Goal: Use online tool/utility: Utilize a website feature to perform a specific function

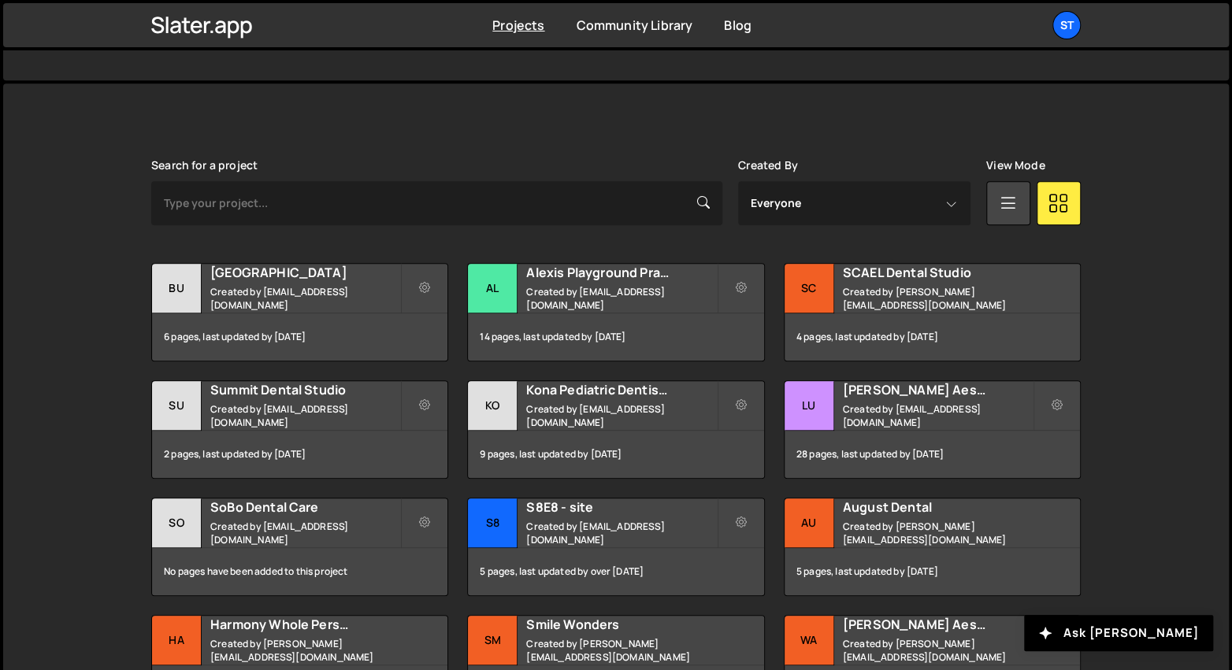
scroll to position [457, 0]
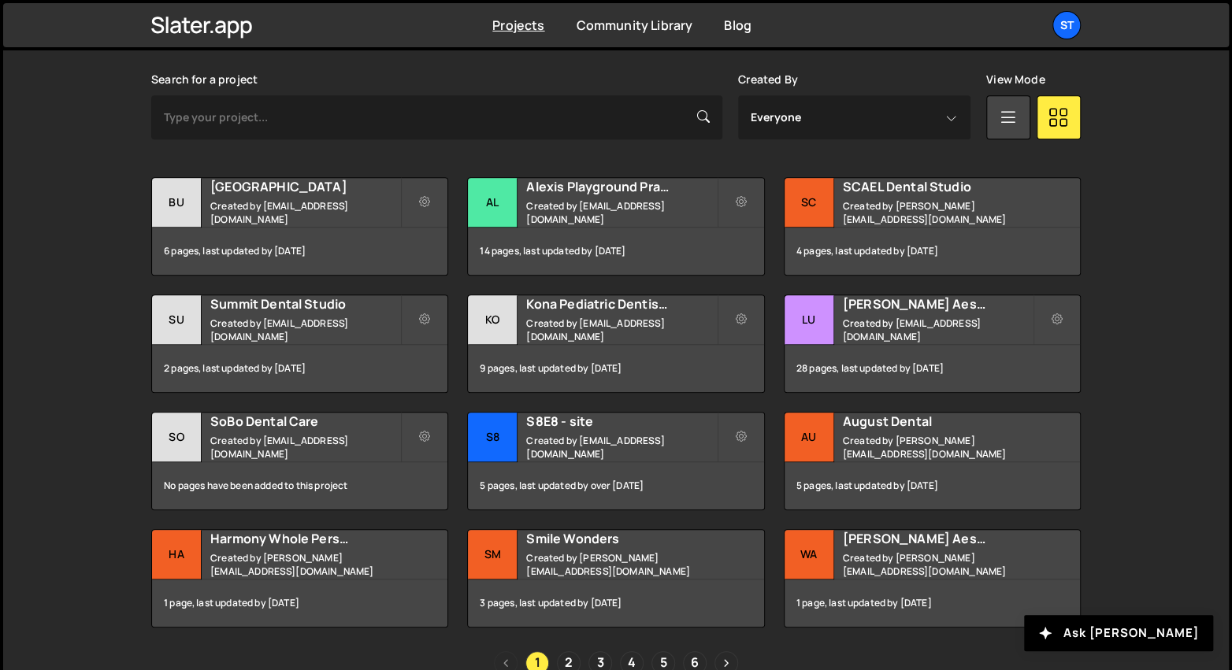
click at [1172, 187] on div "Slater is designed for desktop use. Please use a larger screen to access the fu…" at bounding box center [615, 374] width 1225 height 753
click at [838, 312] on div "Luca Aesthetic Created by alexis@s8e8.com" at bounding box center [931, 319] width 295 height 49
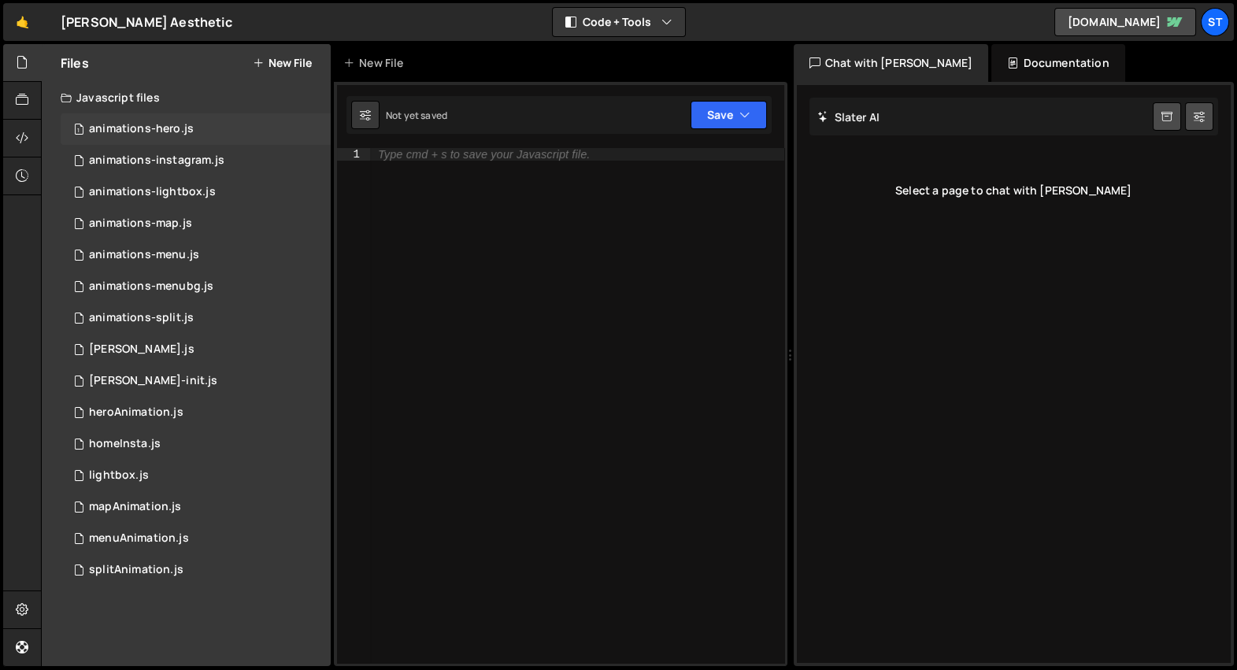
click at [214, 125] on div "1 animations-hero.js 0" at bounding box center [196, 129] width 270 height 32
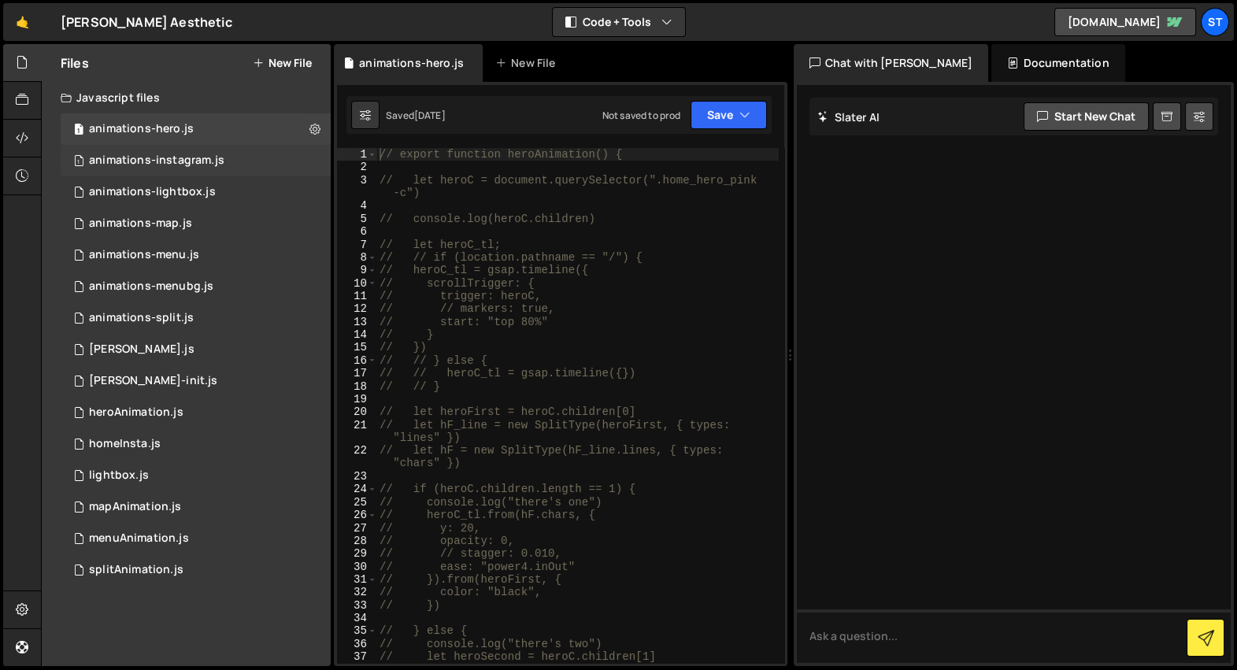
click at [213, 154] on div "animations-instagram.js" at bounding box center [156, 161] width 135 height 14
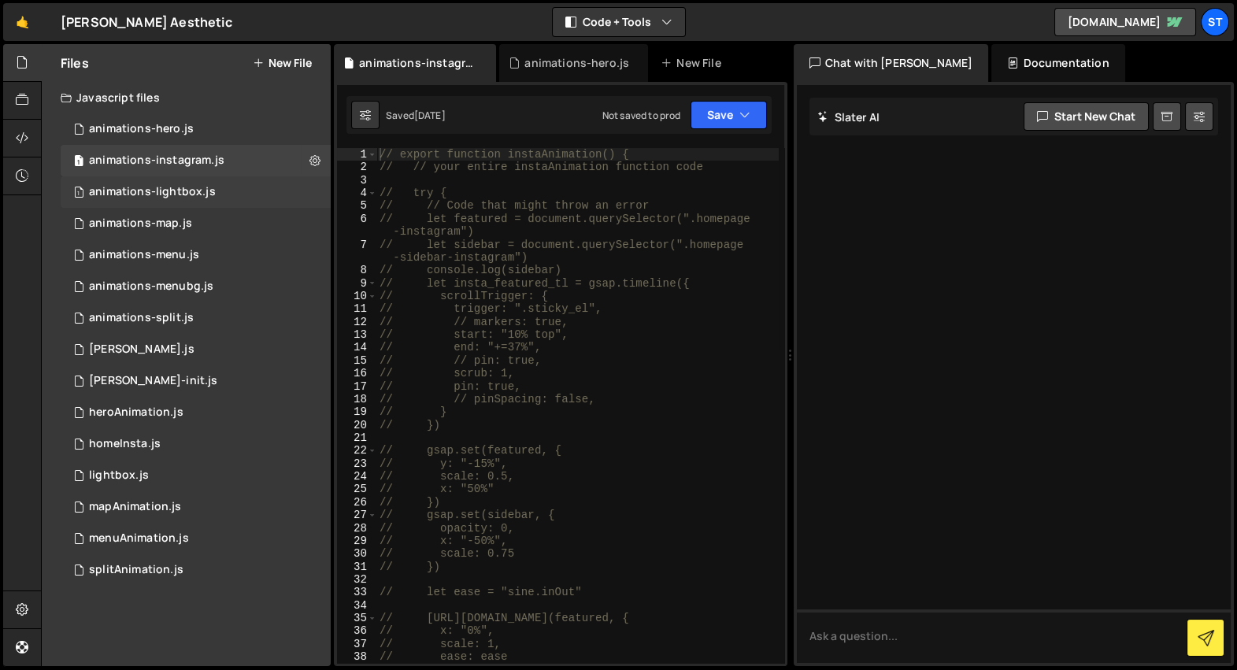
click at [229, 196] on div "1 animations-lightbox.js 0" at bounding box center [196, 192] width 270 height 32
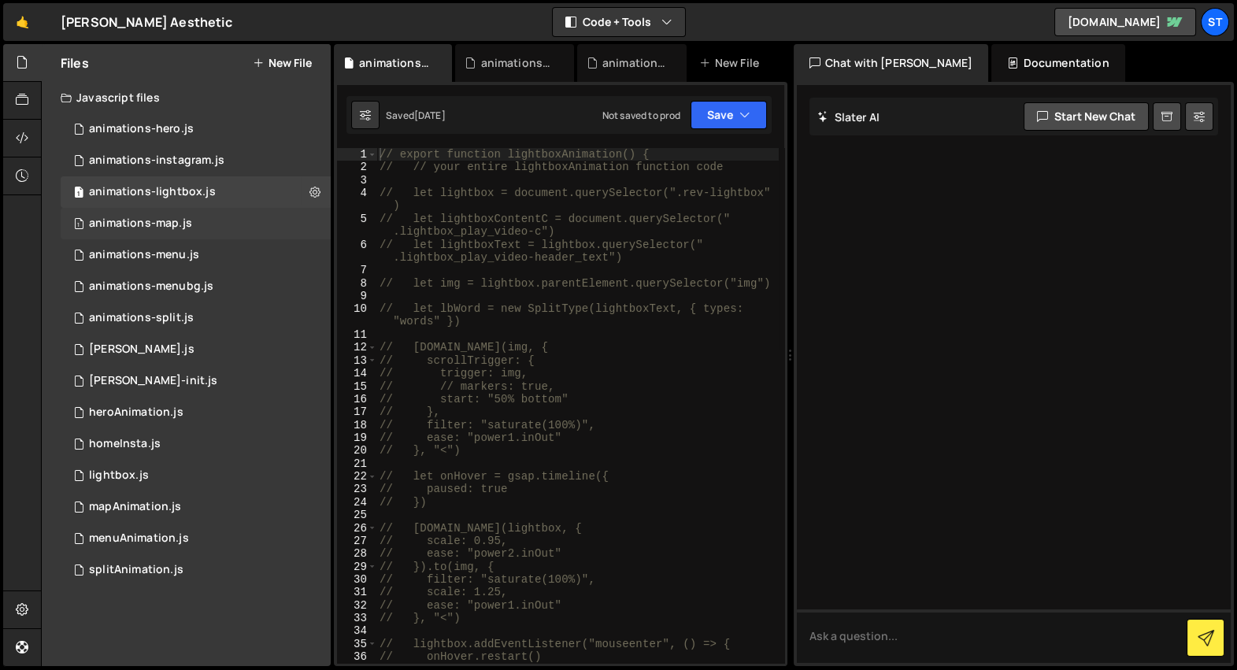
click at [228, 220] on div "1 animations-map.js 0" at bounding box center [196, 224] width 270 height 32
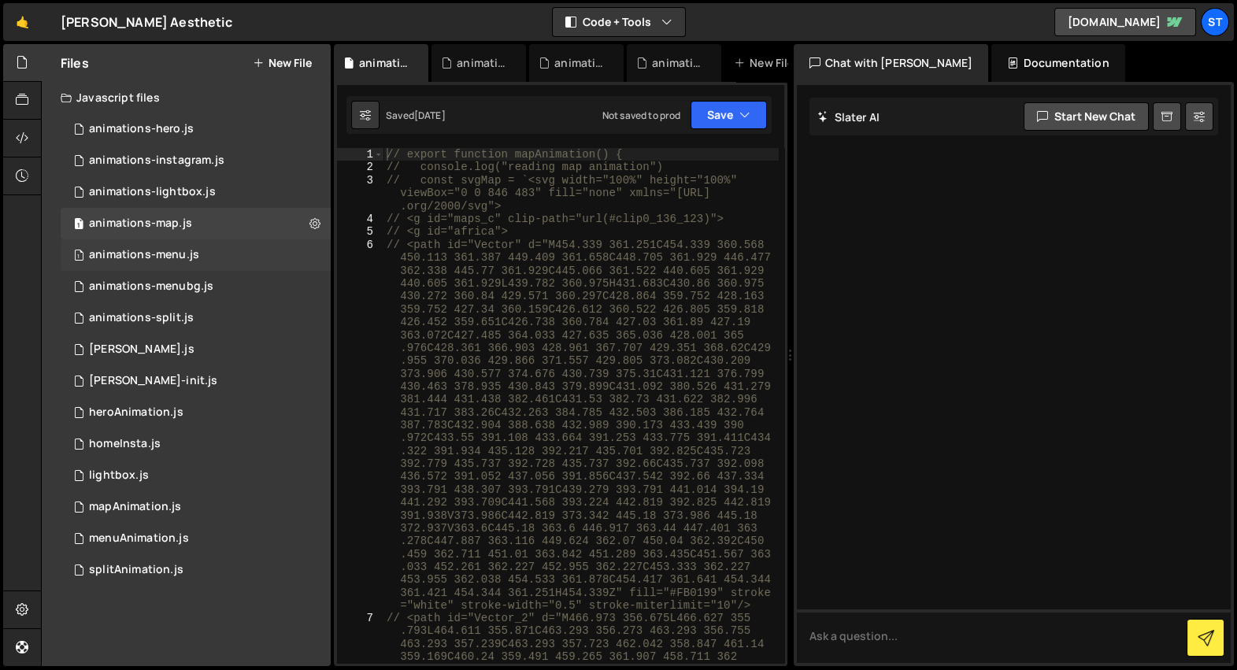
click at [201, 248] on div "1 animations-menu.js 0" at bounding box center [196, 255] width 270 height 32
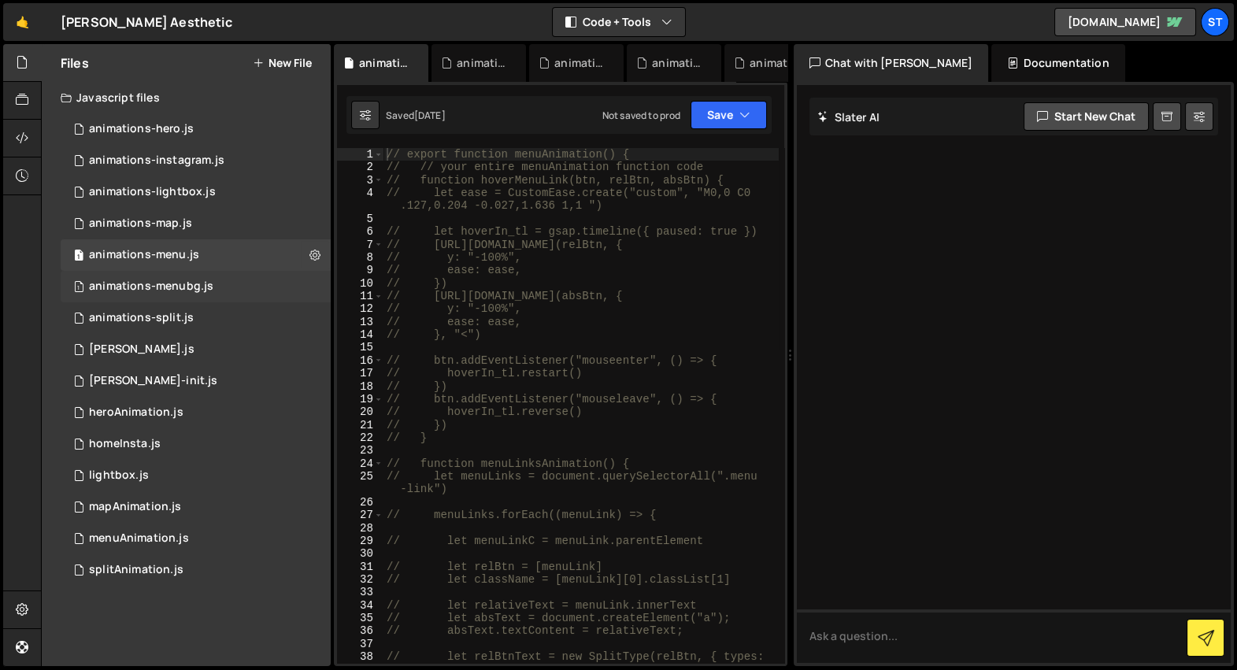
click at [199, 280] on div "animations-menubg.js" at bounding box center [151, 287] width 124 height 14
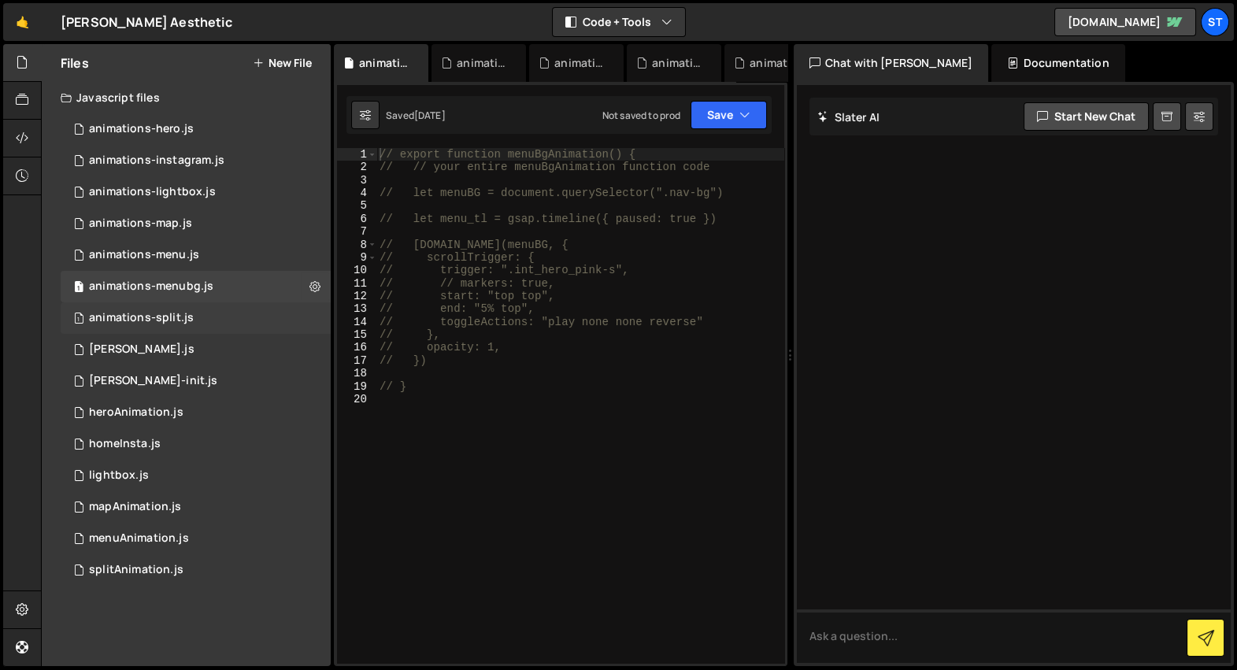
click at [198, 319] on div "1 animations-split.js 0" at bounding box center [196, 318] width 270 height 32
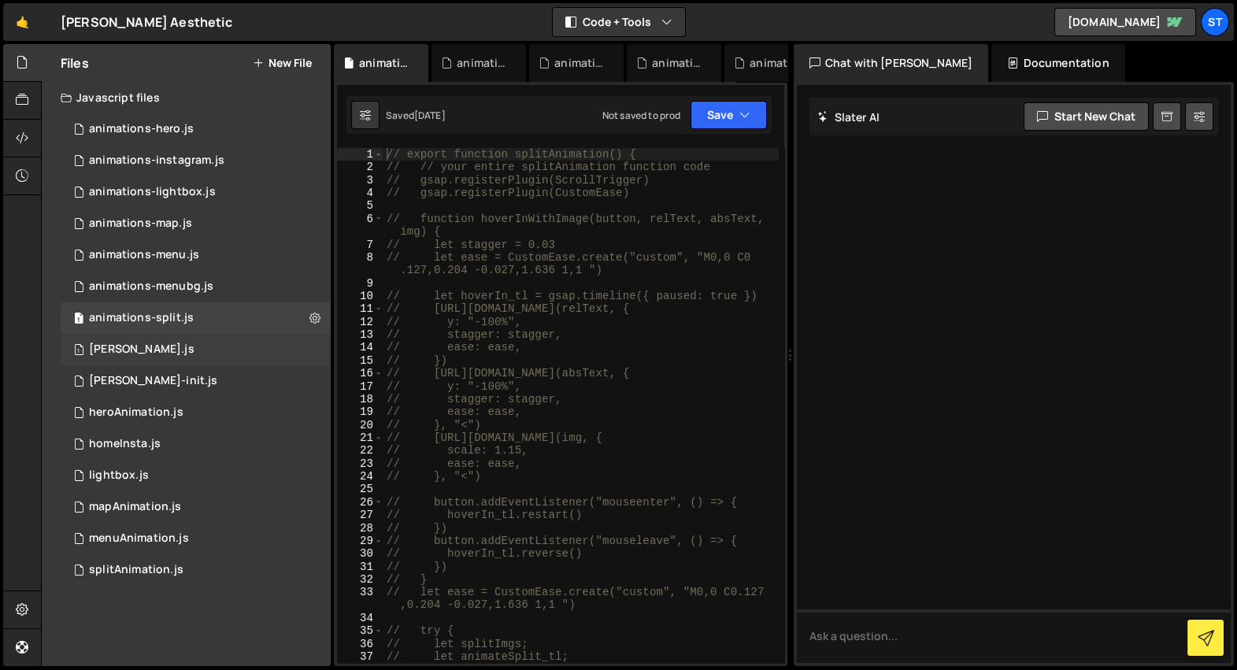
click at [188, 335] on div "1 [PERSON_NAME].js 0" at bounding box center [196, 350] width 270 height 32
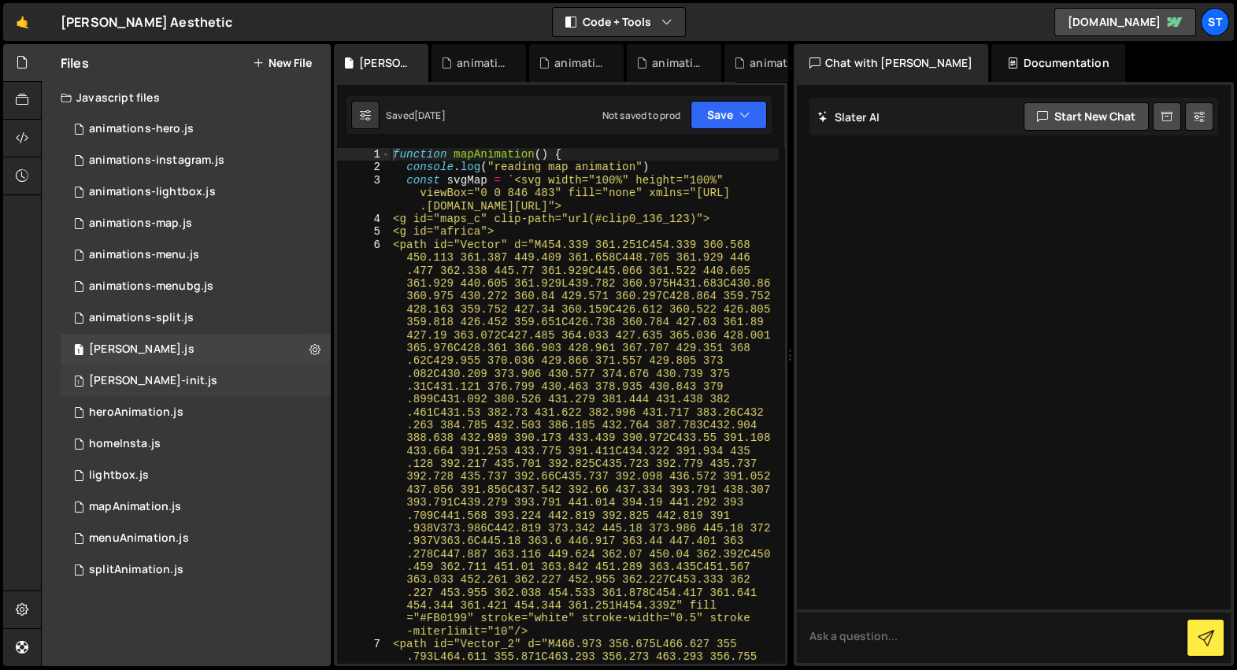
click at [191, 365] on div "1 [PERSON_NAME]-init.js 0" at bounding box center [196, 381] width 270 height 32
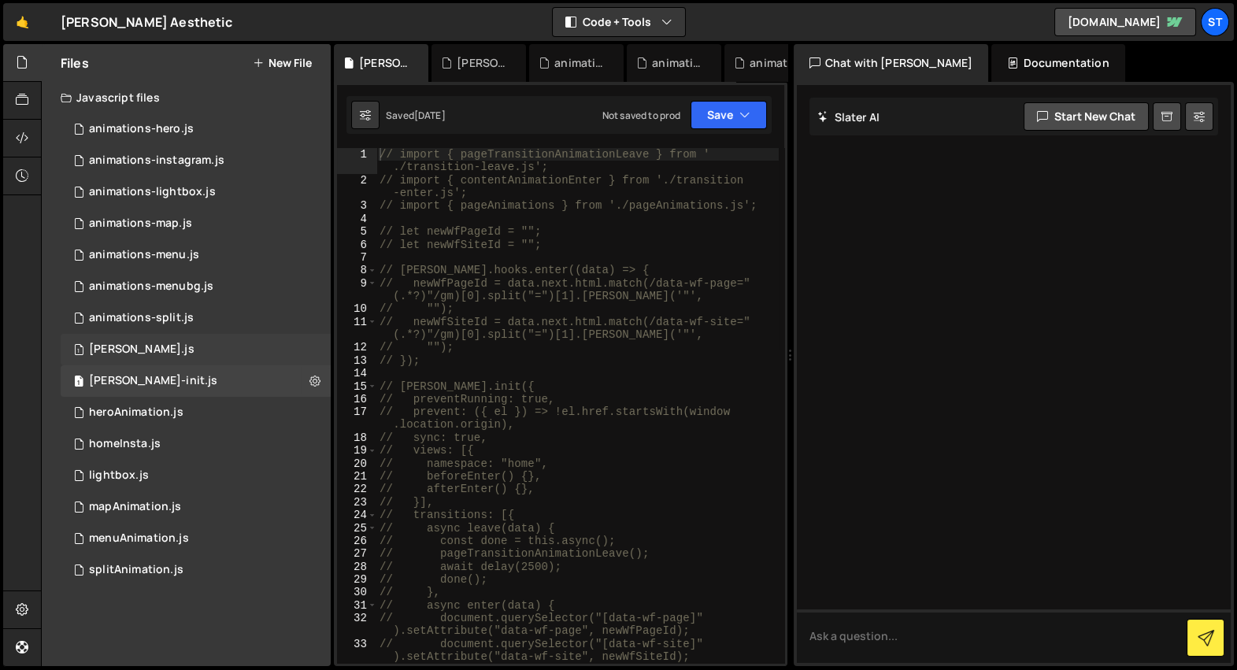
click at [186, 354] on div "1 [PERSON_NAME].js 0" at bounding box center [196, 350] width 270 height 32
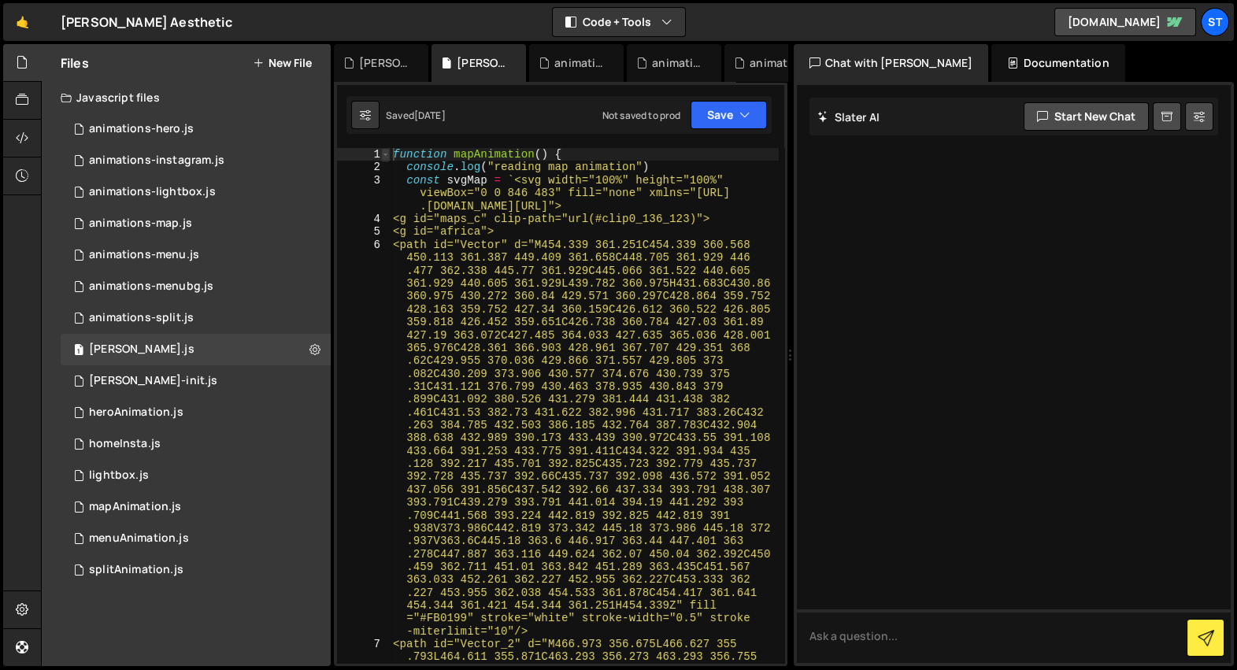
click at [387, 153] on span at bounding box center [385, 154] width 9 height 13
click at [386, 156] on span at bounding box center [385, 154] width 9 height 13
click at [382, 154] on span at bounding box center [385, 154] width 9 height 13
click at [421, 183] on div "function mapAnimation ( ) { console . log ( "reading map animation" ) const svg…" at bounding box center [584, 567] width 389 height 838
click at [428, 162] on div "function mapAnimation ( ) { console . log ( "reading map animation" ) const svg…" at bounding box center [584, 567] width 389 height 838
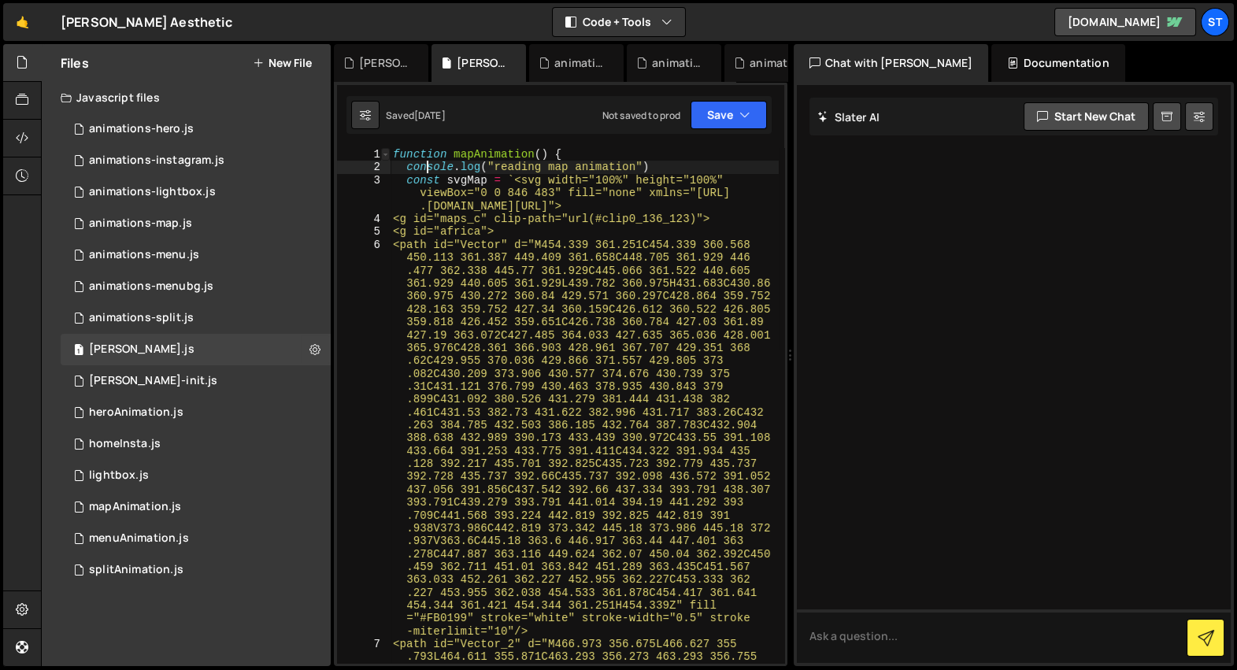
click at [387, 154] on span at bounding box center [385, 154] width 9 height 13
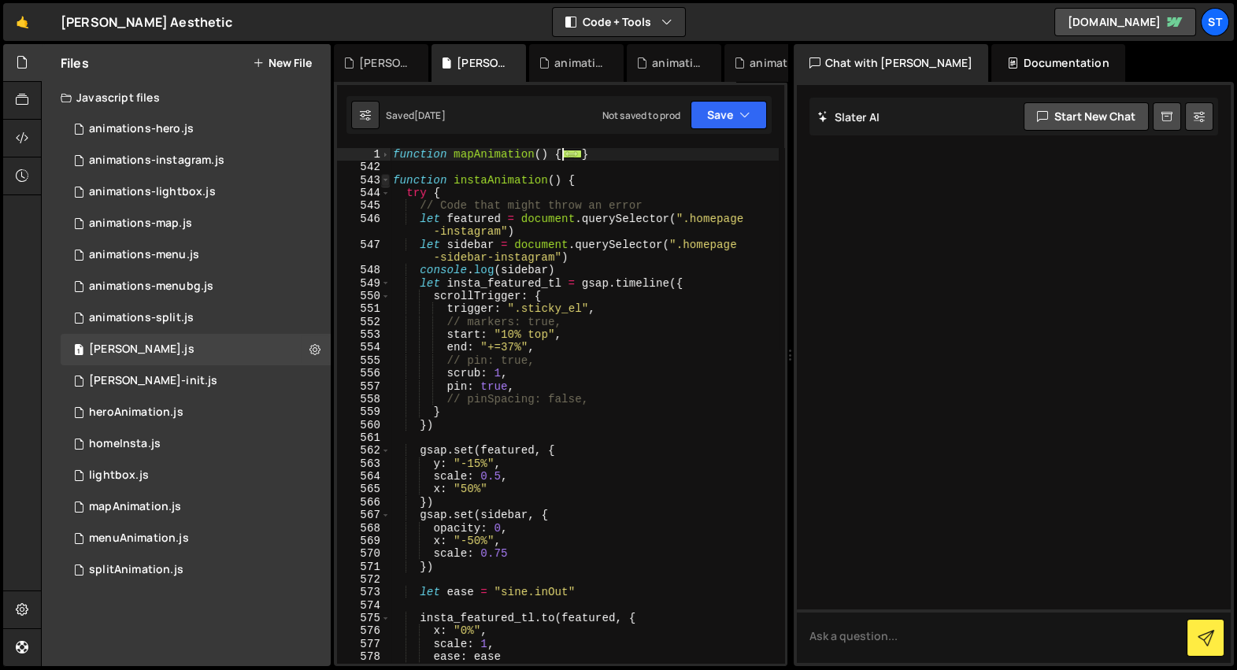
click at [384, 180] on span at bounding box center [385, 180] width 9 height 13
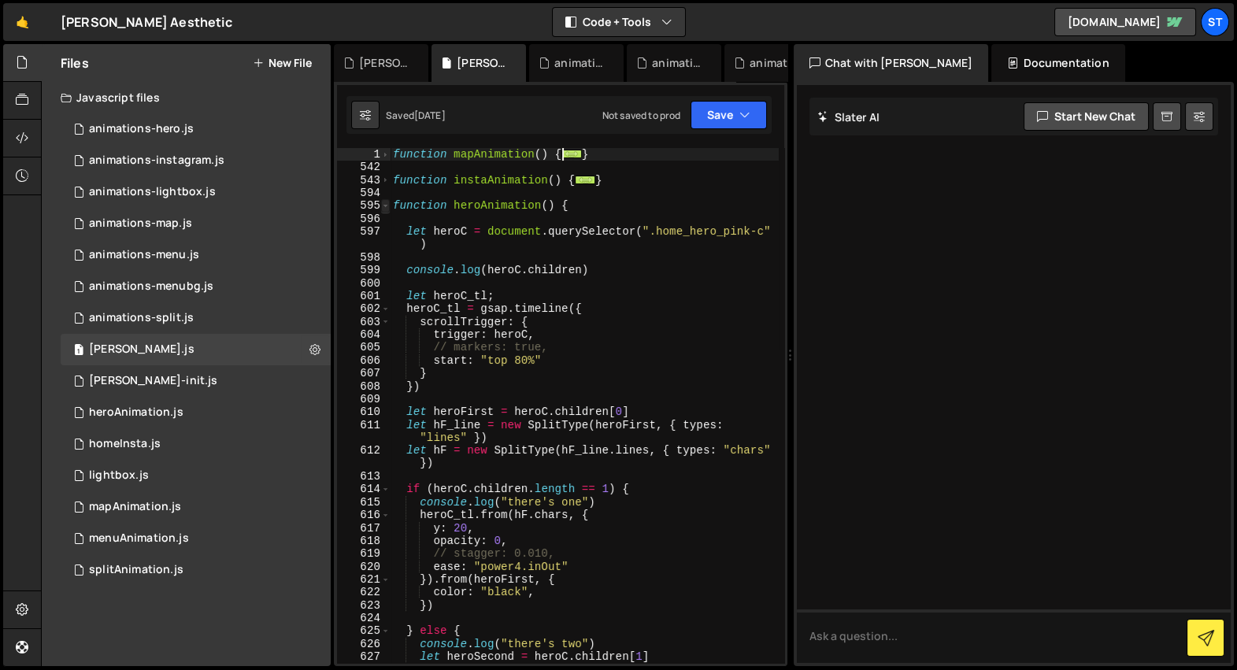
click at [387, 202] on span at bounding box center [385, 205] width 9 height 13
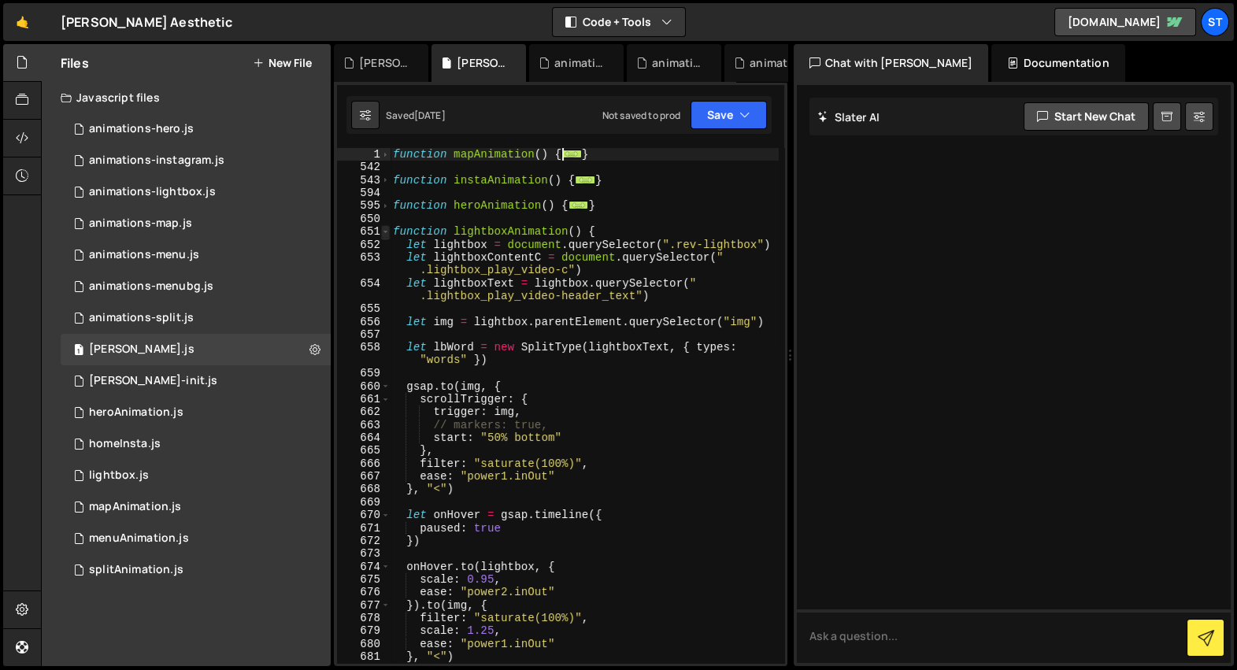
click at [386, 232] on span at bounding box center [385, 231] width 9 height 13
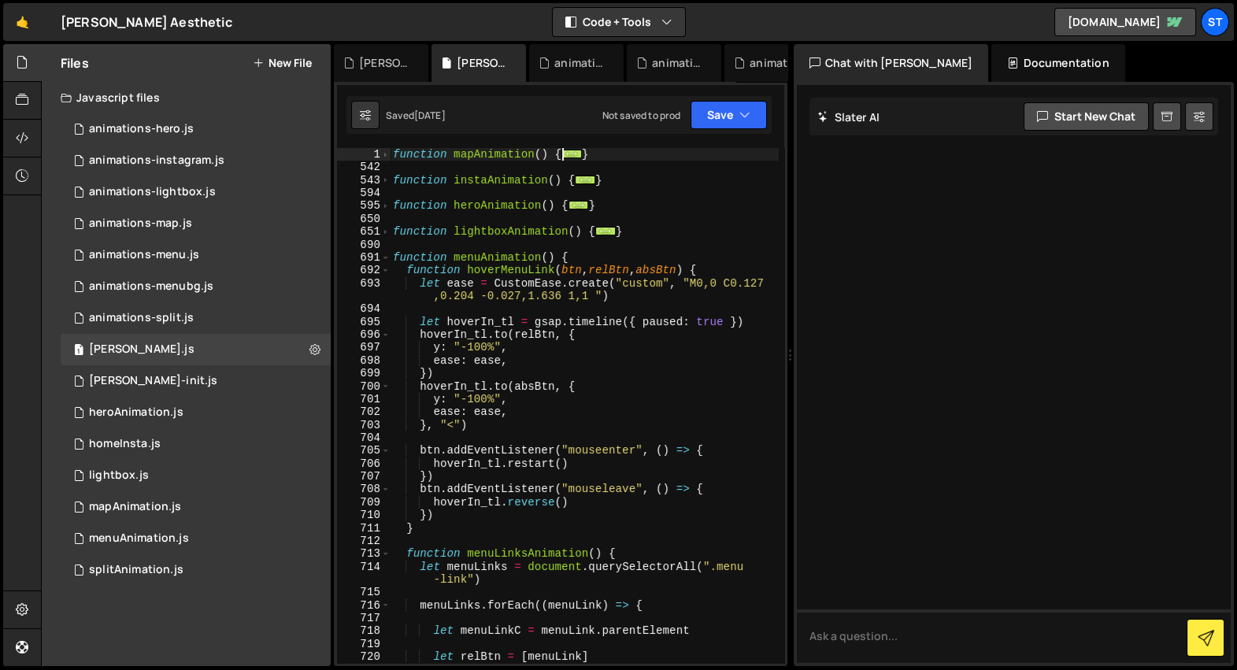
click at [22, 61] on icon at bounding box center [22, 62] width 13 height 17
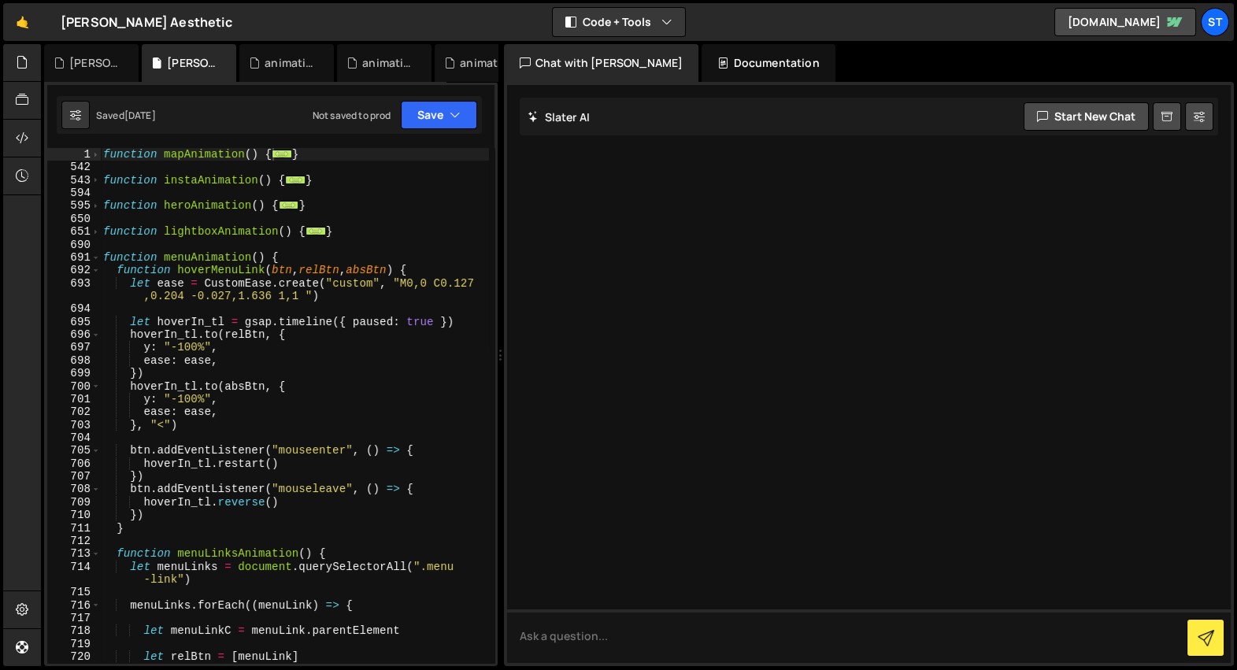
click at [272, 29] on div "🤙 [PERSON_NAME] Aesthetic ⚠️ Code is being edited in another browser Code + Too…" at bounding box center [618, 22] width 1231 height 38
click at [484, 25] on div "🤙 [PERSON_NAME] Aesthetic ⚠️ Code is being edited in another browser Code + Too…" at bounding box center [618, 22] width 1231 height 38
click at [261, 283] on div "function mapAnimation ( ) { ... } function instaAnimation ( ) { ... } function …" at bounding box center [294, 419] width 389 height 542
click at [96, 259] on span at bounding box center [95, 257] width 9 height 13
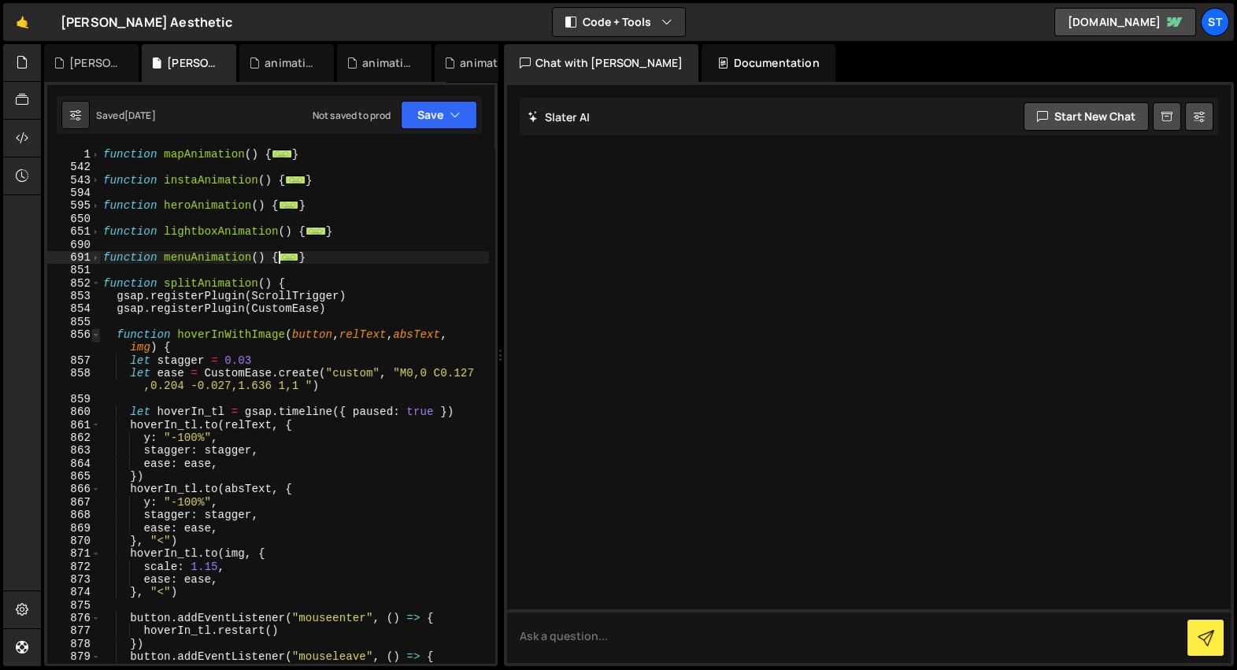
click at [99, 337] on span at bounding box center [95, 334] width 9 height 13
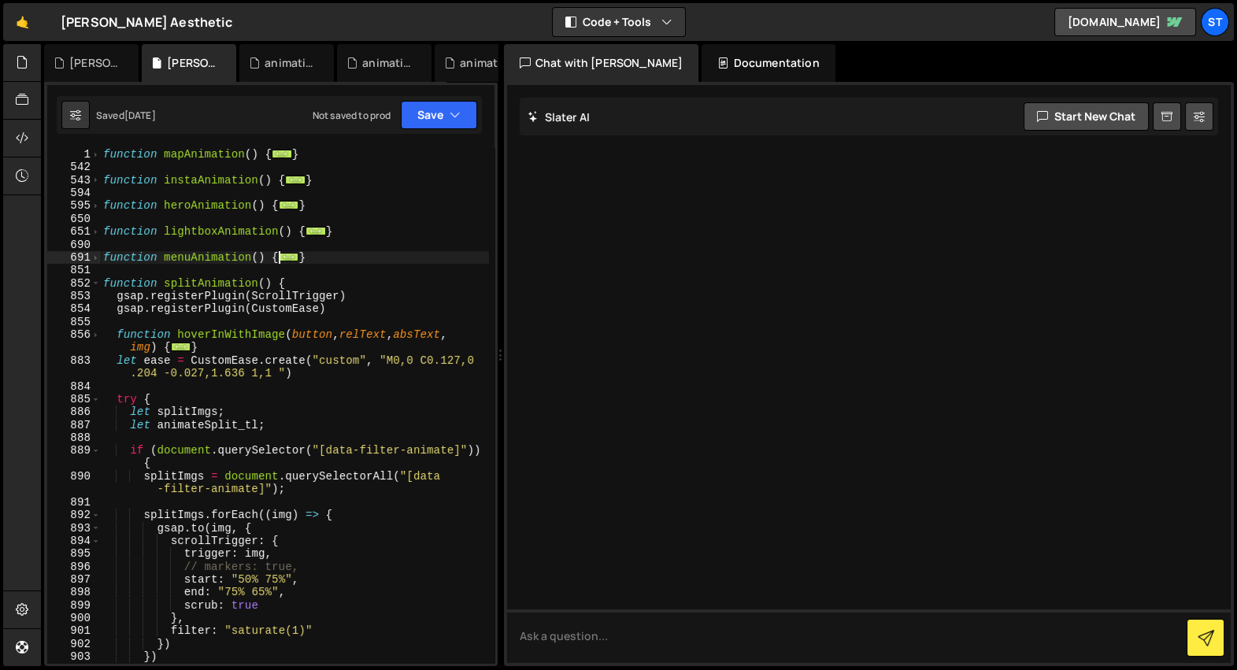
click at [96, 363] on div "883" at bounding box center [74, 367] width 54 height 26
click at [97, 404] on span at bounding box center [95, 399] width 9 height 13
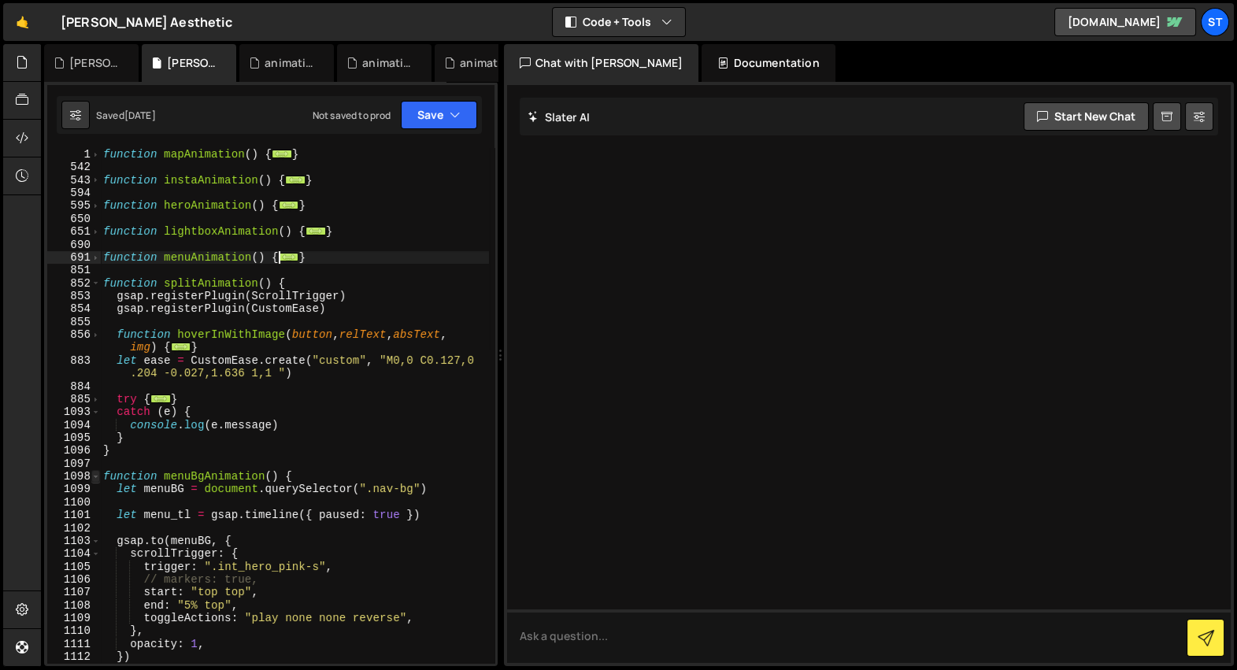
click at [96, 477] on span at bounding box center [95, 476] width 9 height 13
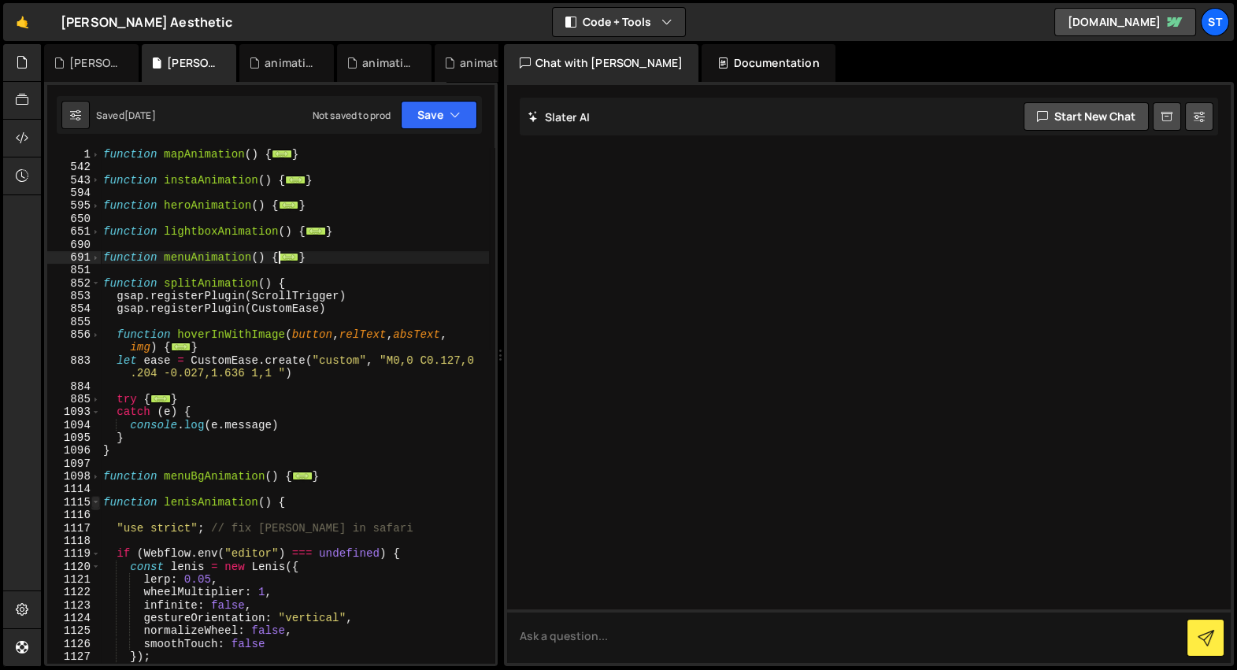
click at [97, 503] on span at bounding box center [95, 502] width 9 height 13
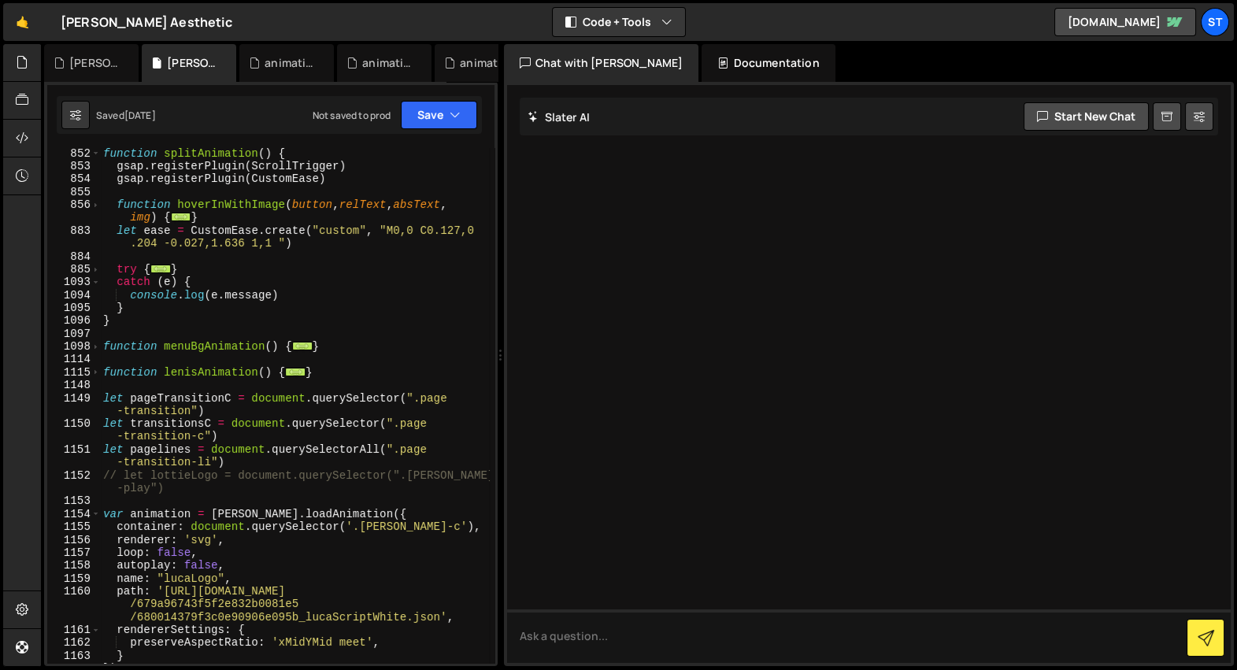
scroll to position [173, 0]
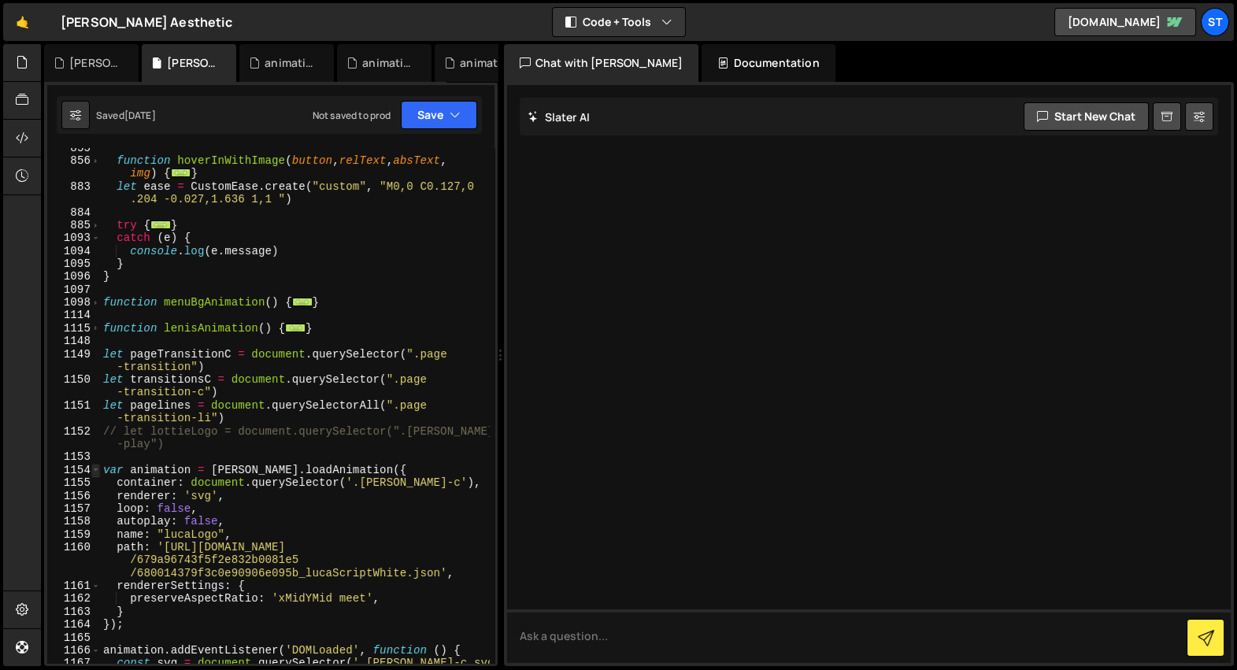
click at [95, 470] on span at bounding box center [95, 470] width 9 height 13
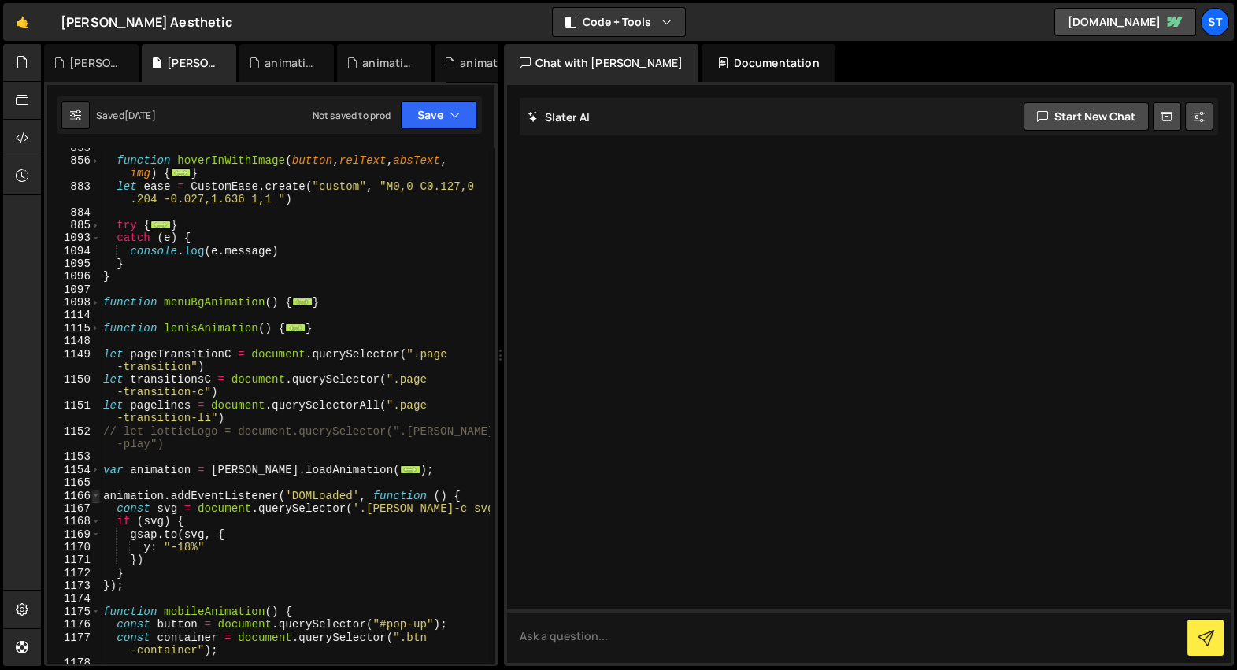
click at [98, 497] on span at bounding box center [95, 496] width 9 height 13
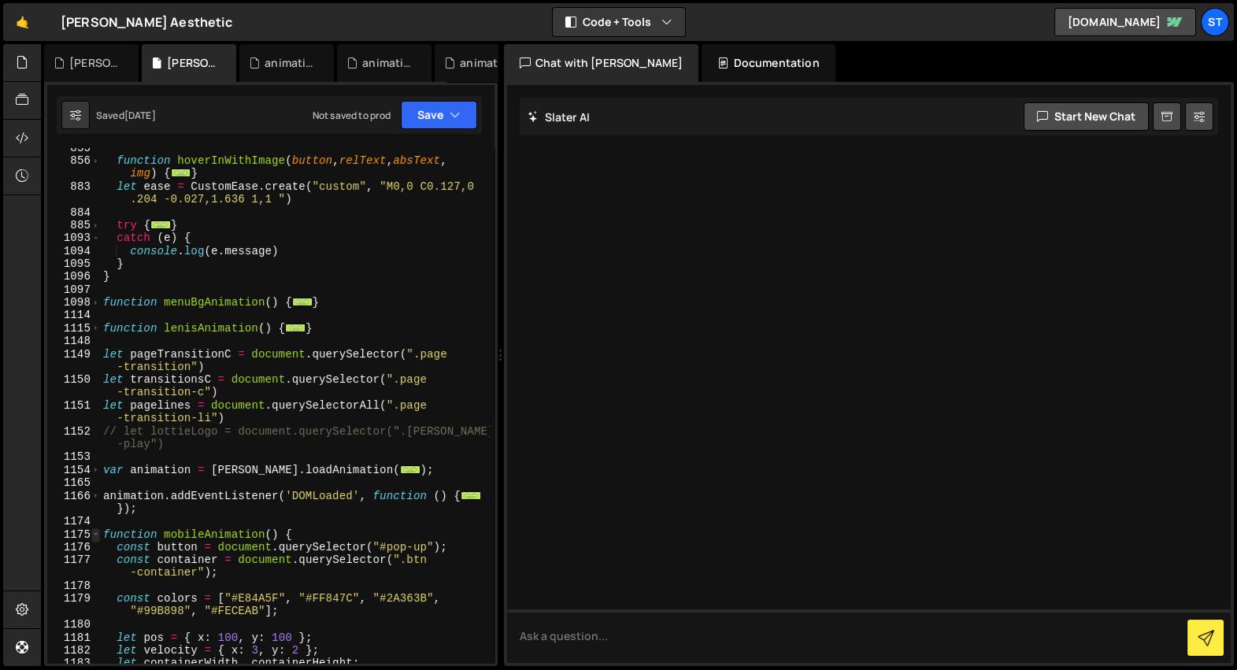
click at [98, 532] on span at bounding box center [95, 534] width 9 height 13
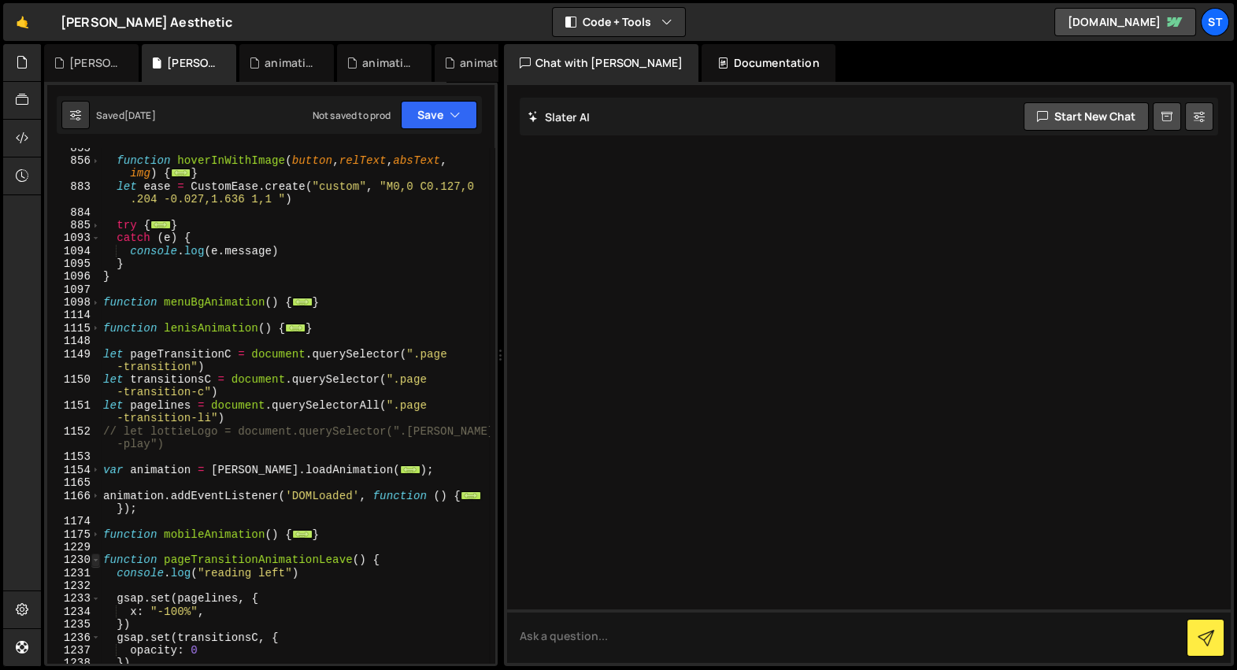
click at [99, 559] on span at bounding box center [95, 560] width 9 height 13
click at [95, 587] on span at bounding box center [95, 586] width 9 height 13
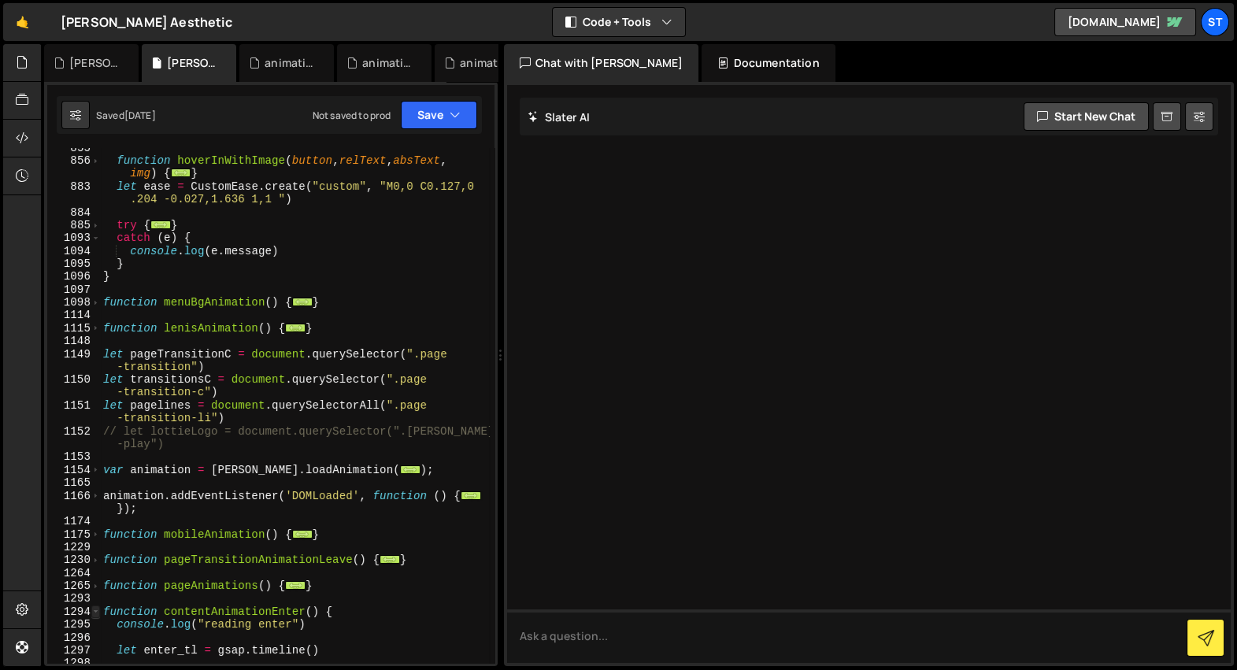
click at [95, 613] on span at bounding box center [95, 612] width 9 height 13
click at [93, 636] on span at bounding box center [95, 638] width 9 height 13
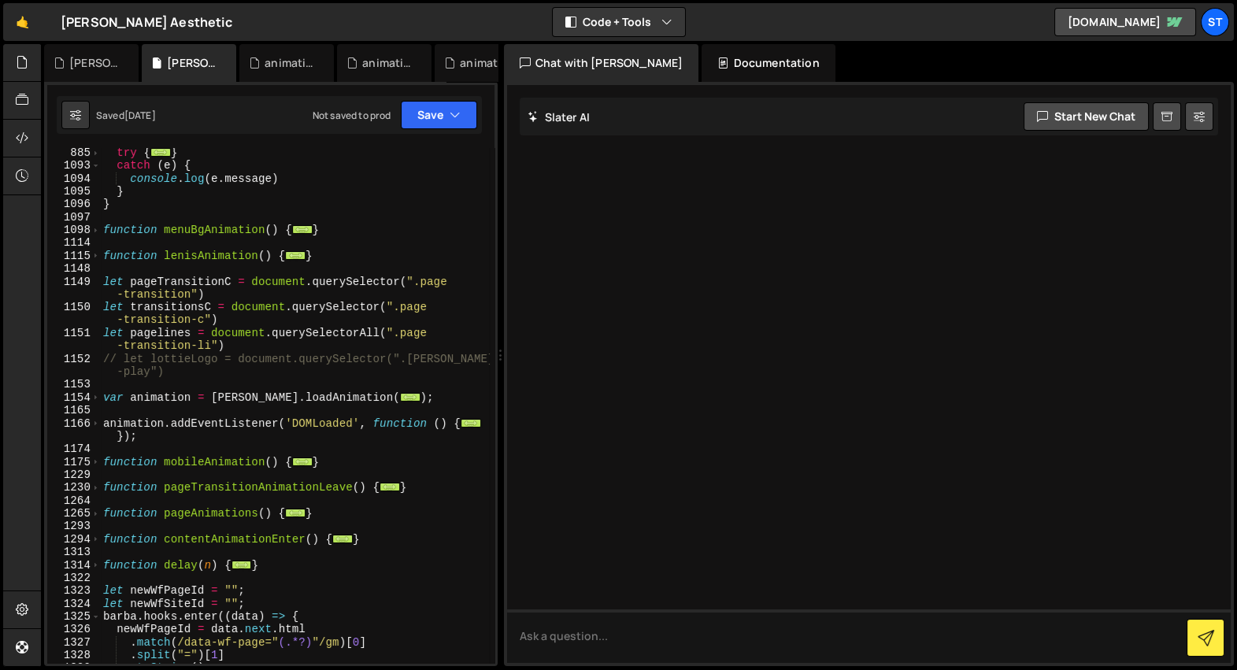
scroll to position [246, 0]
click at [95, 615] on span at bounding box center [95, 616] width 9 height 13
click at [96, 639] on span at bounding box center [95, 642] width 9 height 13
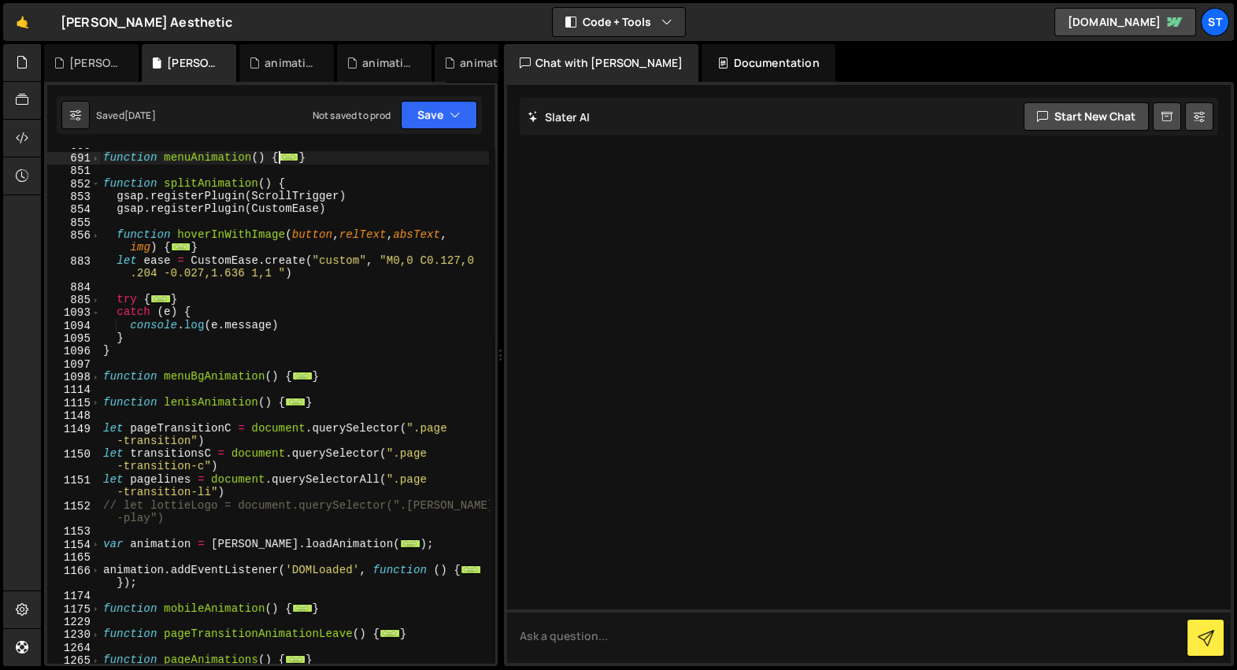
scroll to position [16, 0]
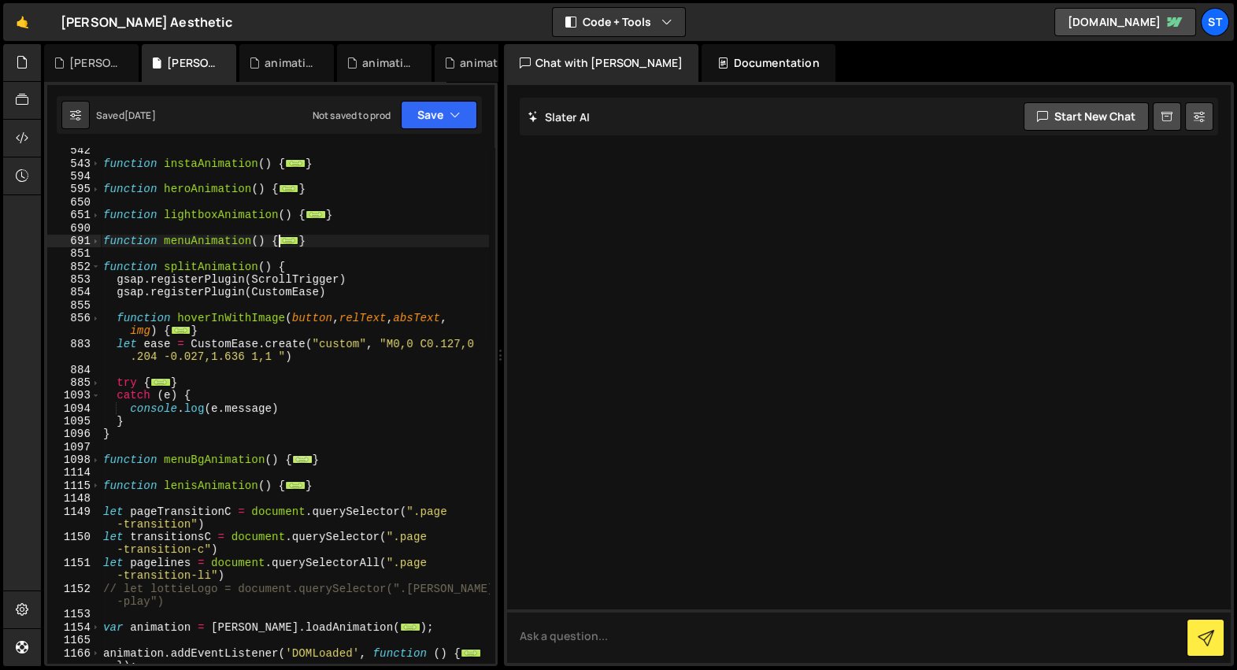
click at [298, 456] on span "..." at bounding box center [302, 459] width 20 height 9
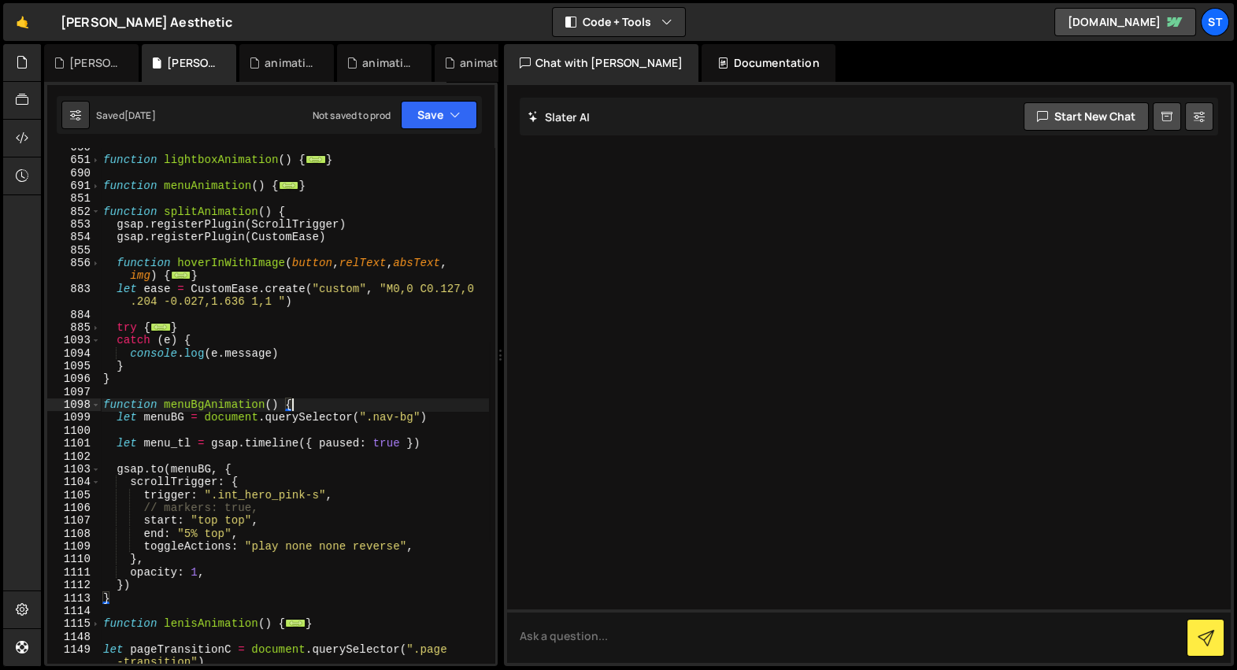
scroll to position [71, 0]
click at [293, 506] on div "function lightboxAnimation ( ) { ... } function menuAnimation ( ) { ... } funct…" at bounding box center [294, 418] width 389 height 554
type textarea "markers: true,"
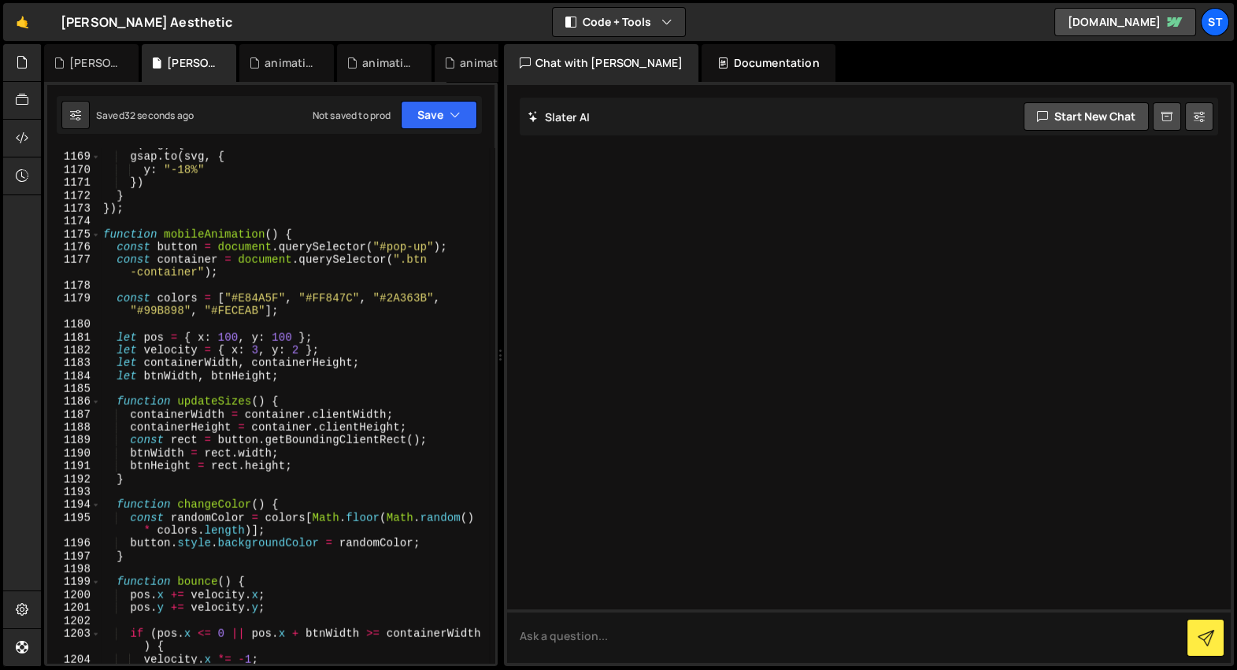
scroll to position [25259, 0]
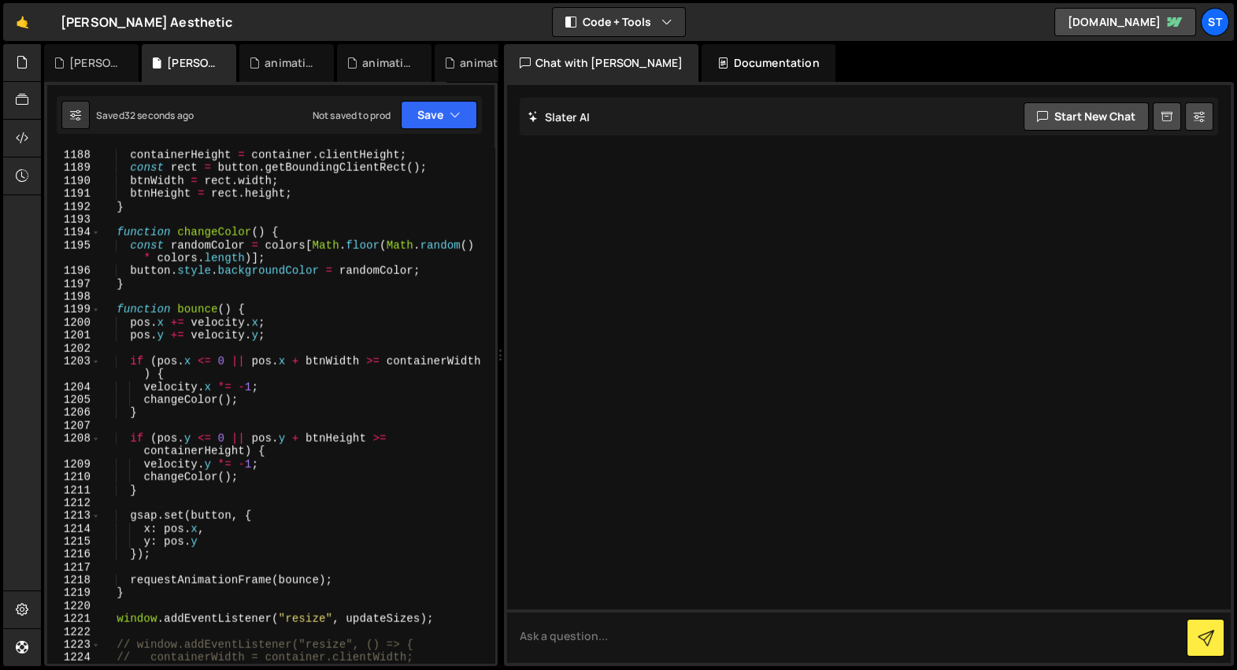
click at [341, 426] on div "containerWidth = container . clientWidth ; containerHeight = container . client…" at bounding box center [294, 407] width 389 height 542
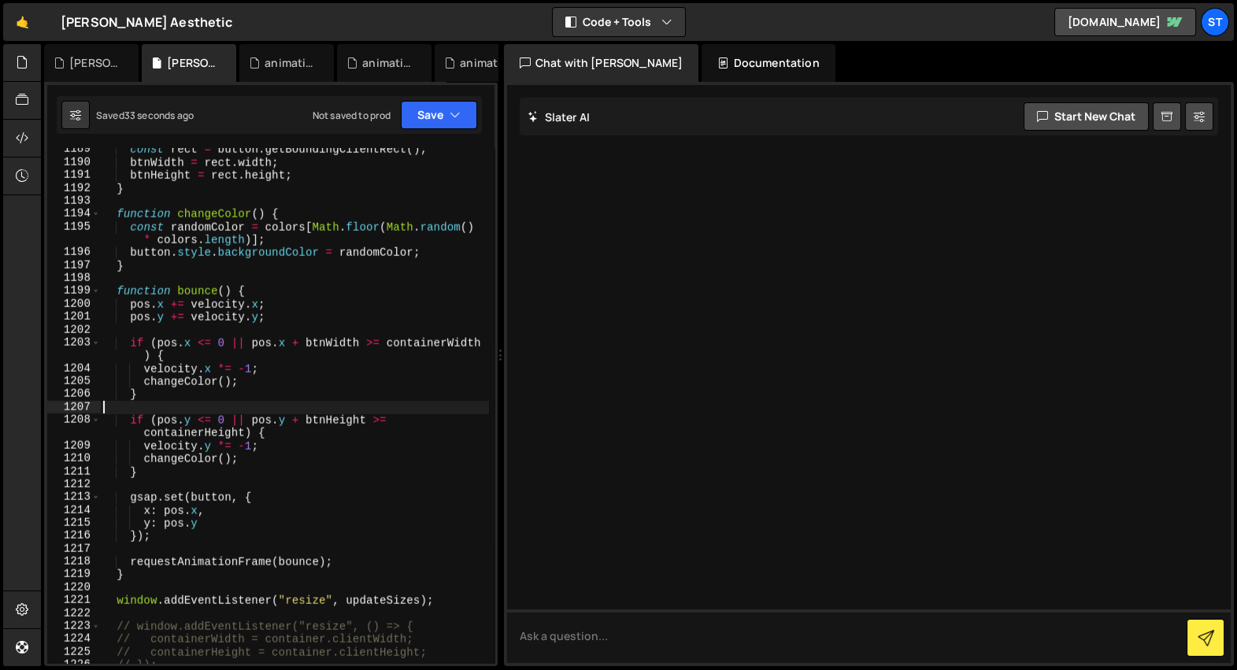
scroll to position [25289, 0]
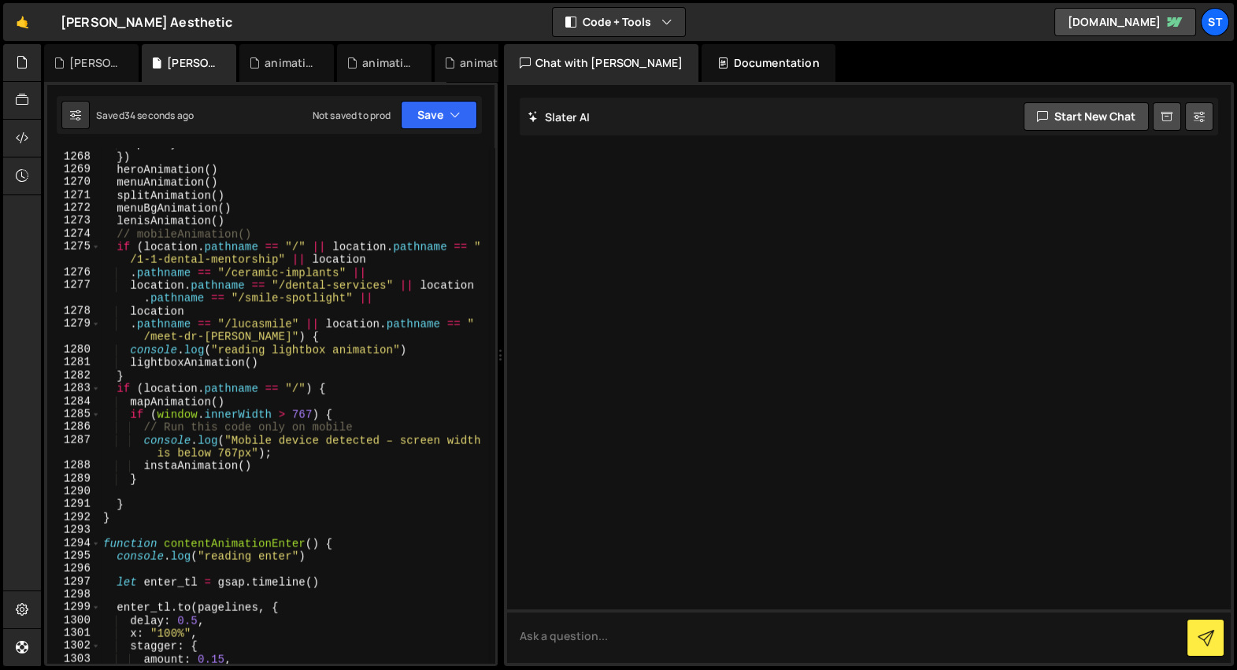
click at [331, 403] on div "opacity : 1 }) heroAnimation ( ) menuAnimation ( ) splitAnimation ( ) menuBgAni…" at bounding box center [294, 409] width 389 height 542
type textarea "mapAnimation()"
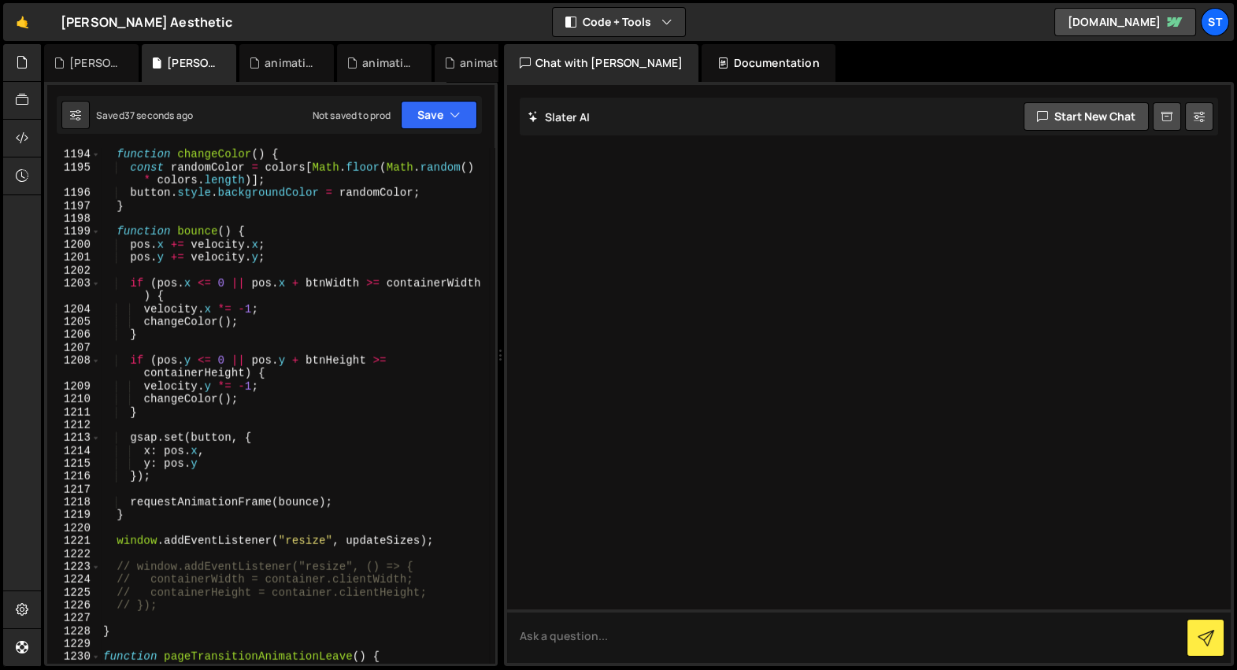
scroll to position [25272, 0]
click at [360, 424] on div "function changeColor ( ) { const randomColor = colors [ Math . floor ( Math . r…" at bounding box center [294, 406] width 389 height 542
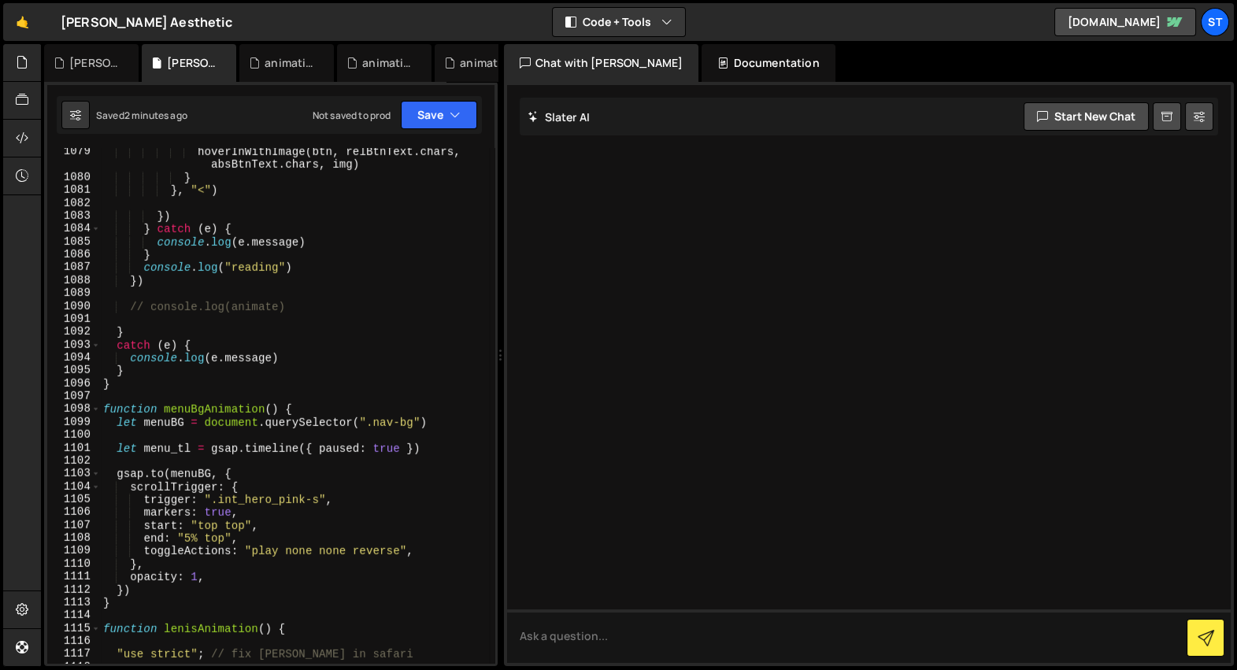
scroll to position [24986, 0]
click at [272, 510] on div "hoverInWithImage ( btn , relBtnText . chars , absBtnText . chars , img ) } } , …" at bounding box center [294, 424] width 389 height 554
click at [314, 521] on div "hoverInWithImage ( btn , relBtnText . chars , absBtnText . chars , img ) } } , …" at bounding box center [294, 424] width 389 height 554
click at [398, 553] on div "hoverInWithImage ( btn , relBtnText . chars , absBtnText . chars , img ) } } , …" at bounding box center [294, 424] width 389 height 554
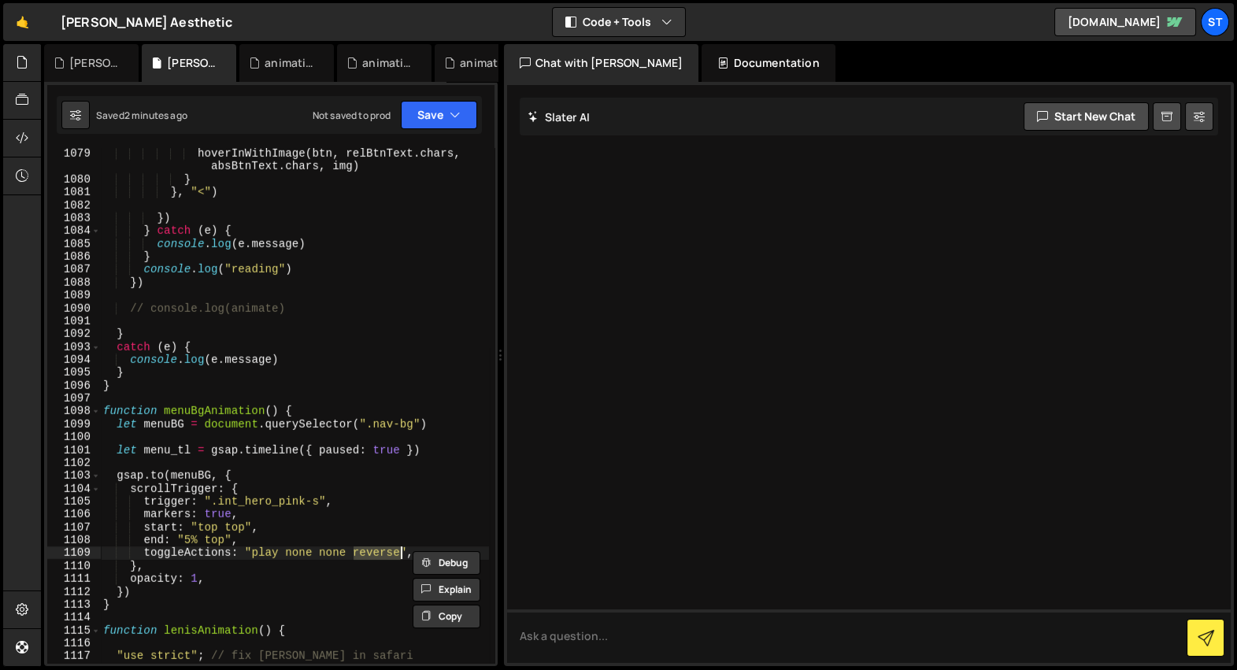
click at [288, 547] on div "hoverInWithImage ( btn , relBtnText . chars , absBtnText . chars , img ) } } , …" at bounding box center [294, 424] width 389 height 554
click at [285, 543] on div "hoverInWithImage ( btn , relBtnText . chars , absBtnText . chars , img ) } } , …" at bounding box center [294, 424] width 389 height 554
click at [284, 513] on div "hoverInWithImage ( btn , relBtnText . chars , absBtnText . chars , img ) } } , …" at bounding box center [294, 424] width 389 height 554
click at [465, 452] on div "hoverInWithImage ( btn , relBtnText . chars , absBtnText . chars , img ) } } , …" at bounding box center [294, 424] width 389 height 554
click at [444, 426] on div "hoverInWithImage ( btn , relBtnText . chars , absBtnText . chars , img ) } } , …" at bounding box center [294, 424] width 389 height 554
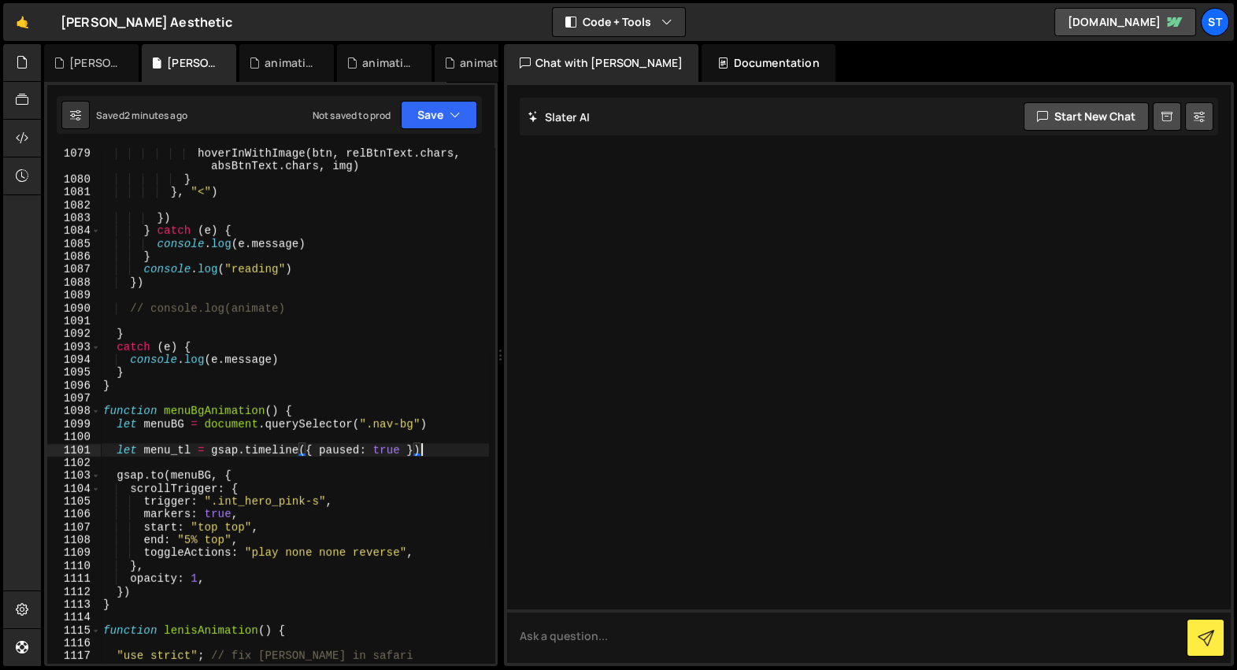
type textarea "let menuBG = document.querySelector(".nav-bg")"
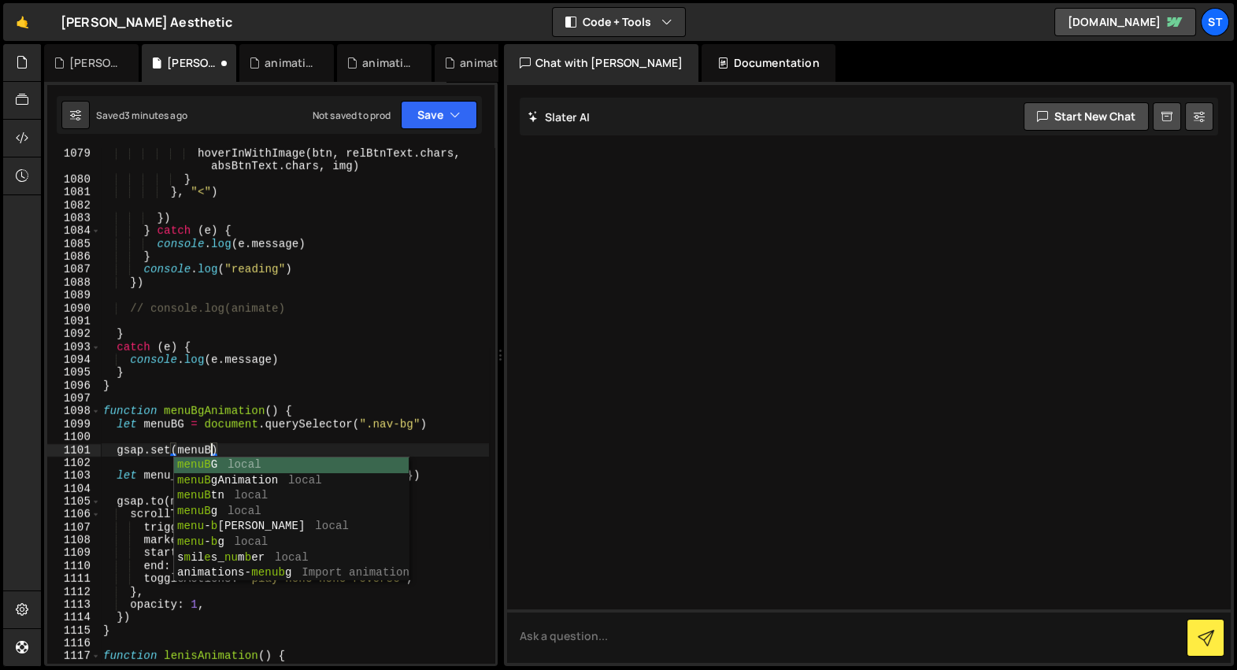
scroll to position [0, 7]
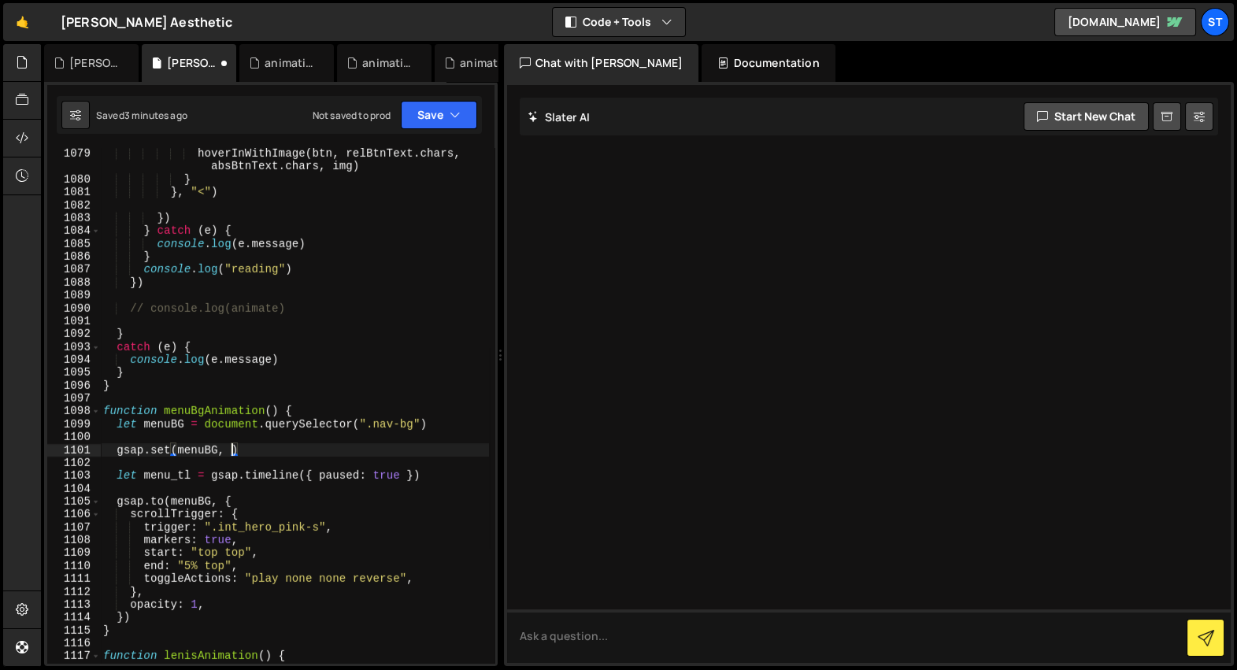
type textarea "gsap.set(menuBG, {})"
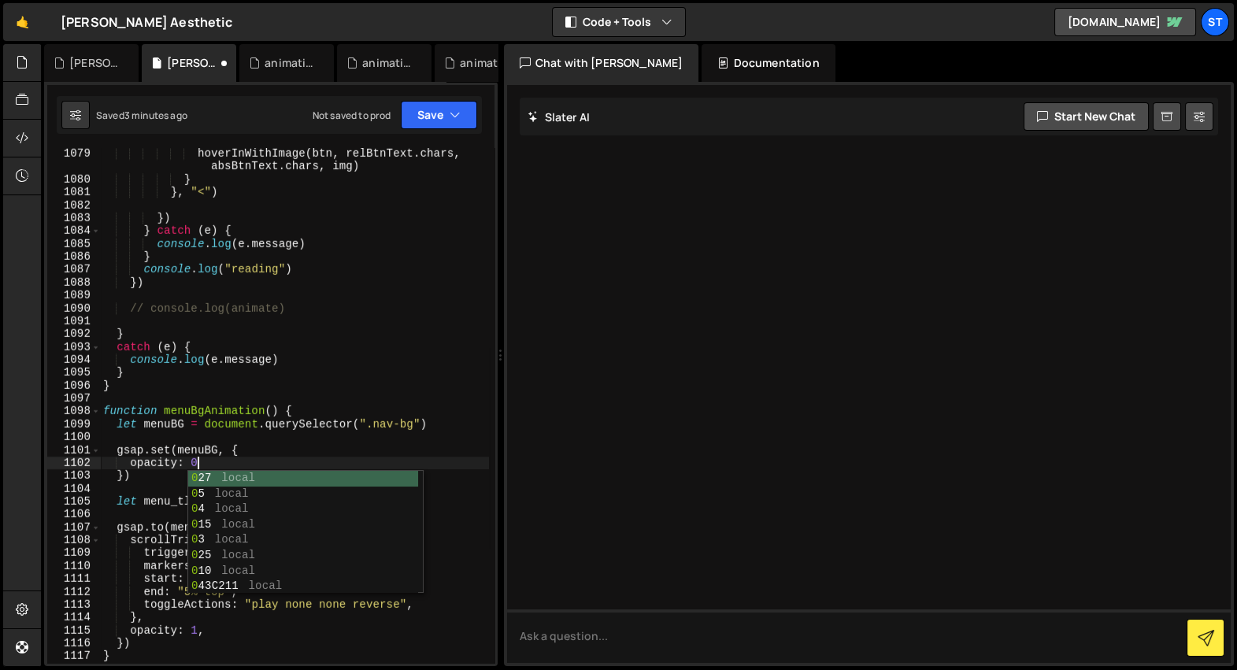
scroll to position [0, 6]
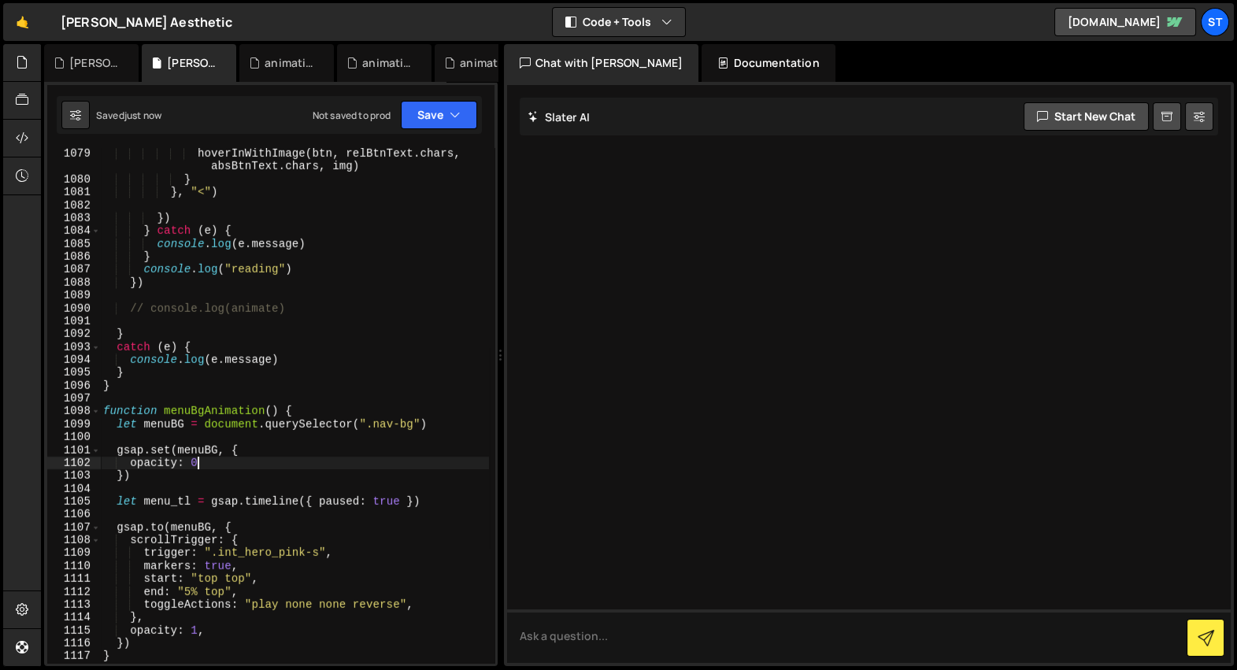
type textarea "opacity: 0"
click at [280, 439] on div "hoverInWithImage ( btn , relBtnText . chars , absBtnText . chars , img ) } } , …" at bounding box center [294, 424] width 389 height 554
type textarea "console.log()"
click at [213, 435] on div "hoverInWithImage ( btn , relBtnText . chars , absBtnText . chars , img ) } } , …" at bounding box center [294, 424] width 389 height 554
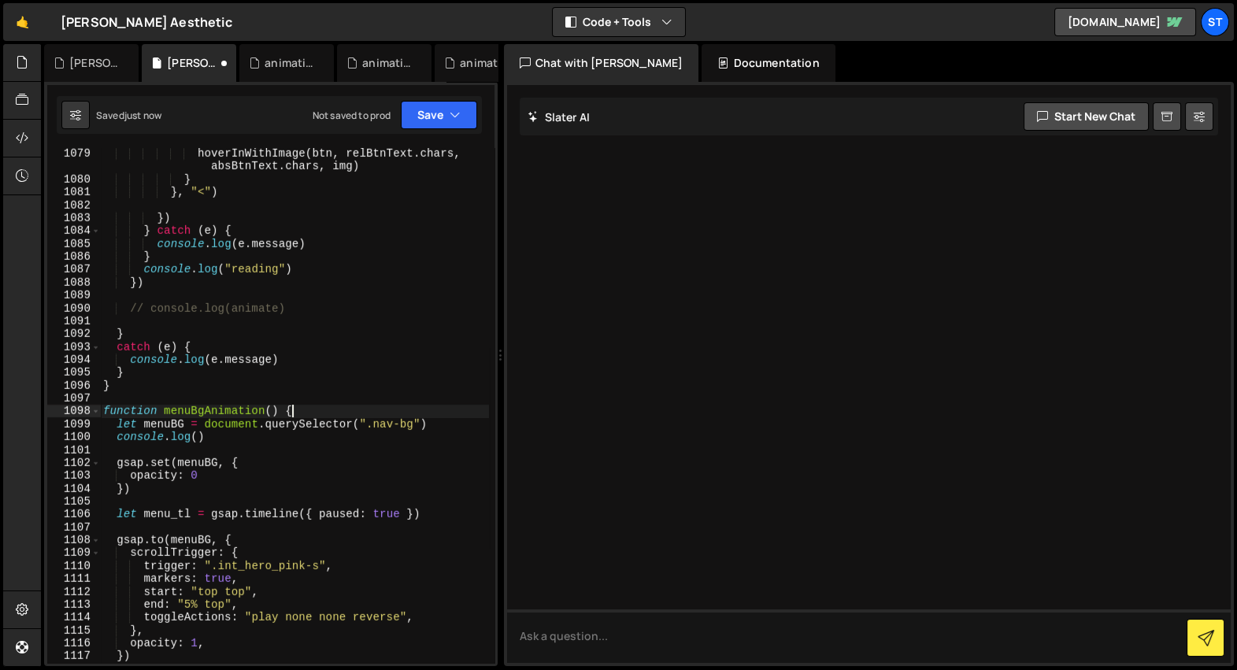
click at [451, 416] on div "hoverInWithImage ( btn , relBtnText . chars , absBtnText . chars , img ) } } , …" at bounding box center [294, 424] width 389 height 554
click at [449, 422] on div "hoverInWithImage ( btn , relBtnText . chars , absBtnText . chars , img ) } } , …" at bounding box center [294, 424] width 389 height 554
type textarea "let menuBG = document.querySelector(".nav-bg")"
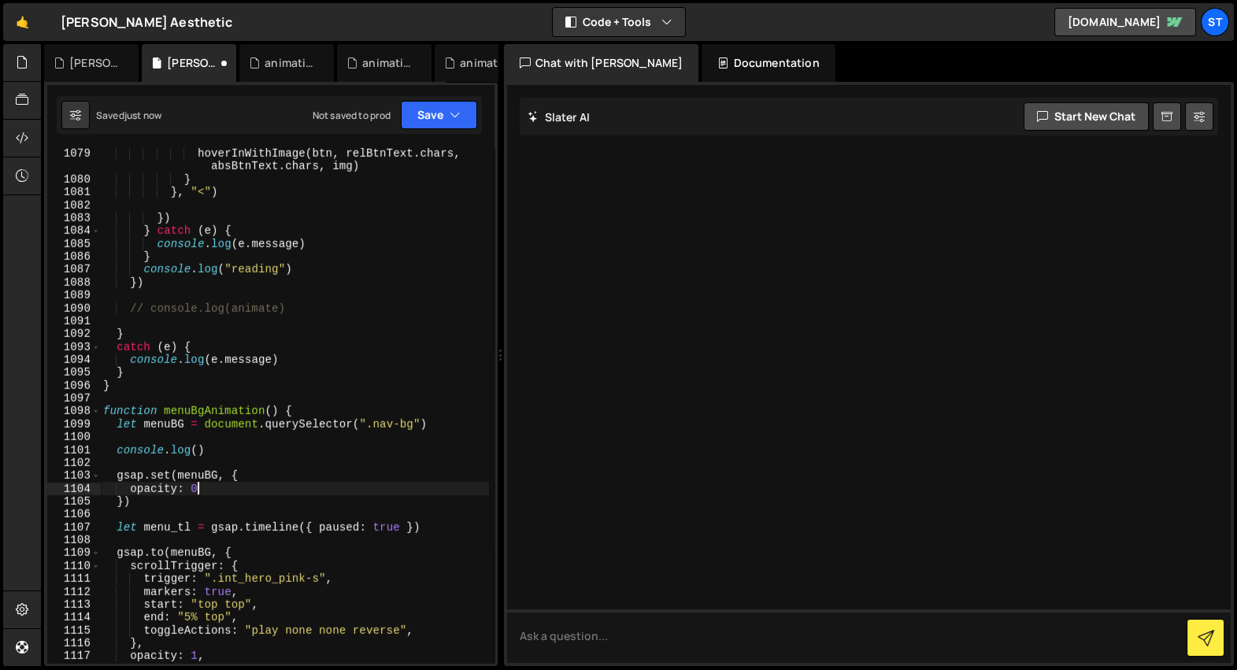
click at [256, 484] on div "hoverInWithImage ( btn , relBtnText . chars , absBtnText . chars , img ) } } , …" at bounding box center [294, 424] width 389 height 554
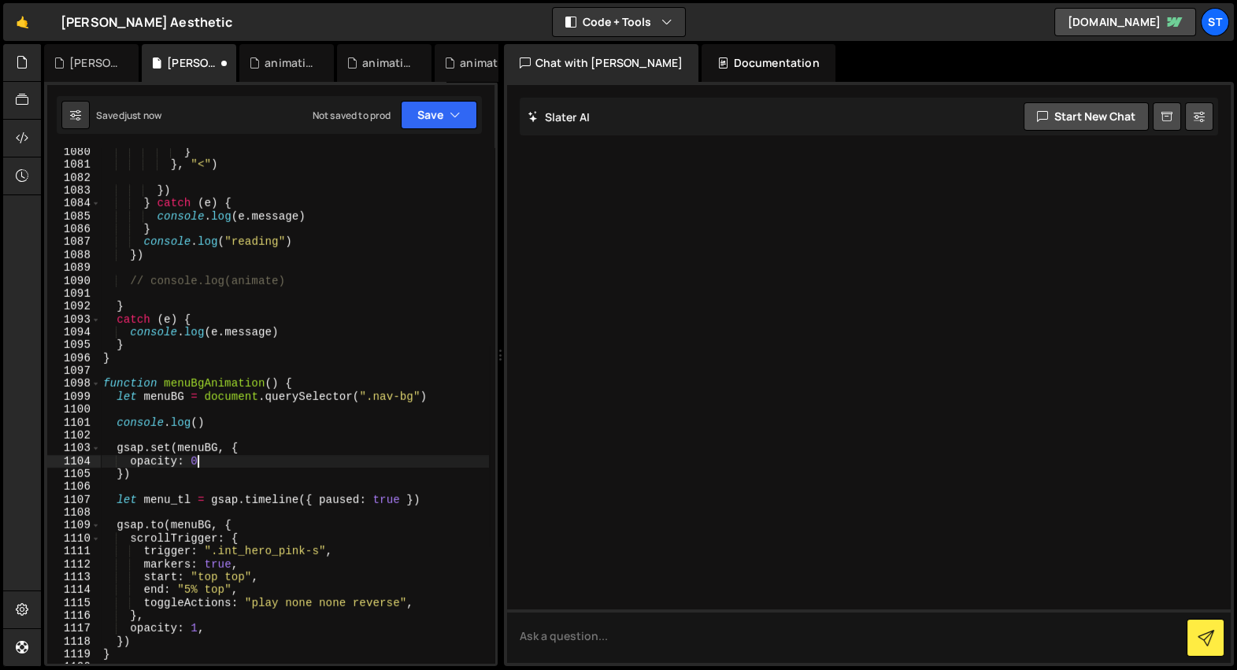
scroll to position [24979, 0]
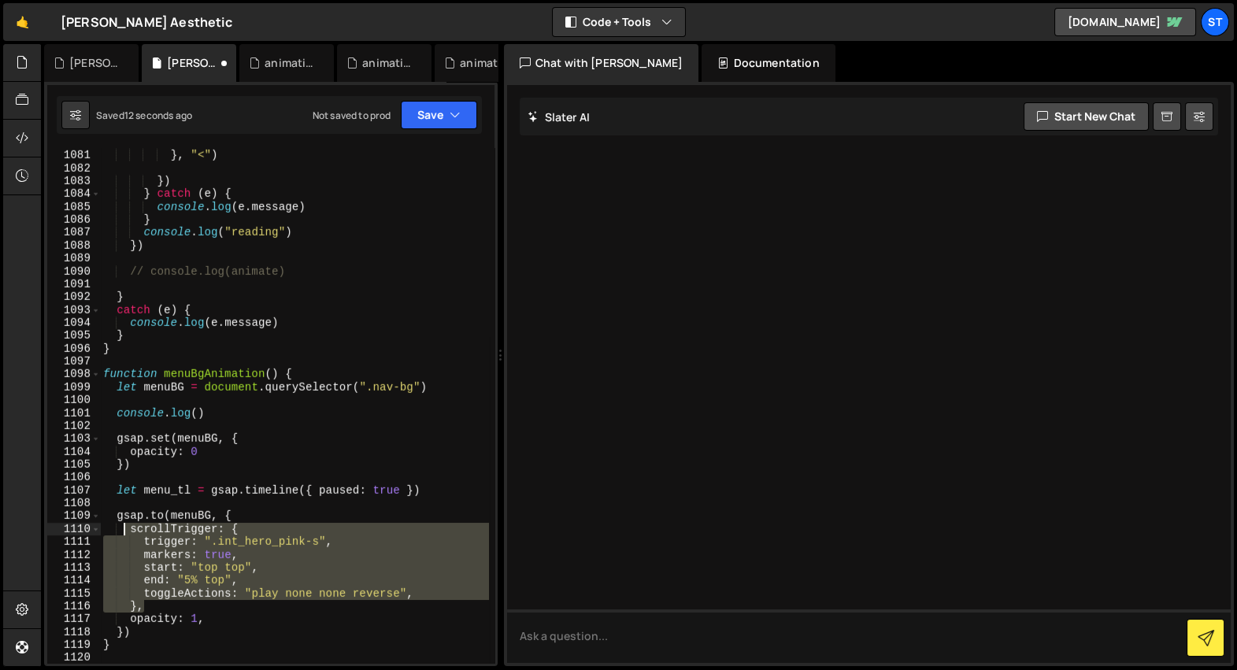
drag, startPoint x: 151, startPoint y: 609, endPoint x: 127, endPoint y: 529, distance: 83.2
click at [127, 529] on div "} } , "<" ) }) } catch ( e ) { console . log ( e . message ) } console . log ( …" at bounding box center [294, 407] width 389 height 542
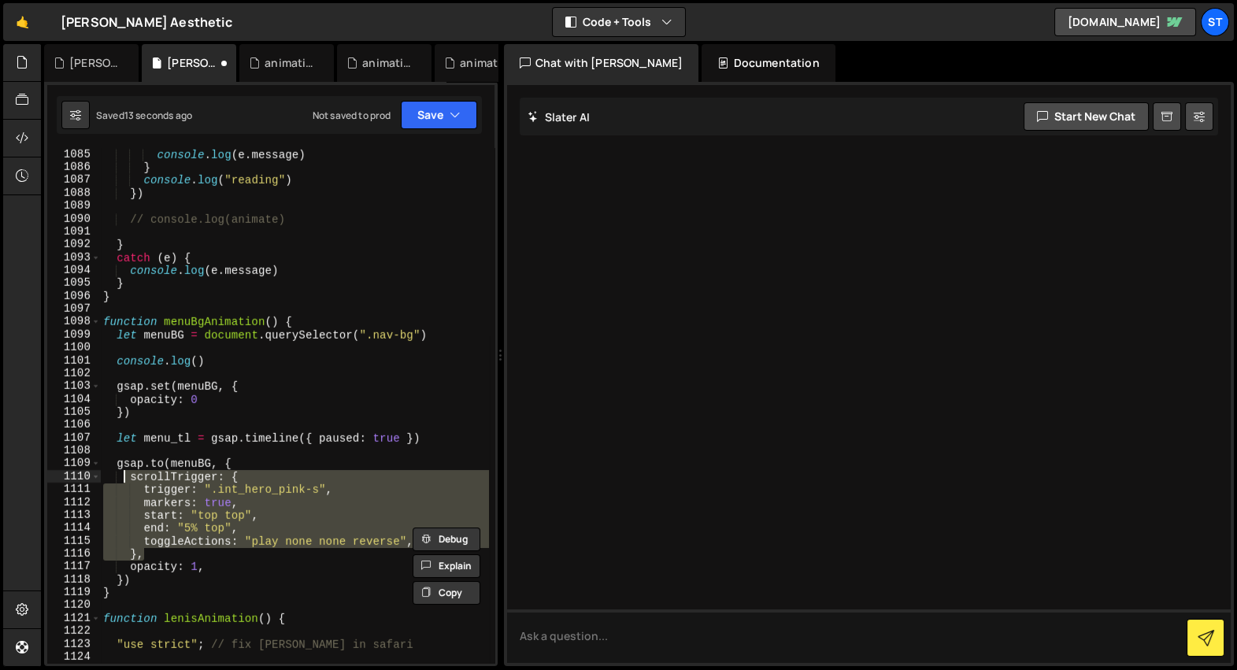
scroll to position [24988, 0]
click at [174, 438] on div "} catch ( e ) { console . log ( e . message ) } console . log ( "reading" ) }) …" at bounding box center [294, 406] width 389 height 542
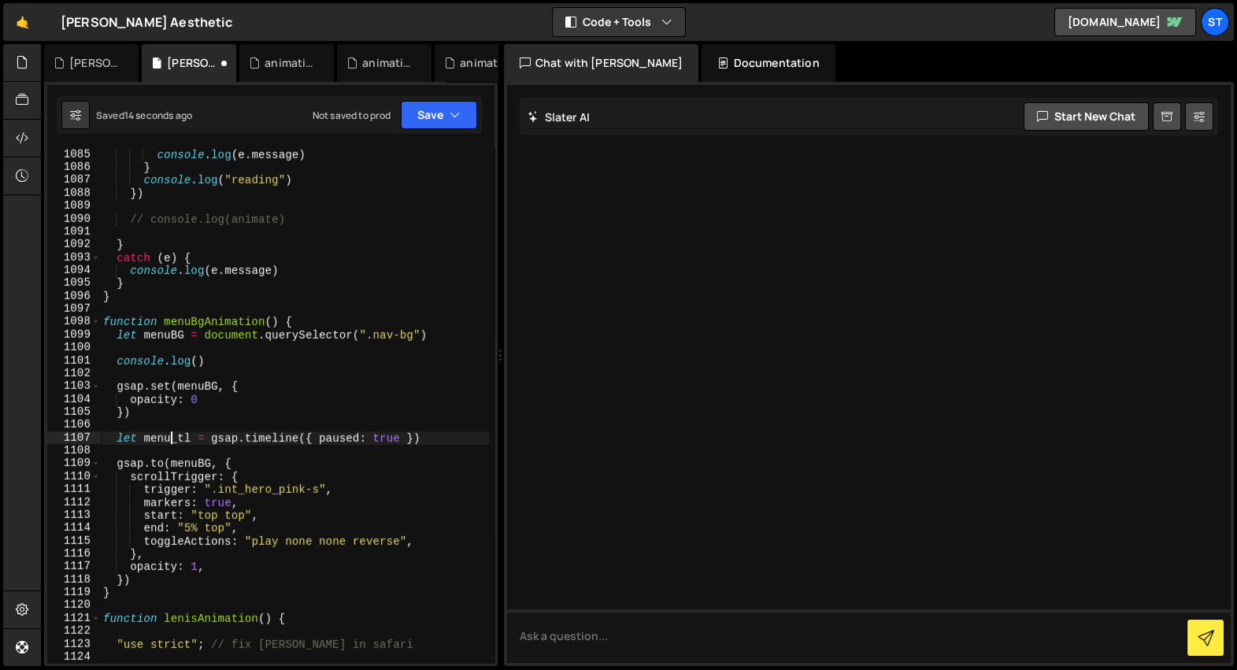
click at [174, 438] on div "} catch ( e ) { console . log ( e . message ) } console . log ( "reading" ) }) …" at bounding box center [294, 406] width 389 height 542
click at [135, 463] on div "} catch ( e ) { console . log ( e . message ) } console . log ( "reading" ) }) …" at bounding box center [294, 406] width 389 height 542
paste textarea "menu_tl"
click at [221, 478] on div "} catch ( e ) { console . log ( e . message ) } console . log ( "reading" ) }) …" at bounding box center [294, 406] width 389 height 542
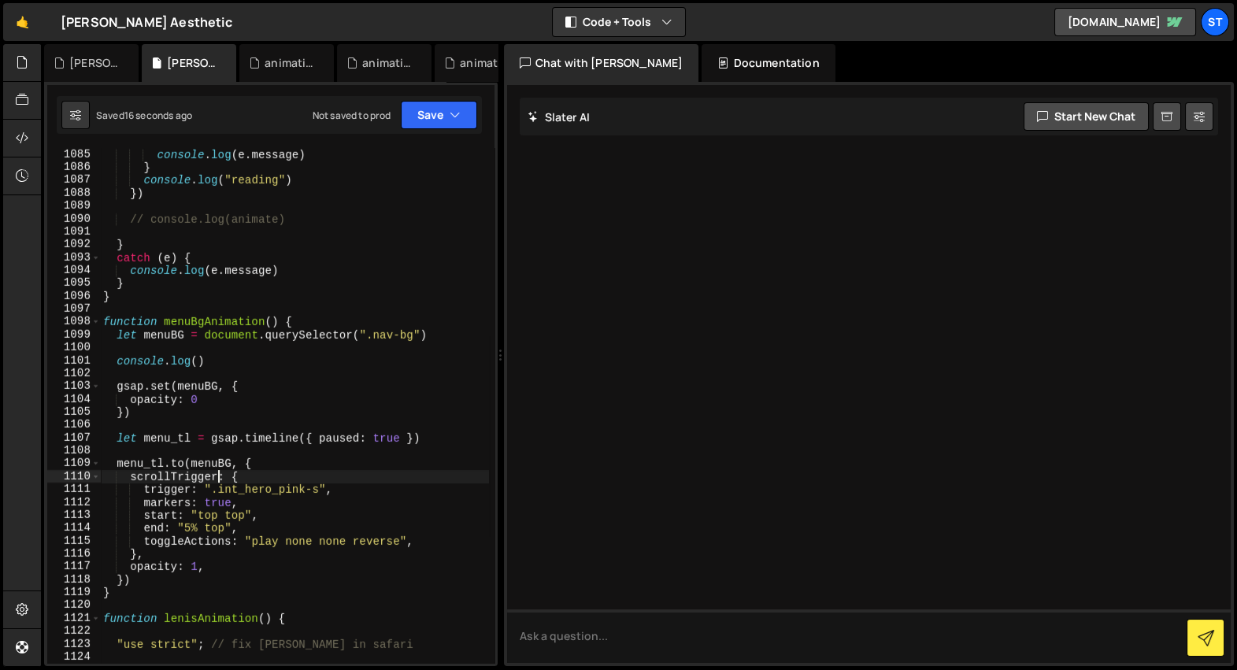
click at [235, 570] on div "} catch ( e ) { console . log ( e . message ) } console . log ( "reading" ) }) …" at bounding box center [294, 406] width 389 height 542
click at [215, 365] on div "} catch ( e ) { console . log ( e . message ) } console . log ( "reading" ) }) …" at bounding box center [294, 406] width 389 height 542
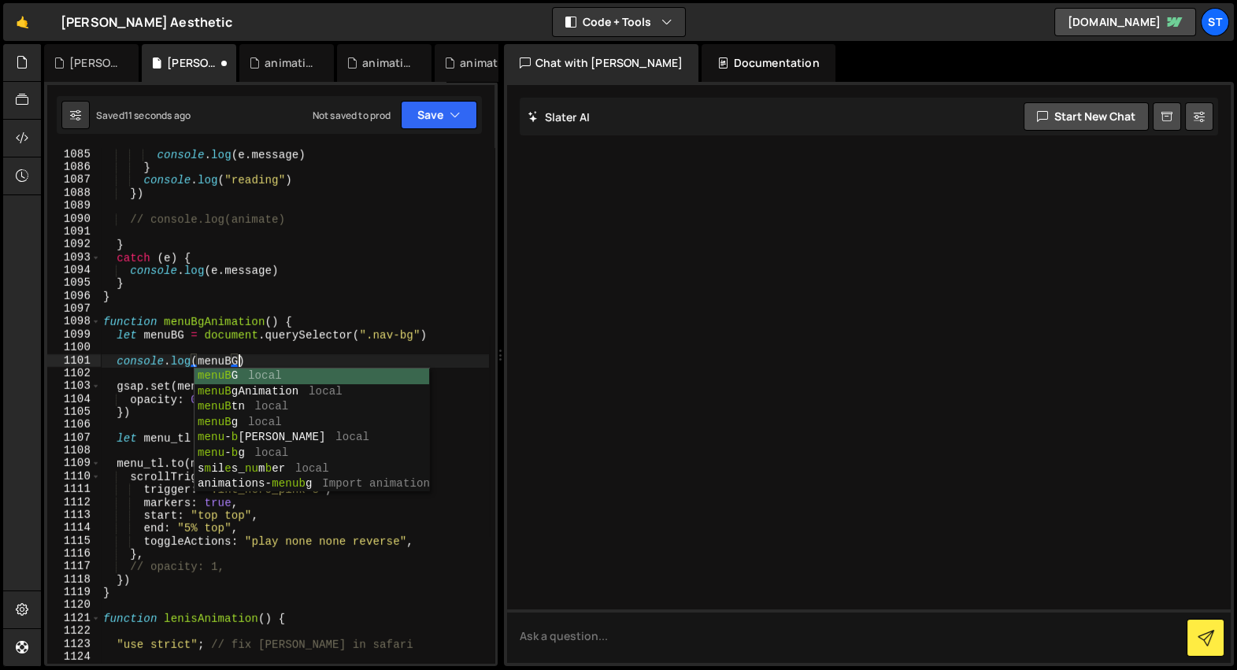
scroll to position [0, 9]
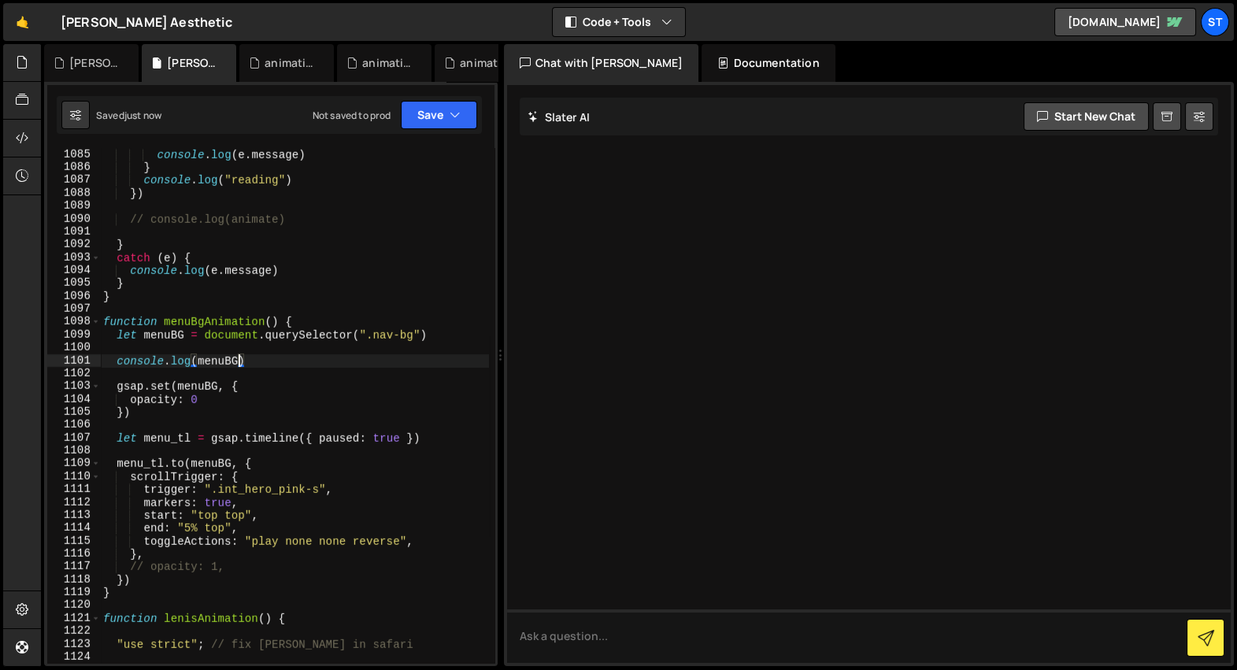
type textarea "console.log(menuBG)"
click at [320, 366] on div "} catch ( e ) { console . log ( e . message ) } console . log ( "reading" ) }) …" at bounding box center [294, 406] width 389 height 542
type textarea "})"
type textarea "let menu_tl = gsap.timeline({ paused: true })"
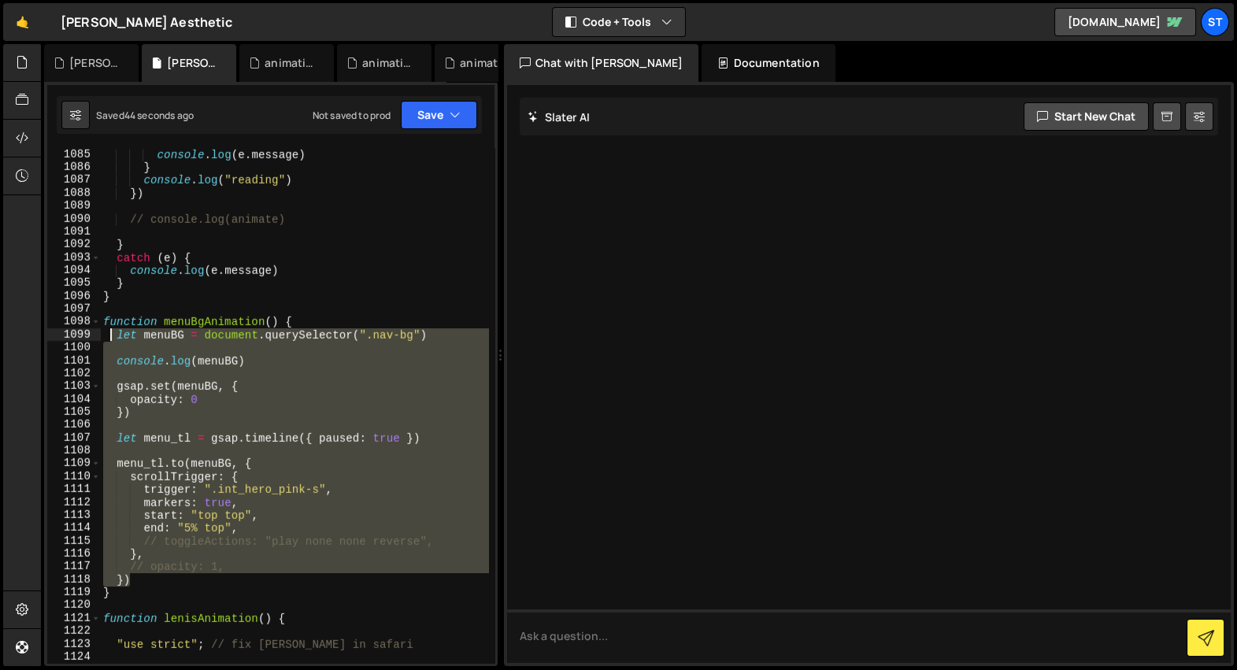
drag, startPoint x: 160, startPoint y: 575, endPoint x: 112, endPoint y: 336, distance: 243.4
click at [112, 336] on div "} catch ( e ) { console . log ( e . message ) } console . log ( "reading" ) }) …" at bounding box center [294, 406] width 389 height 542
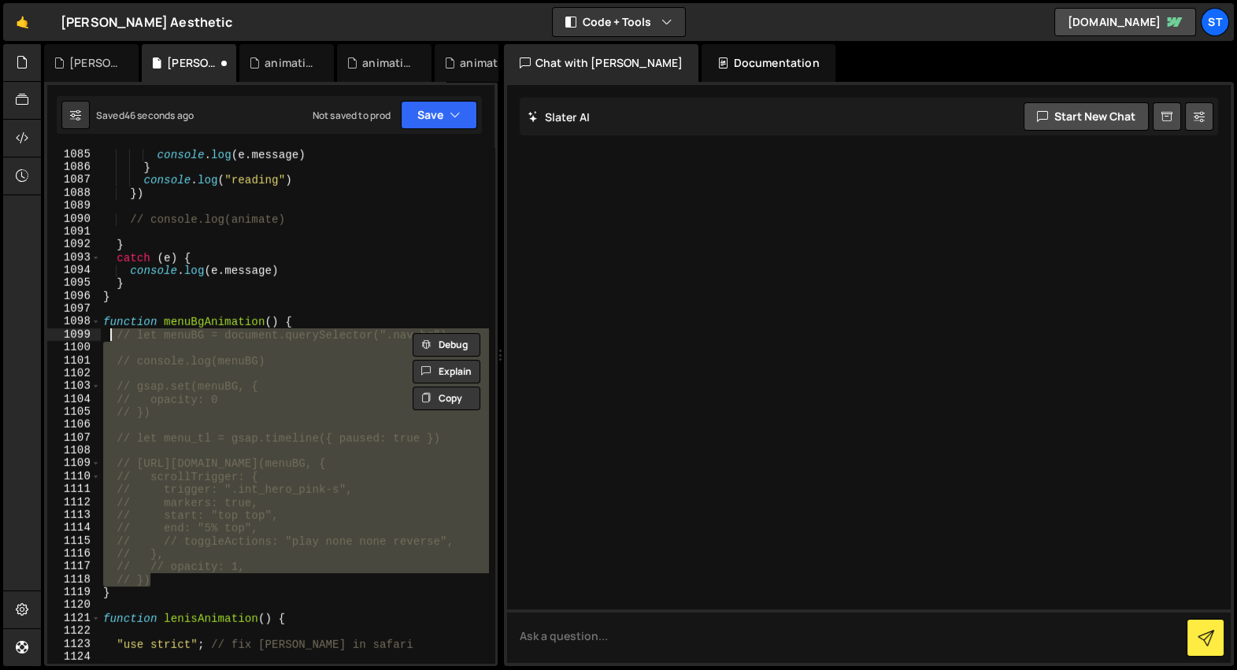
type textarea "// })"
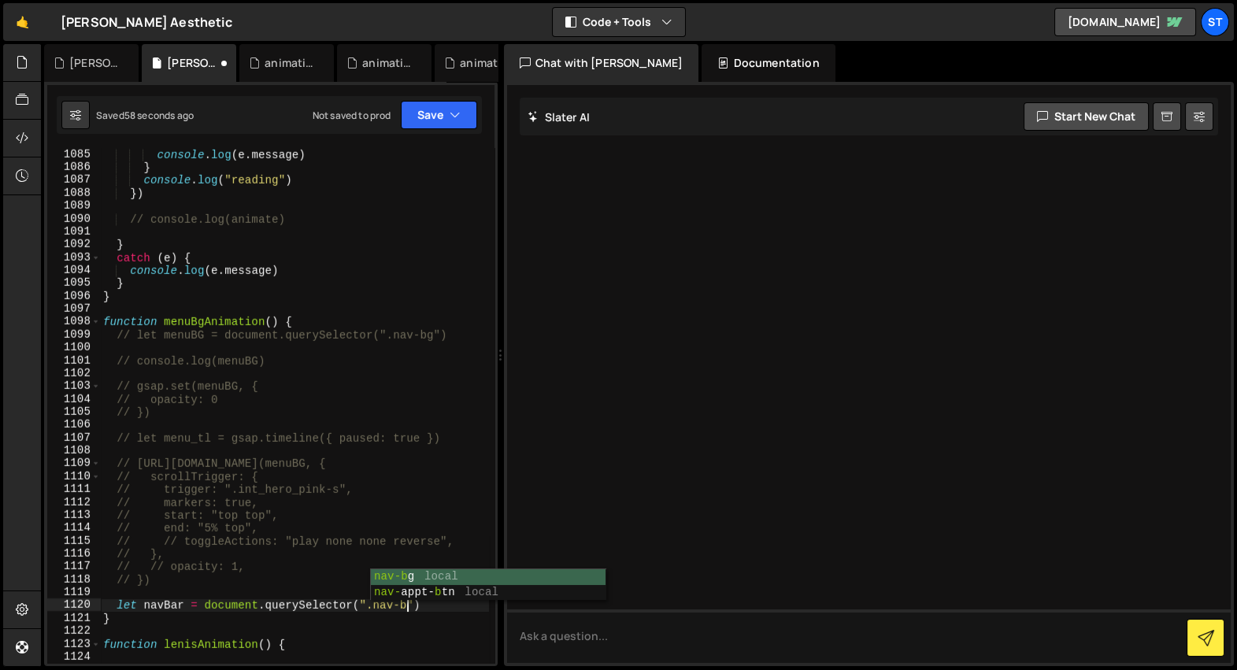
scroll to position [0, 22]
type textarea "let navBar = document.querySelector(".nav-bar")"
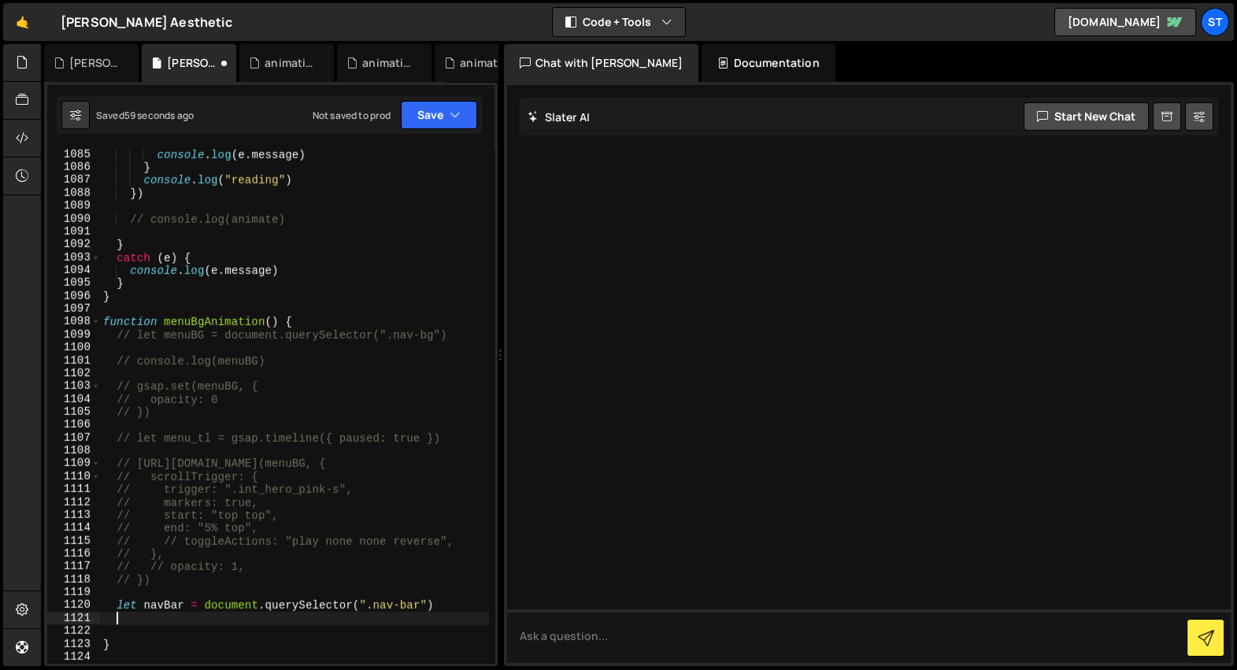
type textarea "let navBar = document.querySelector(".nav-bar")"
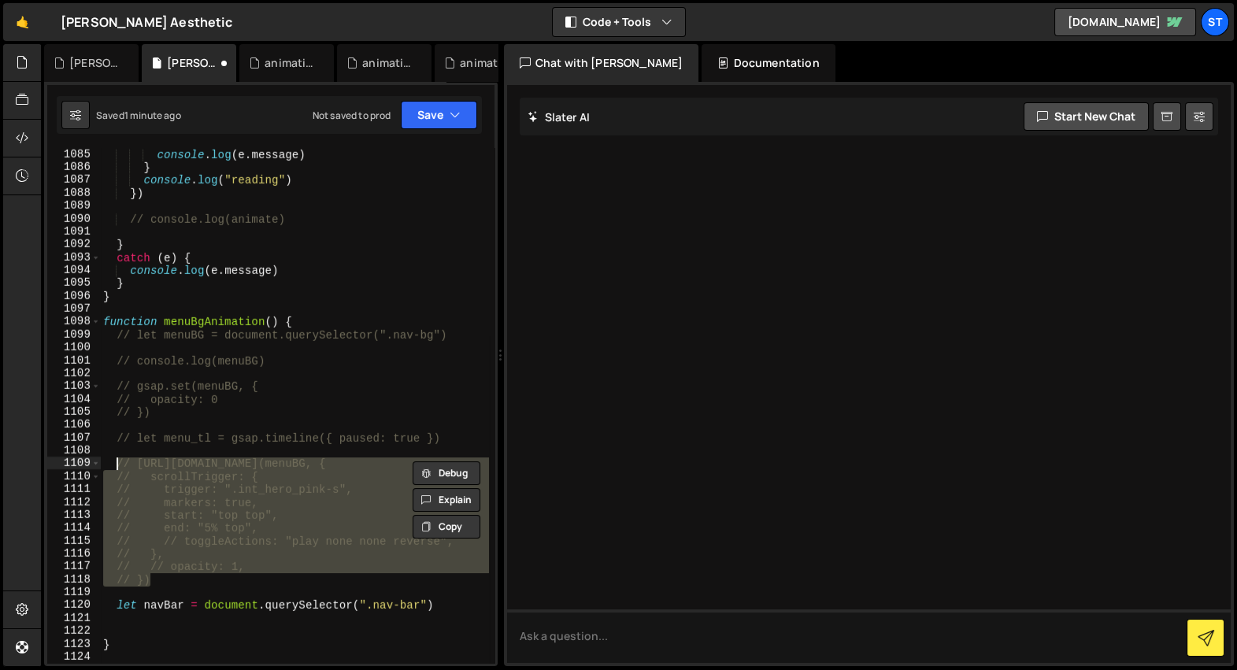
type textarea "// })"
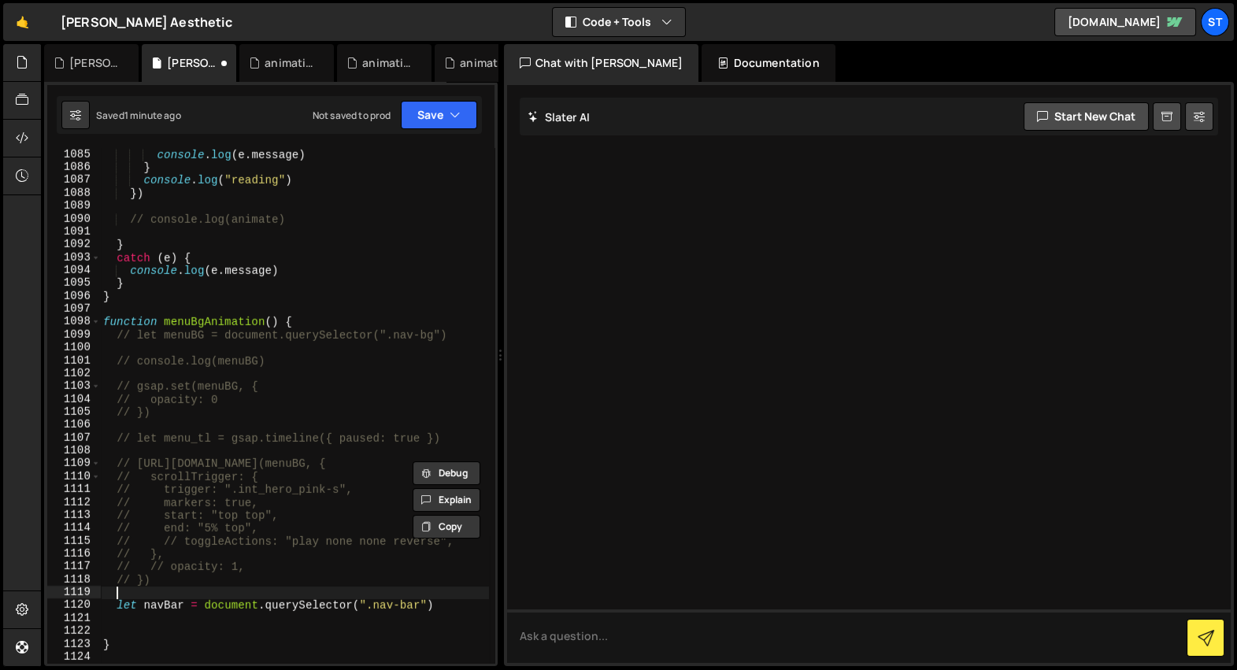
type textarea "let navBar = document.querySelector(".nav-bar")"
paste textarea "// })"
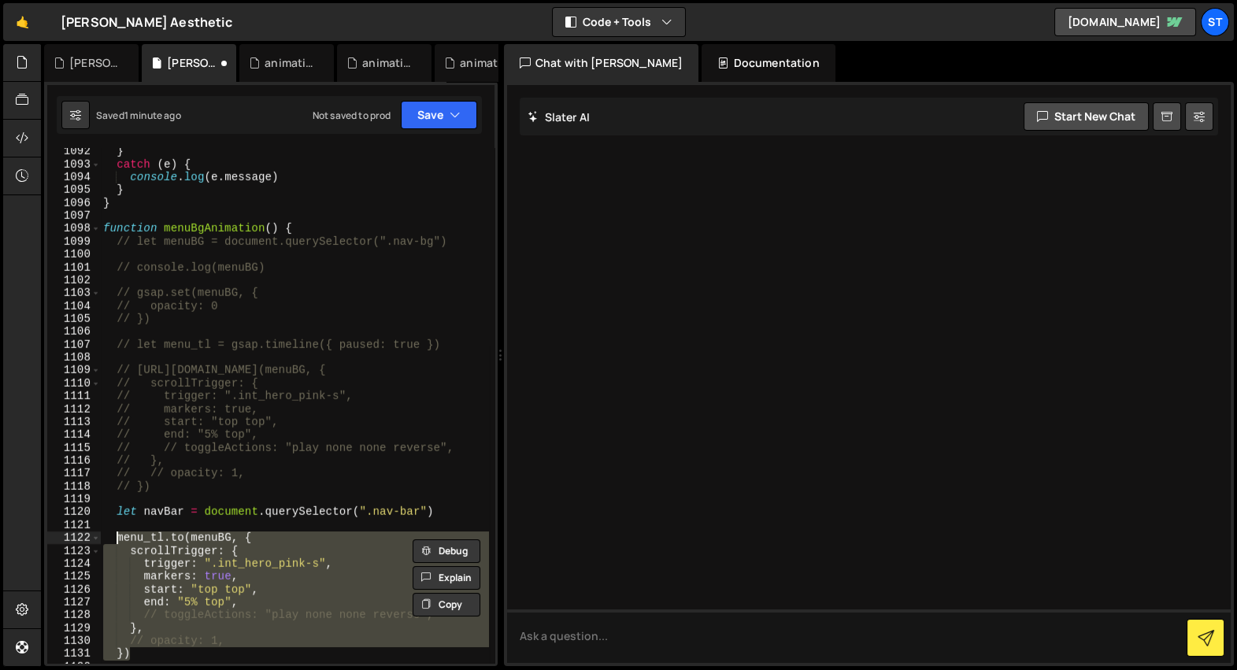
scroll to position [24992, 0]
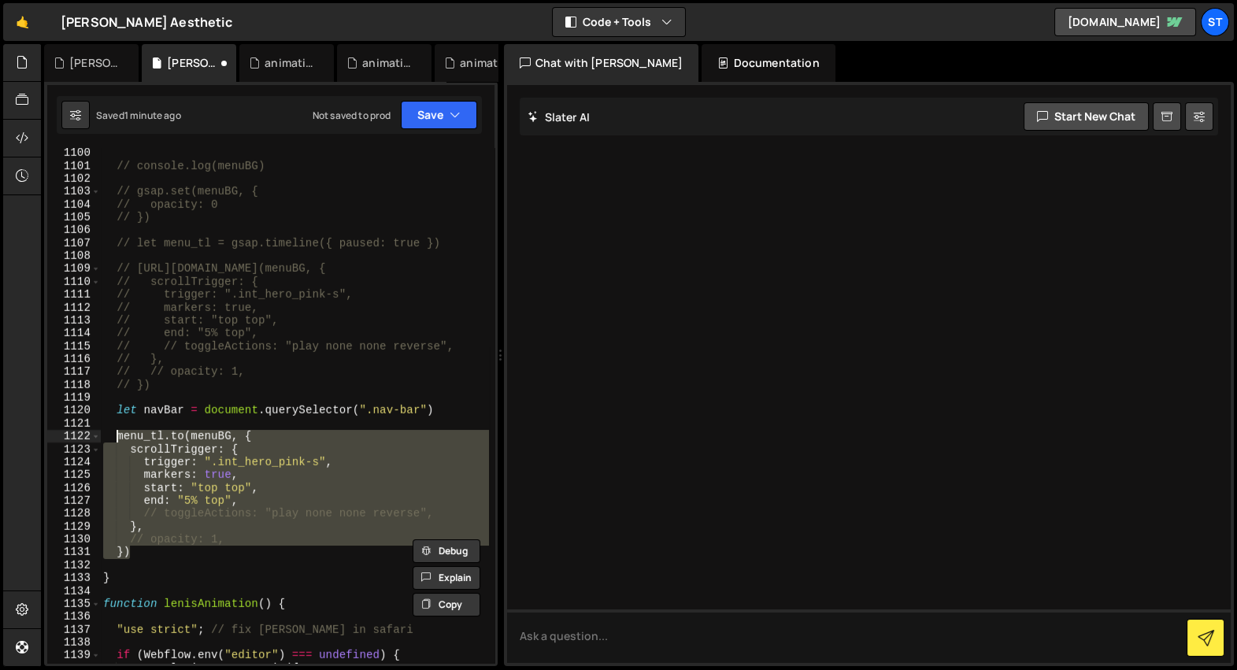
click at [161, 409] on div "// console.log(menuBG) // gsap.set(menuBG, { // opacity: 0 // }) // let menu_tl…" at bounding box center [294, 417] width 389 height 542
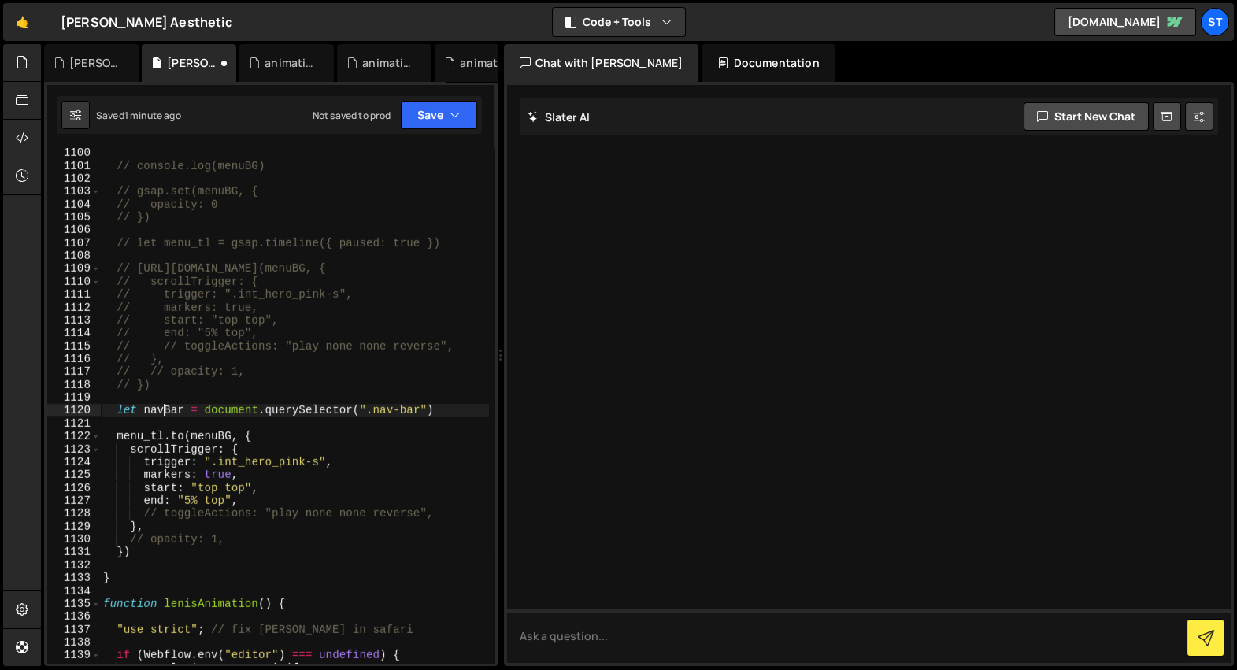
click at [161, 409] on div "// console.log(menuBG) // gsap.set(menuBG, { // opacity: 0 // }) // let menu_tl…" at bounding box center [294, 417] width 389 height 542
click at [225, 439] on div "// console.log(menuBG) // gsap.set(menuBG, { // opacity: 0 // }) // let menu_tl…" at bounding box center [294, 417] width 389 height 542
paste textarea "navBar"
click at [187, 529] on div "// console.log(menuBG) // gsap.set(menuBG, { // opacity: 0 // }) // let menu_tl…" at bounding box center [294, 417] width 389 height 542
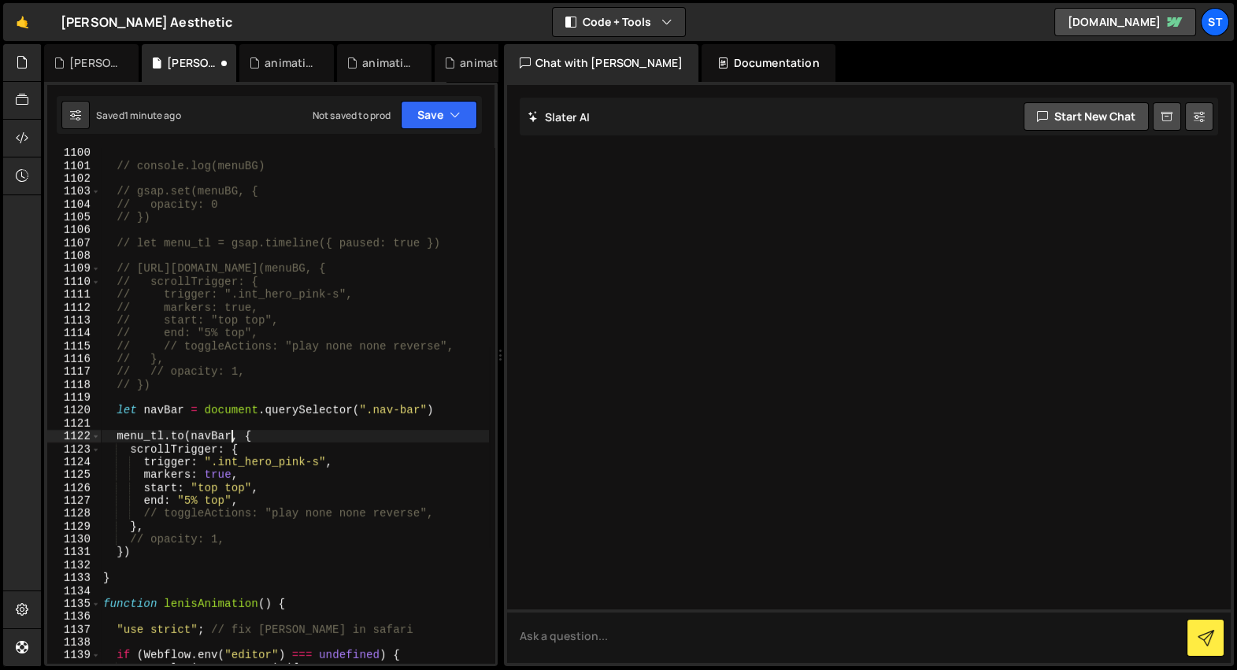
type textarea "},"
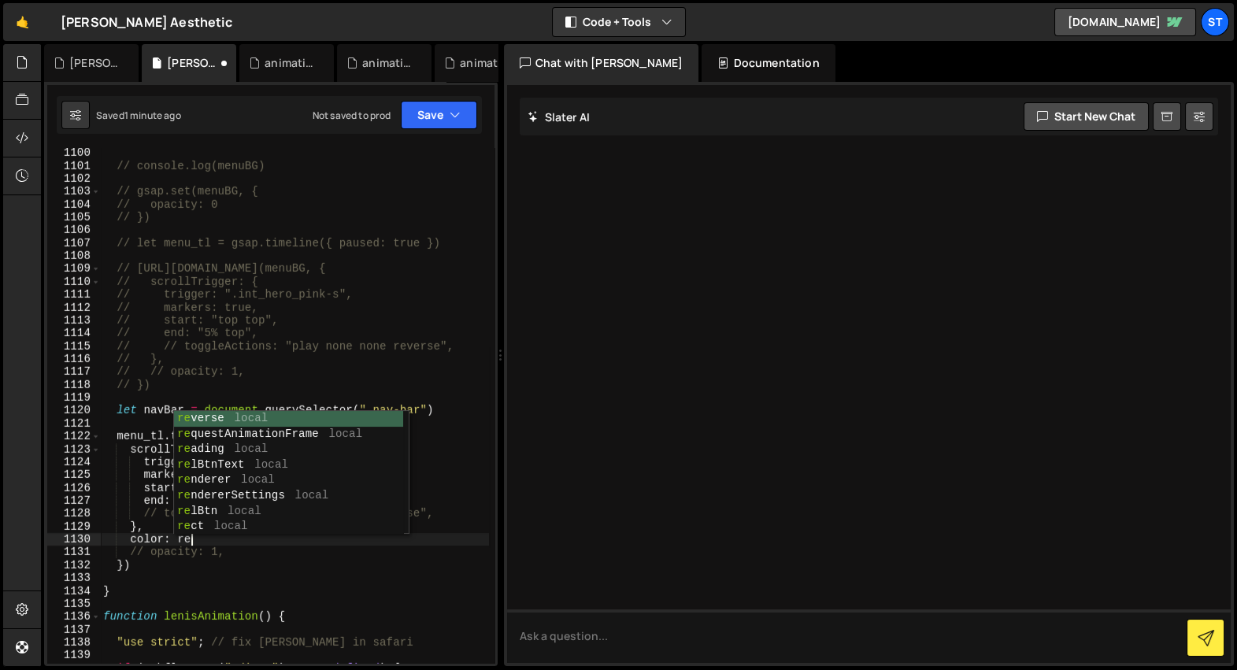
scroll to position [0, 6]
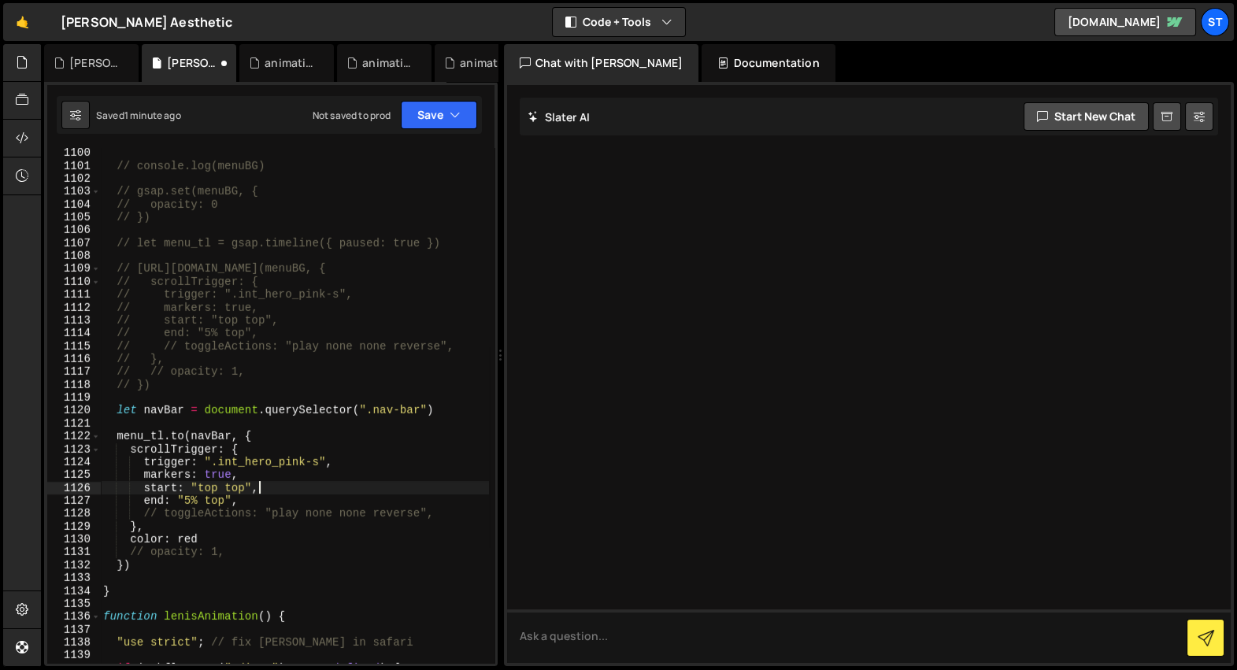
click at [291, 482] on div "// console.log(menuBG) // gsap.set(menuBG, { // opacity: 0 // }) // let menu_tl…" at bounding box center [294, 417] width 389 height 542
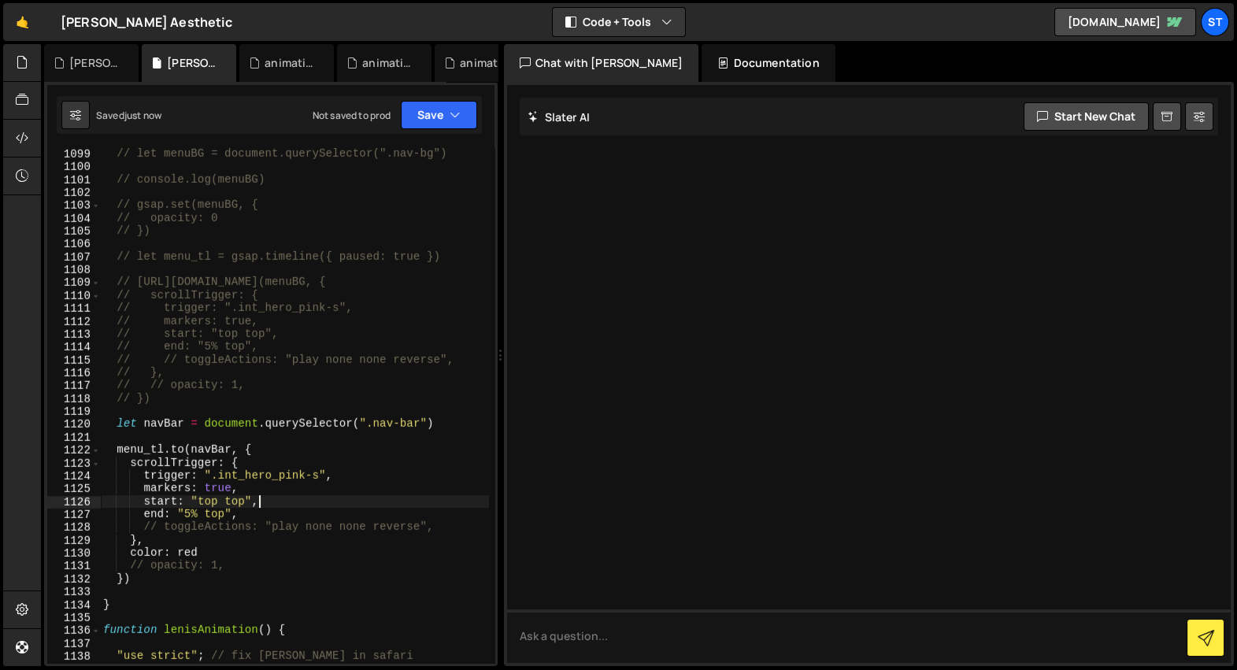
scroll to position [24987, 0]
click at [290, 495] on div "function menuBgAnimation ( ) { // let menuBG = document.querySelector(".nav-bg"…" at bounding box center [294, 407] width 389 height 542
click at [144, 450] on div "function menuBgAnimation ( ) { // let menuBG = document.querySelector(".nav-bg"…" at bounding box center [294, 407] width 389 height 542
type textarea "[URL][DOMAIN_NAME](navBar, {"
click at [144, 450] on div "function menuBgAnimation ( ) { // let menuBG = document.querySelector(".nav-bg"…" at bounding box center [294, 407] width 389 height 542
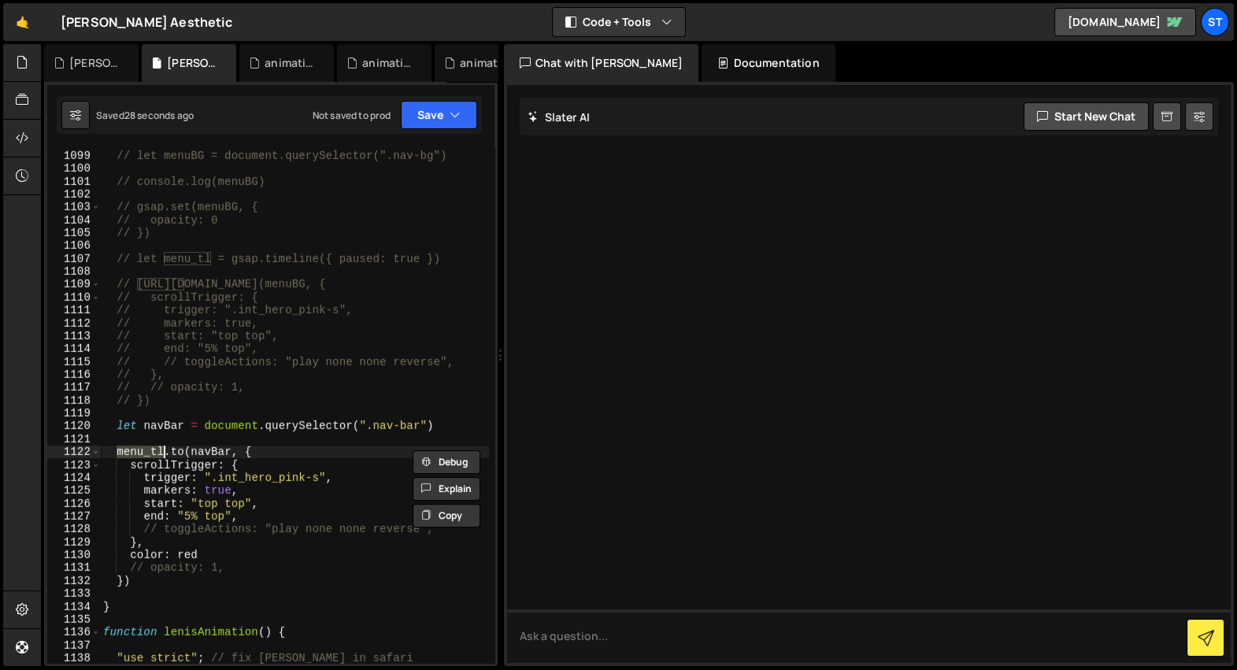
scroll to position [24985, 0]
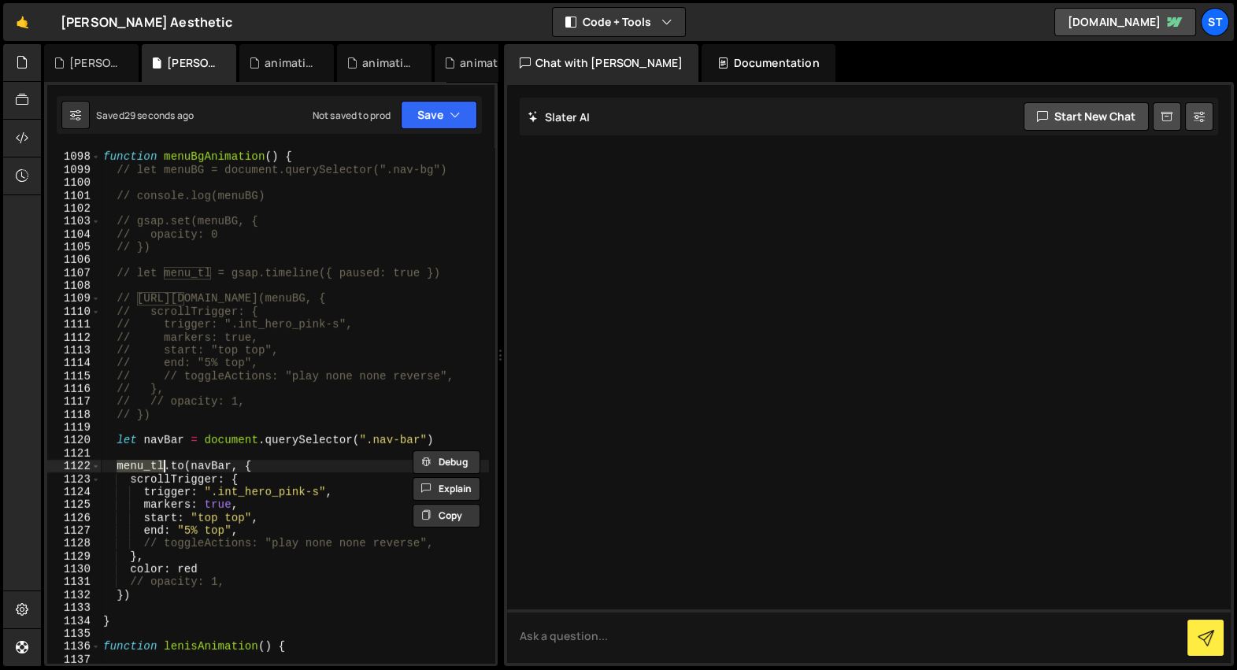
click at [254, 264] on div "function menuBgAnimation ( ) { // let menuBG = document.querySelector(".nav-bg"…" at bounding box center [294, 409] width 389 height 542
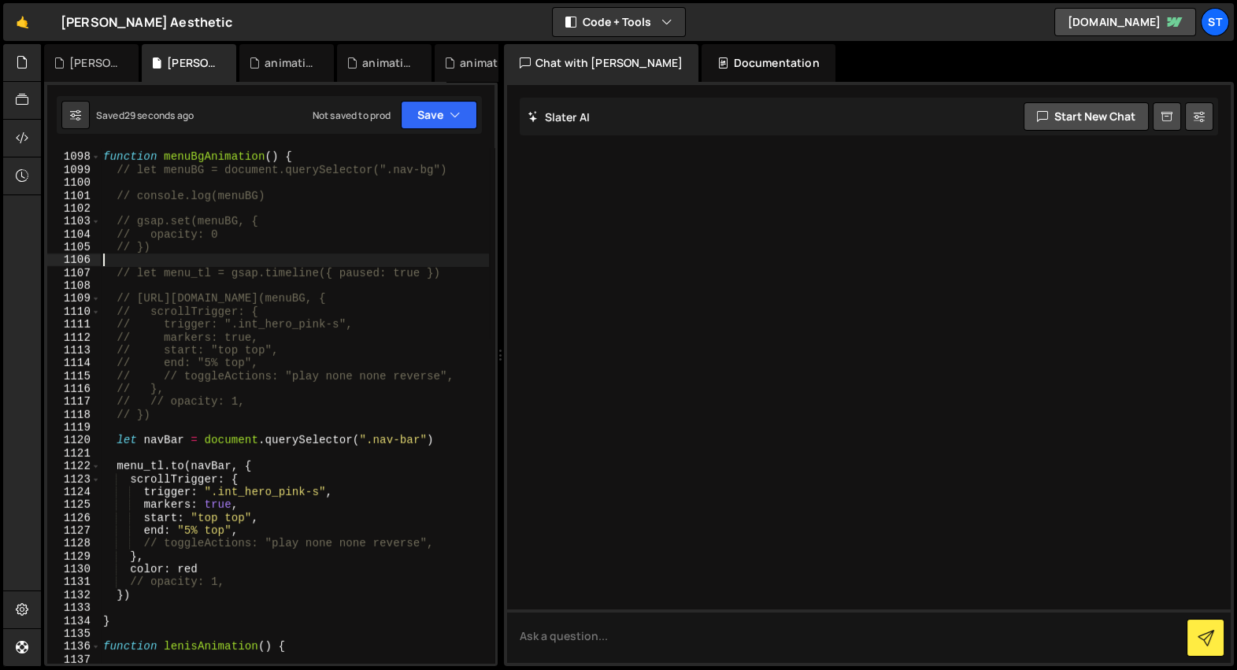
scroll to position [0, 0]
click at [170, 441] on div "function menuBgAnimation ( ) { // let menuBG = document.querySelector(".nav-bg"…" at bounding box center [294, 409] width 389 height 542
click at [144, 572] on div "function menuBgAnimation ( ) { // let menuBG = document.querySelector(".nav-bg"…" at bounding box center [294, 409] width 389 height 542
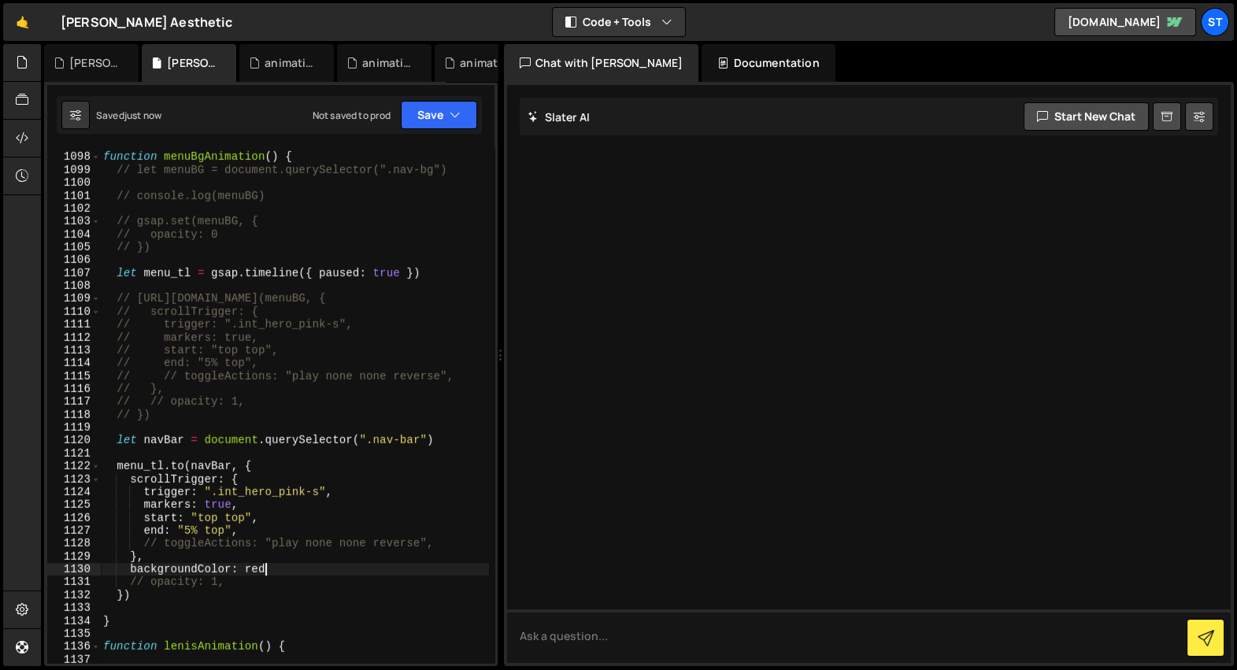
click at [173, 436] on div "function menuBgAnimation ( ) { // let menuBG = document.querySelector(".nav-bg"…" at bounding box center [294, 409] width 389 height 542
click at [172, 271] on div "function menuBgAnimation ( ) { // let menuBG = document.querySelector(".nav-bg"…" at bounding box center [294, 409] width 389 height 542
click at [133, 464] on div "function menuBgAnimation ( ) { // let menuBG = document.querySelector(".nav-bg"…" at bounding box center [294, 409] width 389 height 542
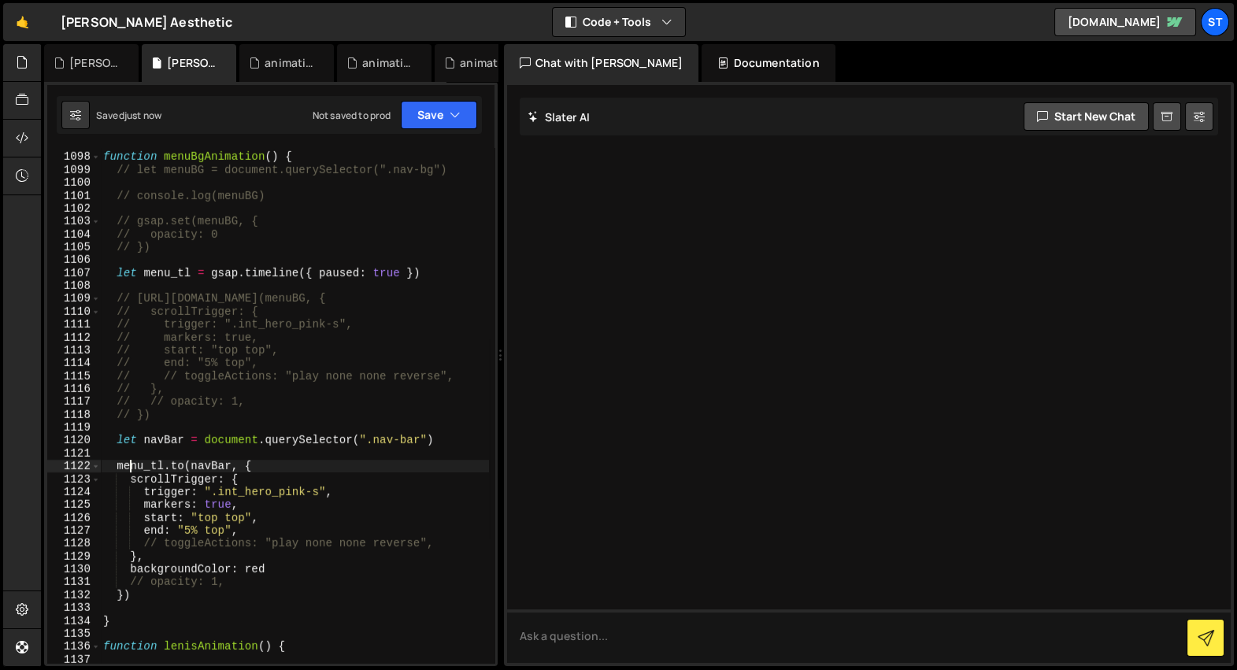
click at [133, 464] on div "function menuBgAnimation ( ) { // let menuBG = document.querySelector(".nav-bg"…" at bounding box center [294, 409] width 389 height 542
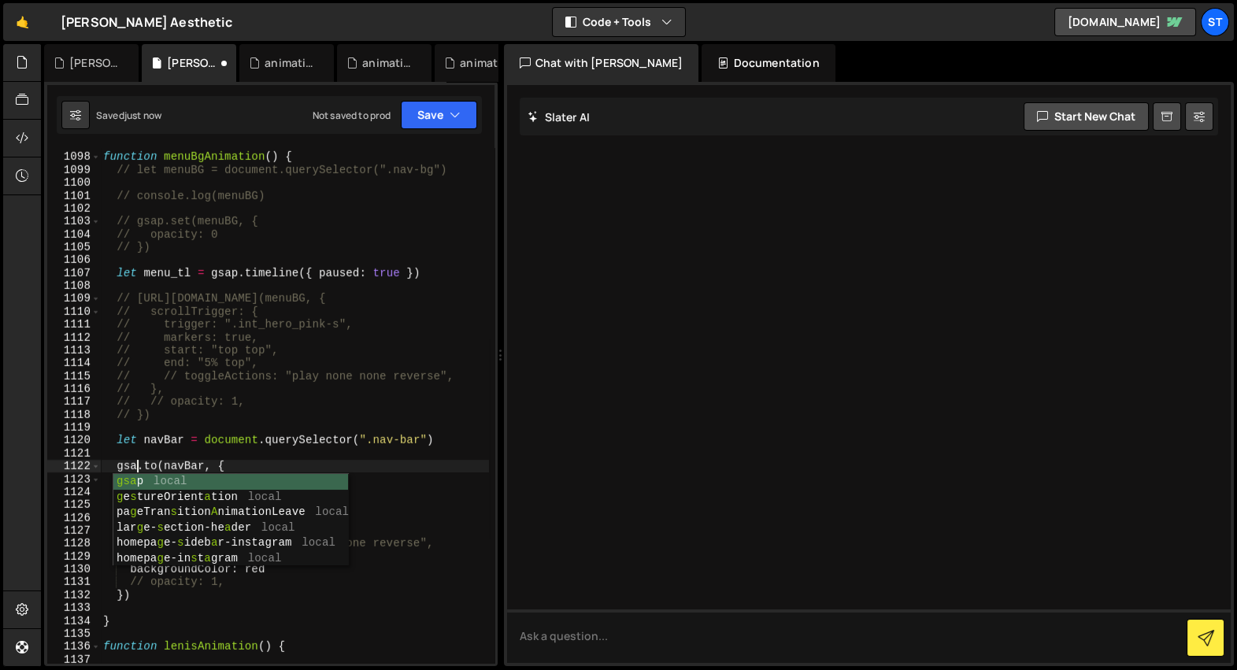
scroll to position [0, 2]
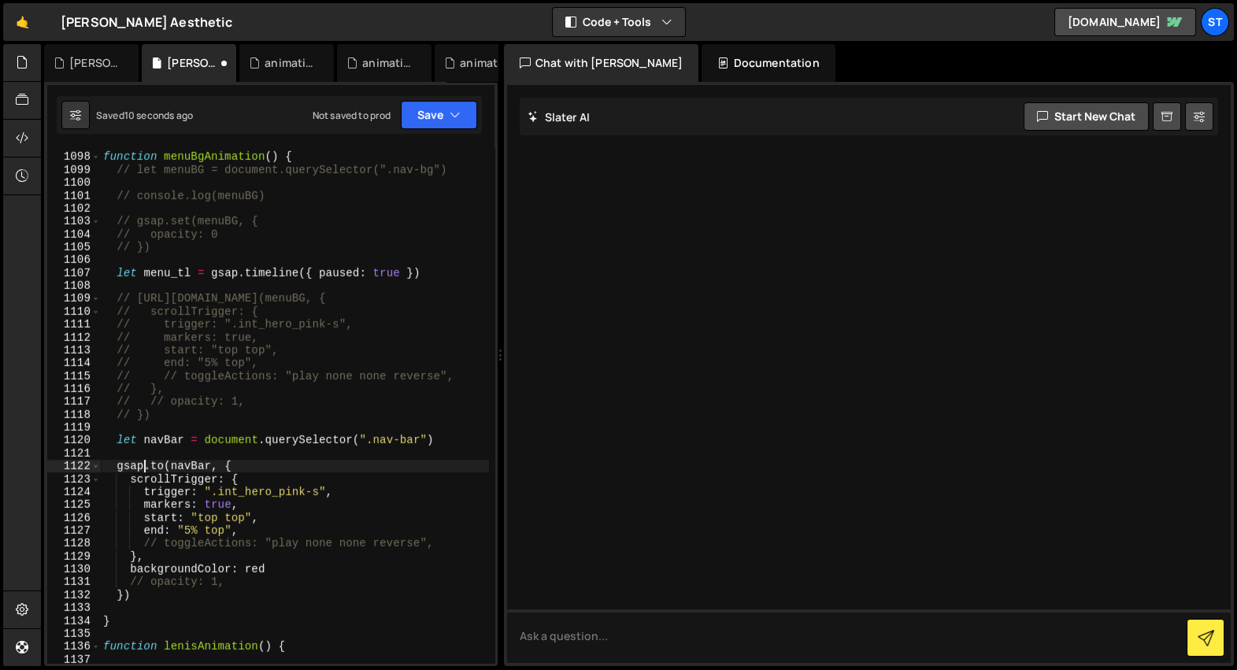
click at [183, 551] on div "function menuBgAnimation ( ) { // let menuBG = document.querySelector(".nav-bg"…" at bounding box center [294, 409] width 389 height 542
click at [186, 542] on div "function menuBgAnimation ( ) { // let menuBG = document.querySelector(".nav-bg"…" at bounding box center [294, 409] width 389 height 542
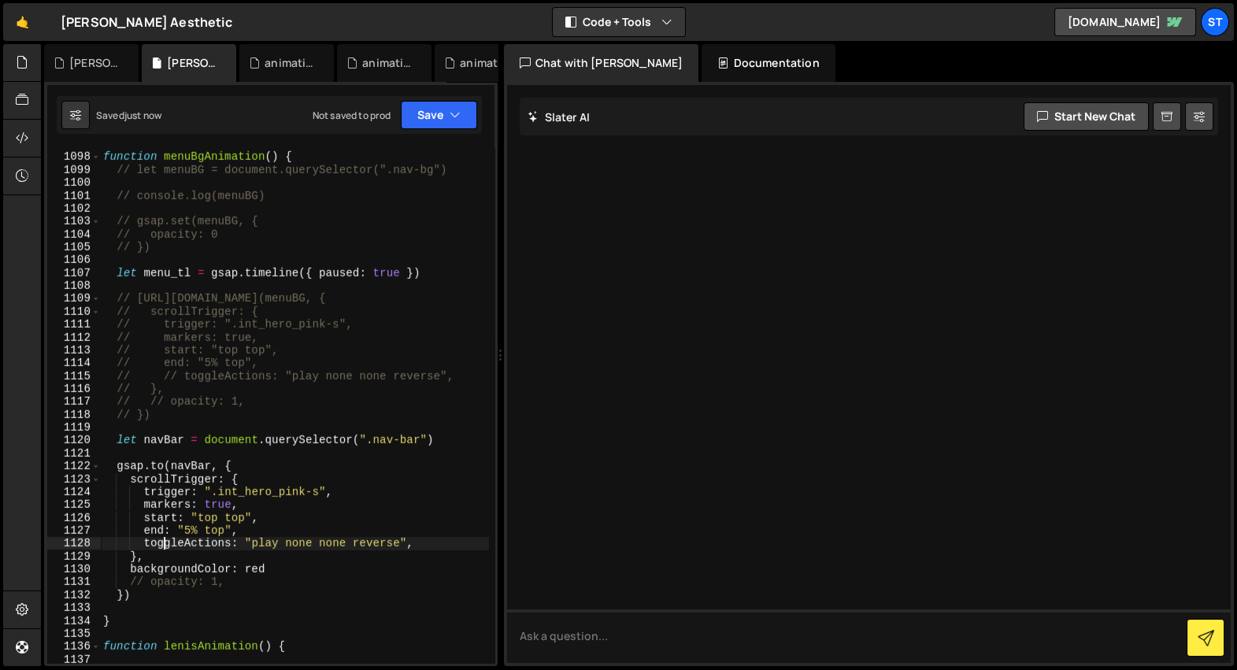
click at [261, 506] on div "function menuBgAnimation ( ) { // let menuBG = document.querySelector(".nav-bg"…" at bounding box center [294, 409] width 389 height 542
click at [235, 400] on div "function menuBgAnimation ( ) { // let menuBG = document.querySelector(".nav-bg"…" at bounding box center [294, 409] width 389 height 542
click at [273, 579] on div "function menuBgAnimation ( ) { // let menuBG = document.querySelector(".nav-bg"…" at bounding box center [294, 409] width 389 height 542
click at [300, 564] on div "function menuBgAnimation ( ) { // let menuBG = document.querySelector(".nav-bg"…" at bounding box center [294, 409] width 389 height 542
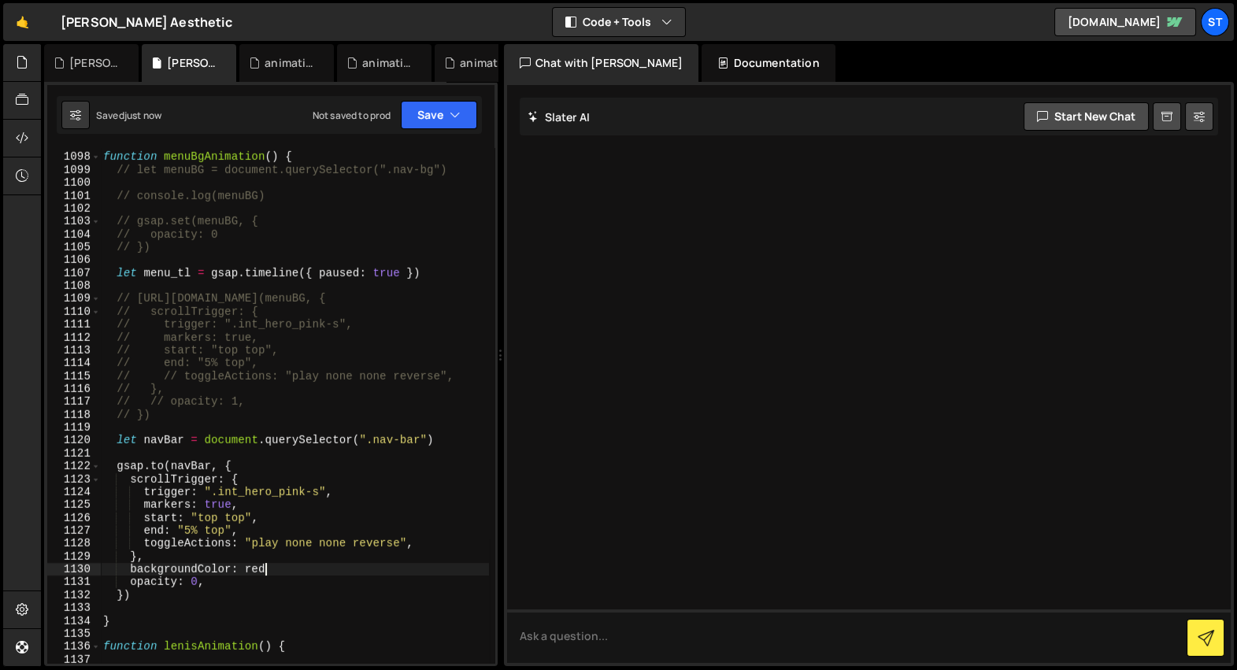
scroll to position [0, 11]
click at [224, 465] on div "function menuBgAnimation ( ) { // let menuBG = document.querySelector(".nav-bg"…" at bounding box center [294, 409] width 389 height 542
click at [187, 469] on div "function menuBgAnimation ( ) { // let menuBG = document.querySelector(".nav-bg"…" at bounding box center [294, 409] width 389 height 542
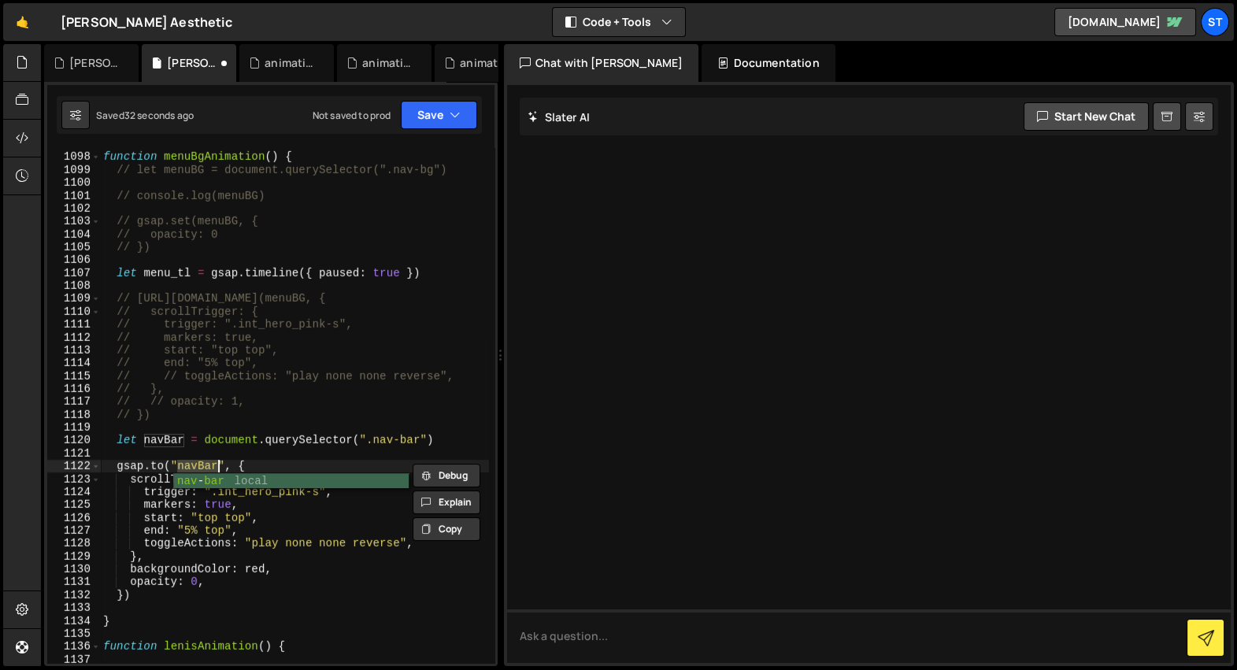
scroll to position [0, 6]
paste textarea "nav bg""
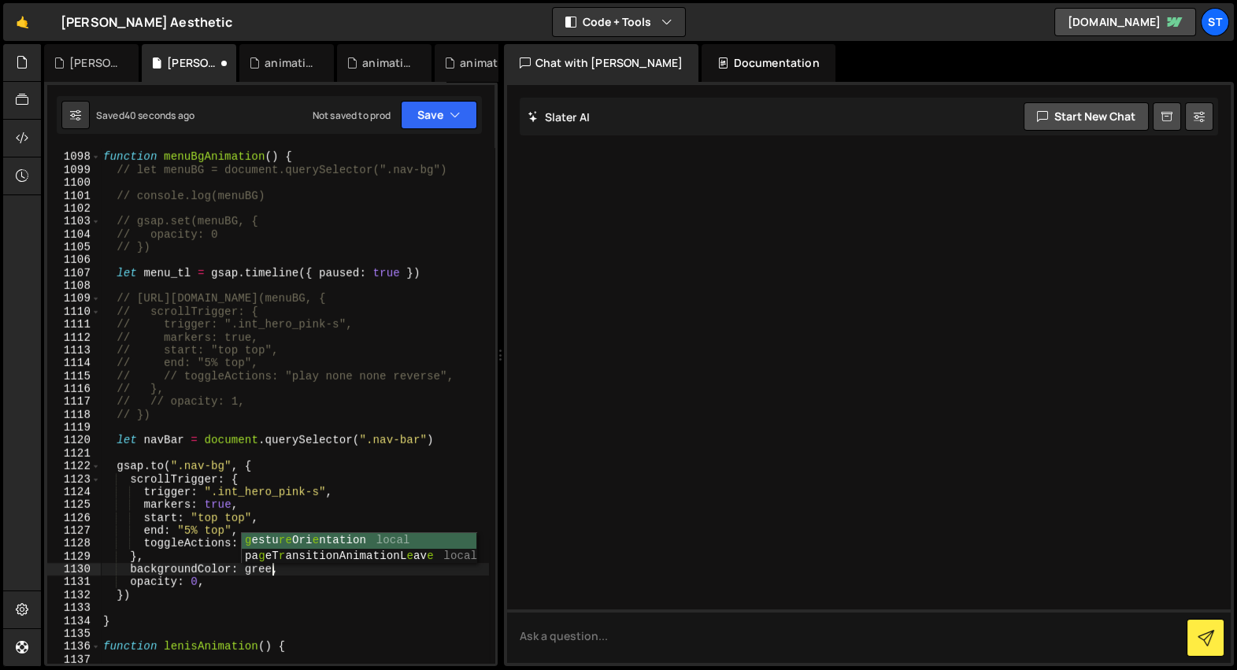
scroll to position [0, 12]
click at [254, 552] on div "function menuBgAnimation ( ) { // let menuBG = document.querySelector(".nav-bg"…" at bounding box center [294, 409] width 389 height 542
click at [245, 584] on div "function menuBgAnimation ( ) { // let menuBG = document.querySelector(".nav-bg"…" at bounding box center [294, 409] width 389 height 542
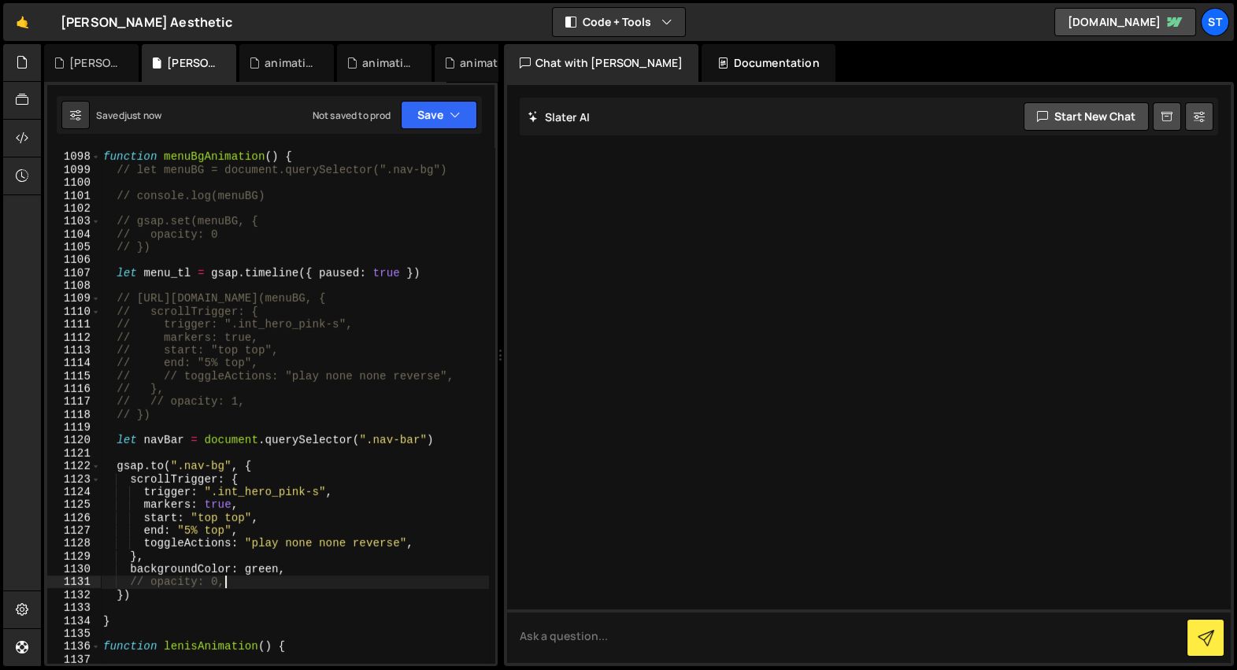
click at [237, 446] on div "function menuBgAnimation ( ) { // let menuBG = document.querySelector(".nav-bg"…" at bounding box center [294, 409] width 389 height 542
type textarea "let navBar = document.querySelector(".nav-bar")"
type textarea "backgroundColor: green,"
type textarea "onComplete: () => {}"
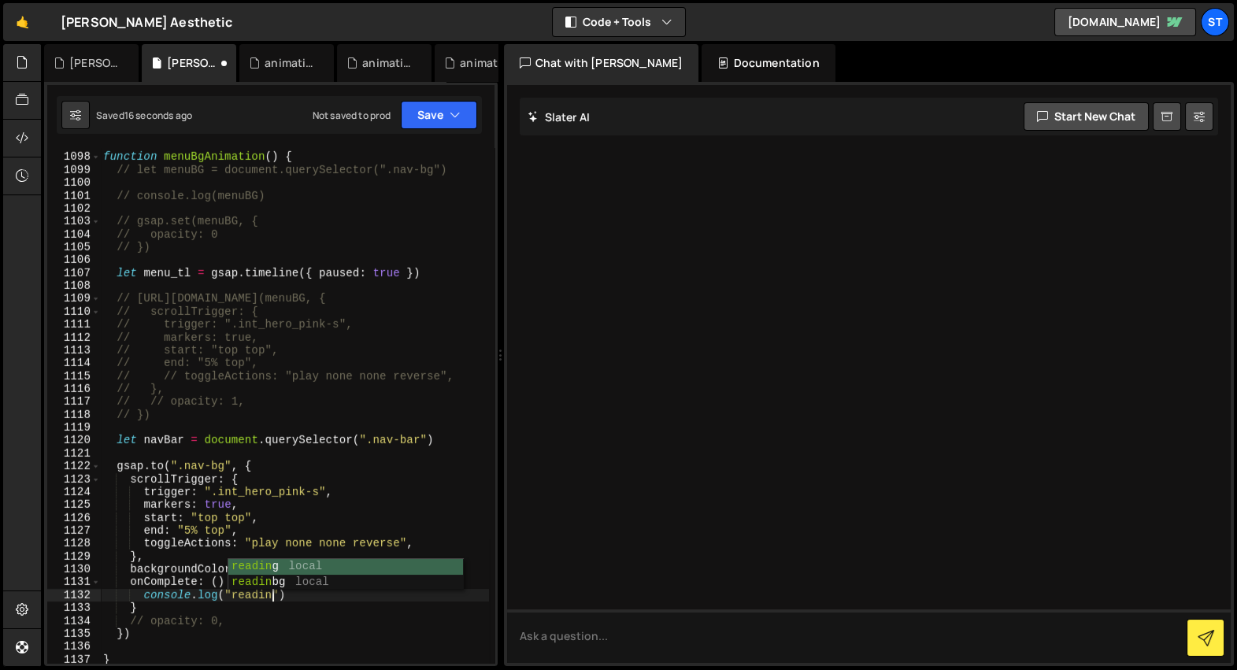
scroll to position [0, 12]
click at [263, 596] on div "function menuBgAnimation ( ) { // let menuBG = document.querySelector(".nav-bg"…" at bounding box center [294, 409] width 389 height 542
paste textarea "reading"
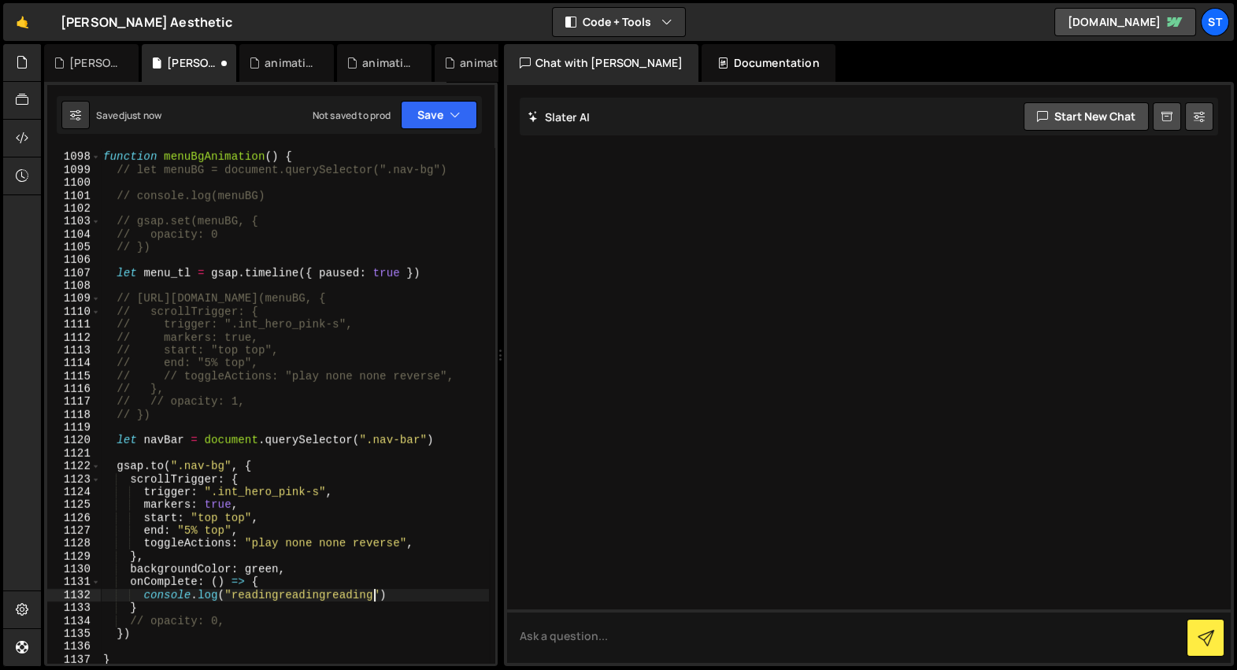
paste textarea "reading"
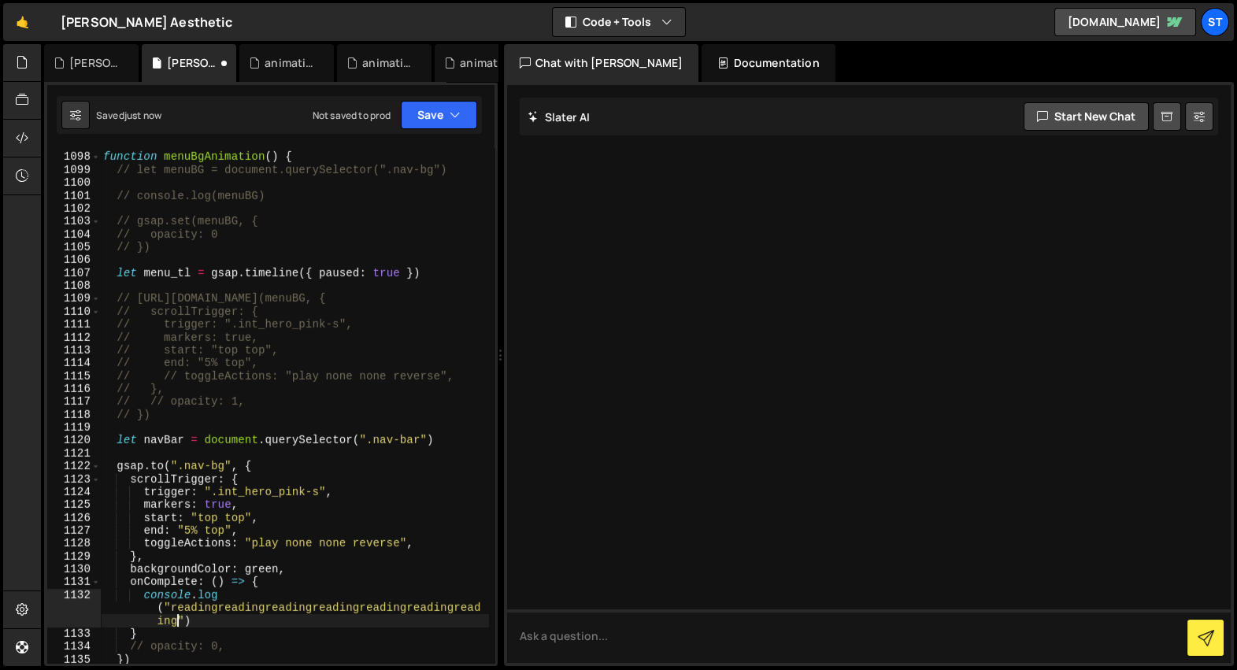
paste textarea "reading"
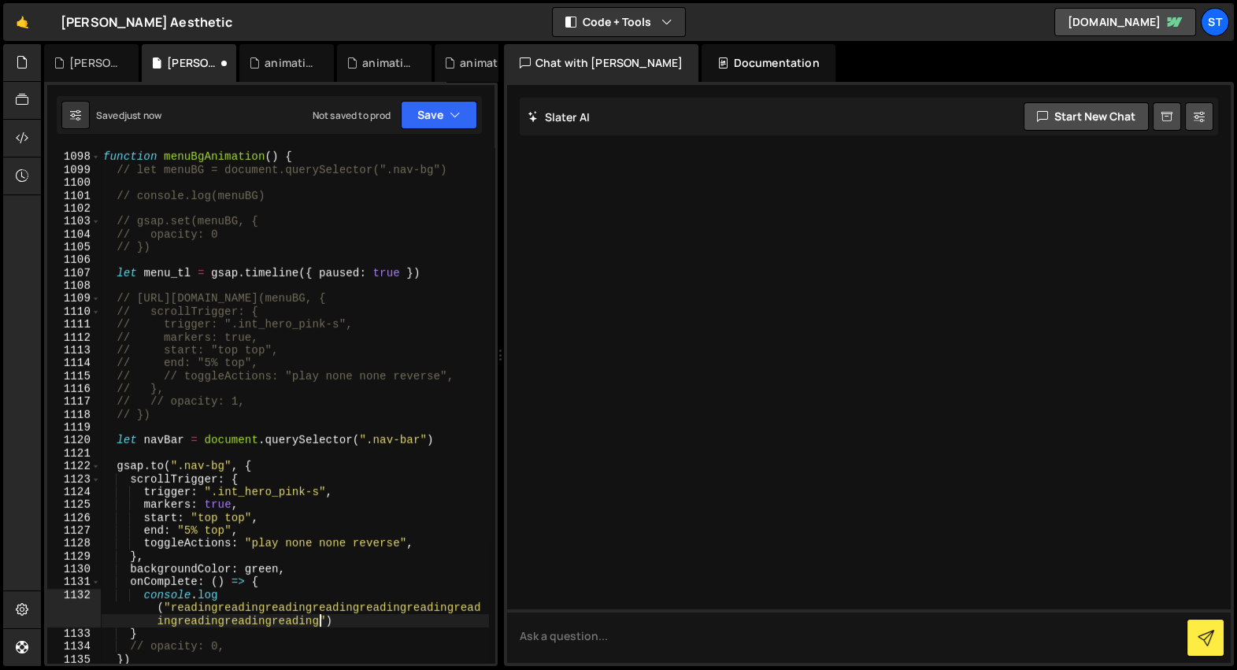
paste textarea "reading"
paste
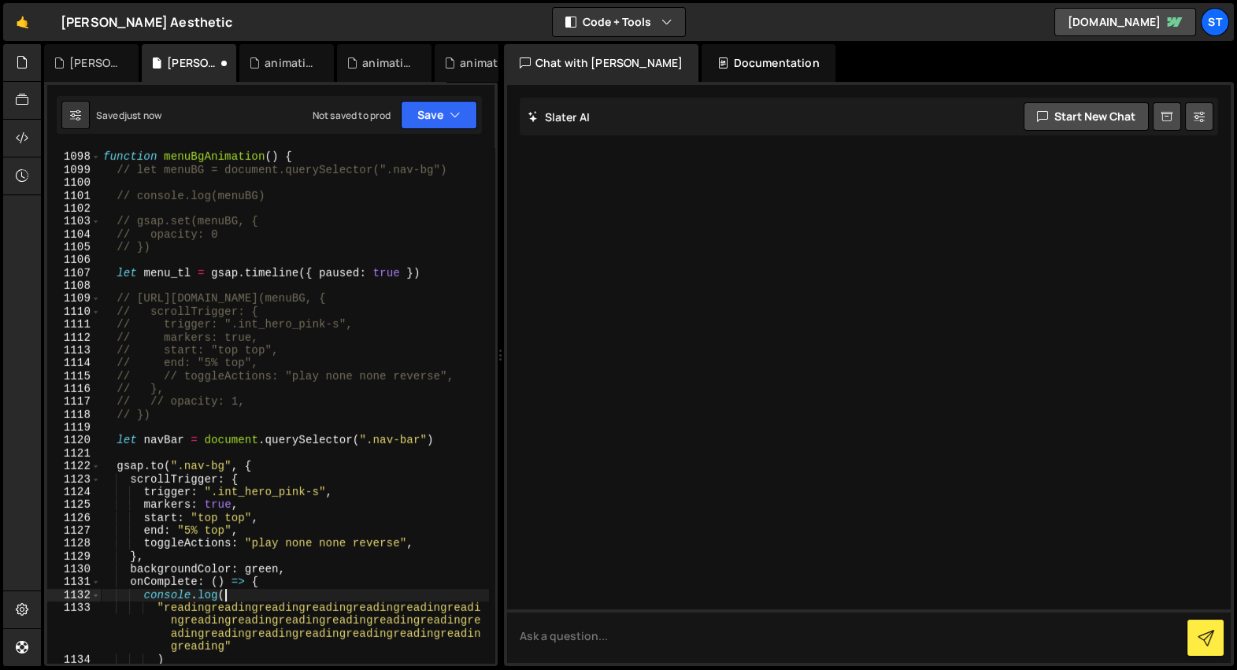
scroll to position [0, 8]
drag, startPoint x: 329, startPoint y: 553, endPoint x: 328, endPoint y: 561, distance: 8.0
click at [330, 554] on div "function menuBgAnimation ( ) { // let menuBG = document.querySelector(".nav-bg"…" at bounding box center [294, 409] width 389 height 542
click at [331, 570] on div "function menuBgAnimation ( ) { // let menuBG = document.querySelector(".nav-bg"…" at bounding box center [294, 409] width 389 height 542
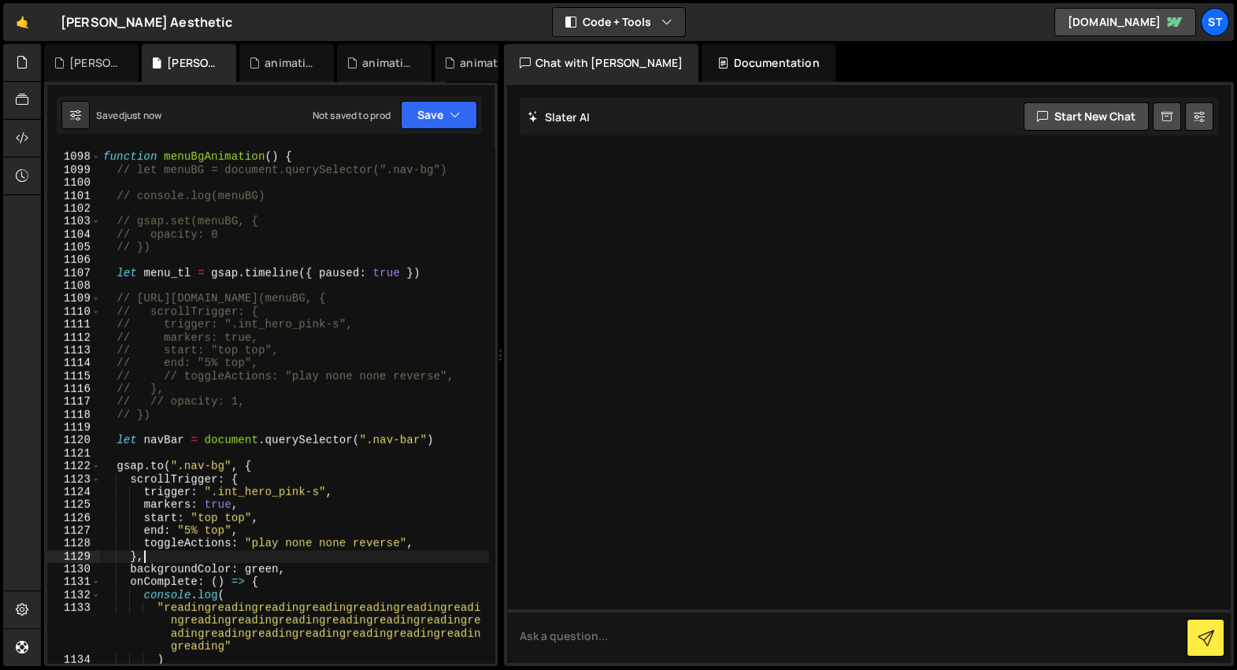
type textarea "backgroundColor: green,"
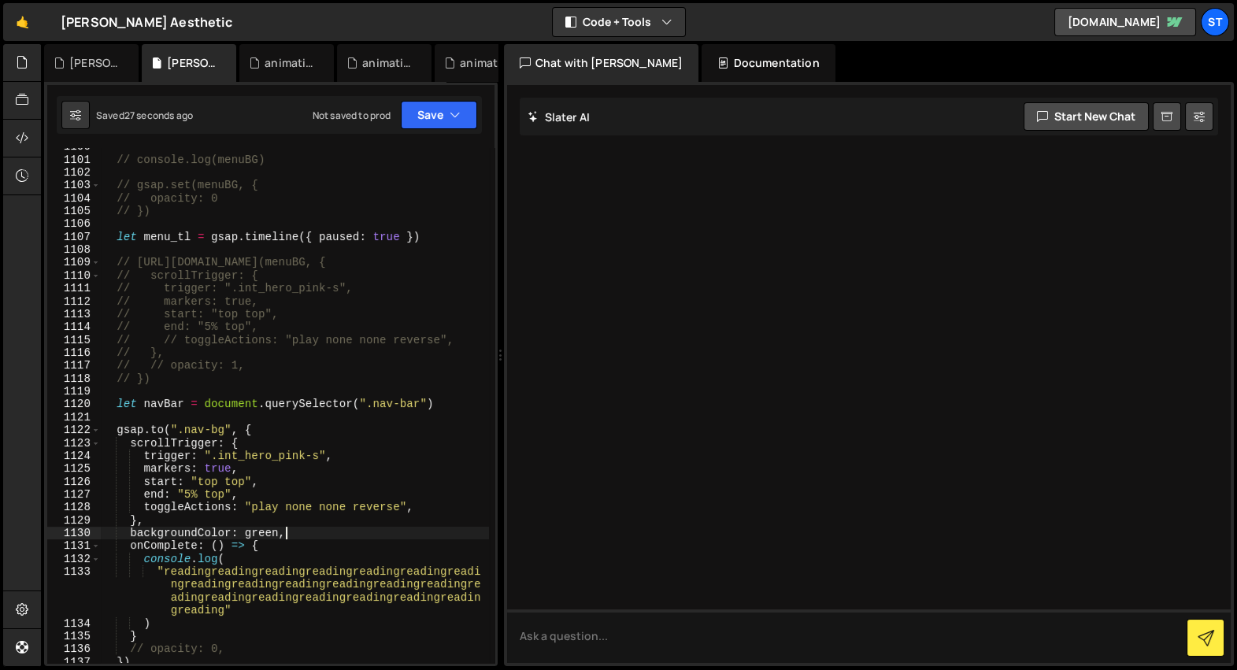
scroll to position [24973, 0]
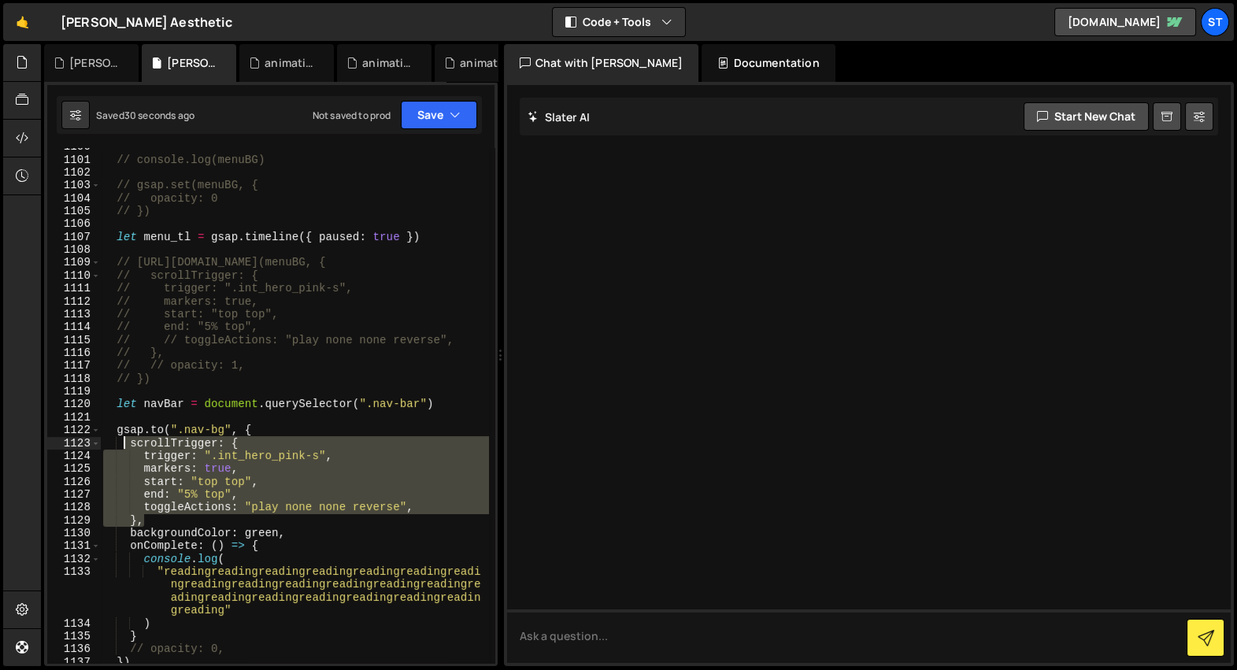
drag, startPoint x: 147, startPoint y: 520, endPoint x: 123, endPoint y: 447, distance: 76.5
click at [123, 447] on div "// console.log(menuBG) // gsap.set(menuBG, { // opacity: 0 // }) let menu_tl = …" at bounding box center [294, 411] width 389 height 542
click at [206, 509] on div "// console.log(menuBG) // gsap.set(menuBG, { // opacity: 0 // }) let menu_tl = …" at bounding box center [294, 405] width 388 height 515
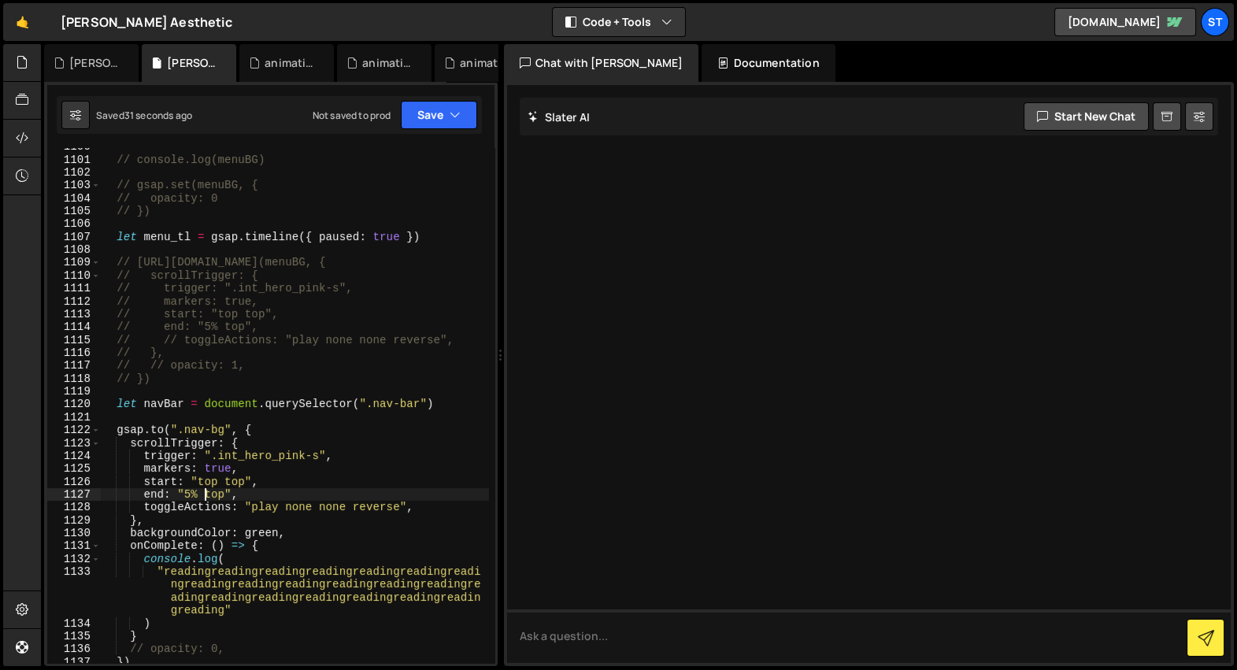
click at [208, 495] on div "// console.log(menuBG) // gsap.set(menuBG, { // opacity: 0 // }) let menu_tl = …" at bounding box center [294, 411] width 389 height 542
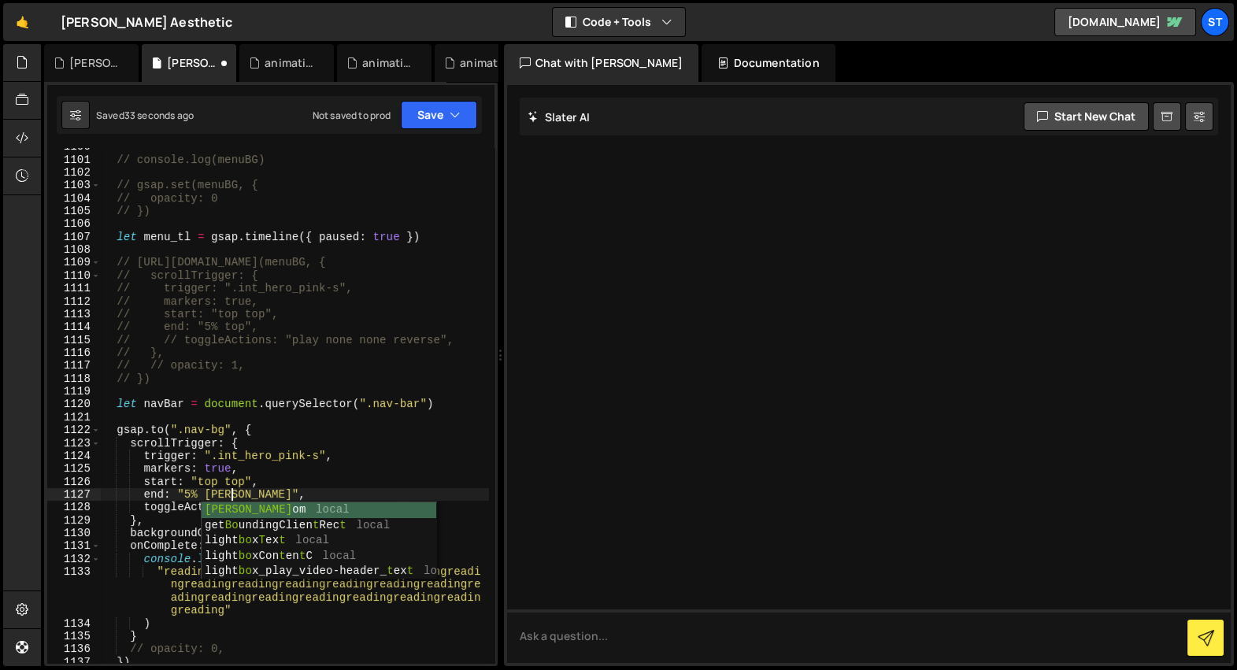
scroll to position [0, 9]
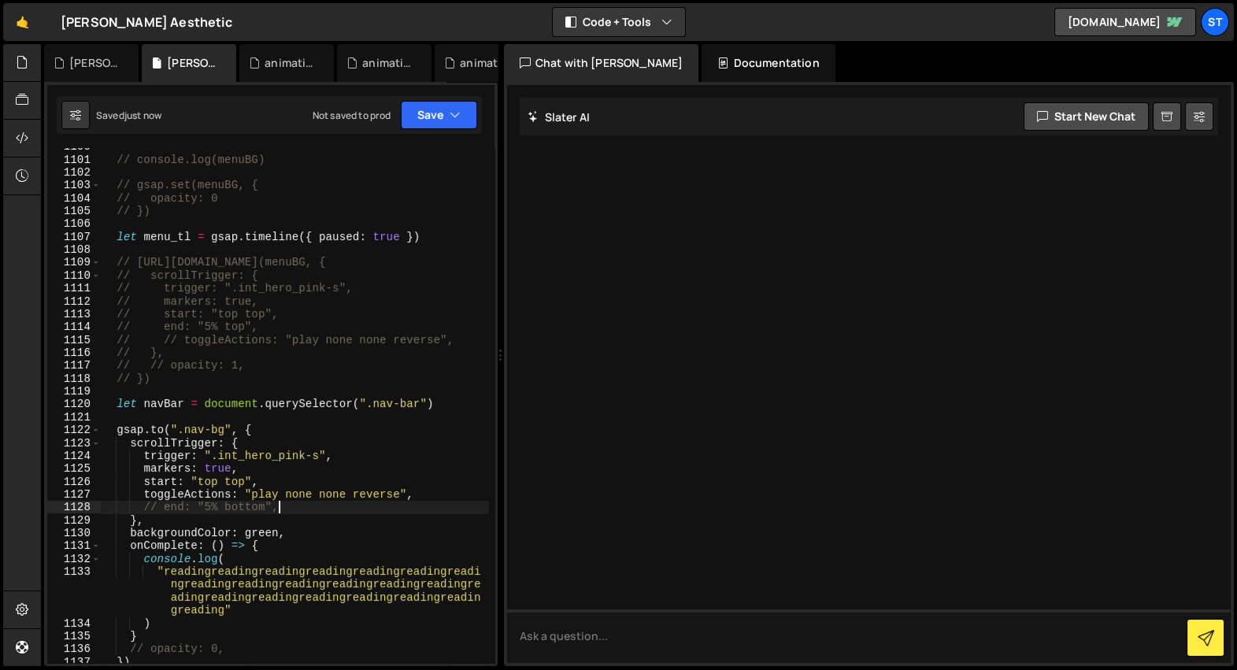
click at [271, 458] on div "// console.log(menuBG) // gsap.set(menuBG, { // opacity: 0 // }) let menu_tl = …" at bounding box center [294, 411] width 389 height 542
click at [269, 465] on div "// console.log(menuBG) // gsap.set(menuBG, { // opacity: 0 // }) let menu_tl = …" at bounding box center [294, 411] width 389 height 542
click at [358, 456] on div "// console.log(menuBG) // gsap.set(menuBG, { // opacity: 0 // }) let menu_tl = …" at bounding box center [294, 411] width 389 height 542
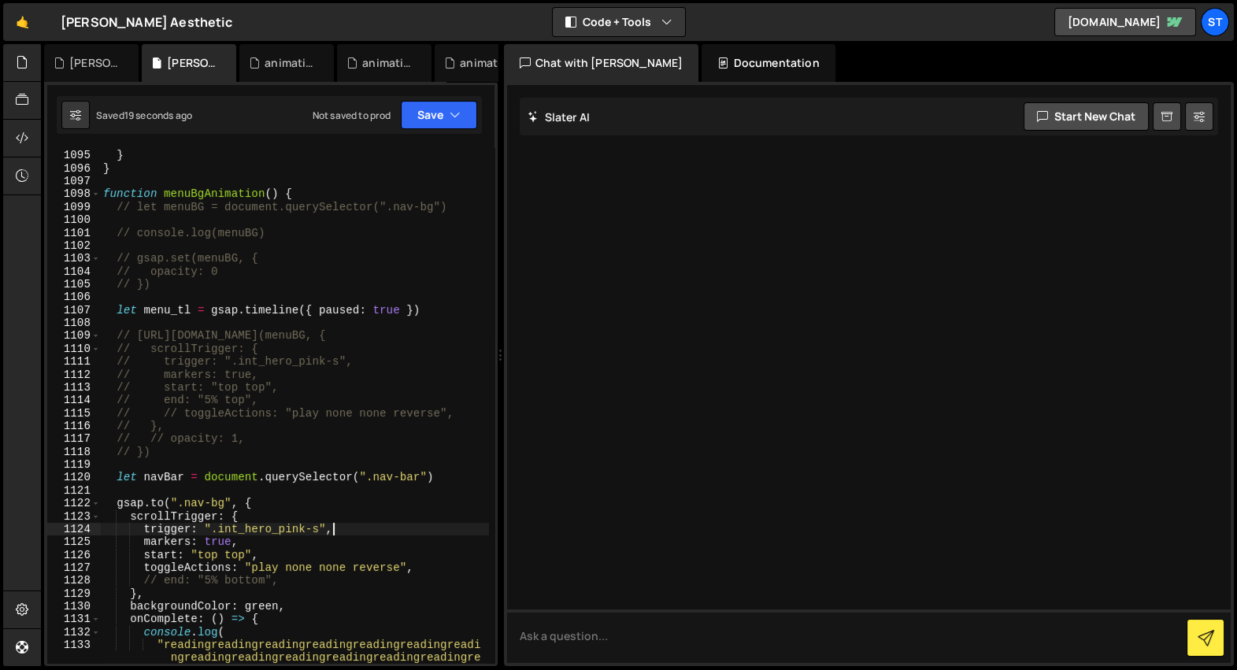
scroll to position [24925, 0]
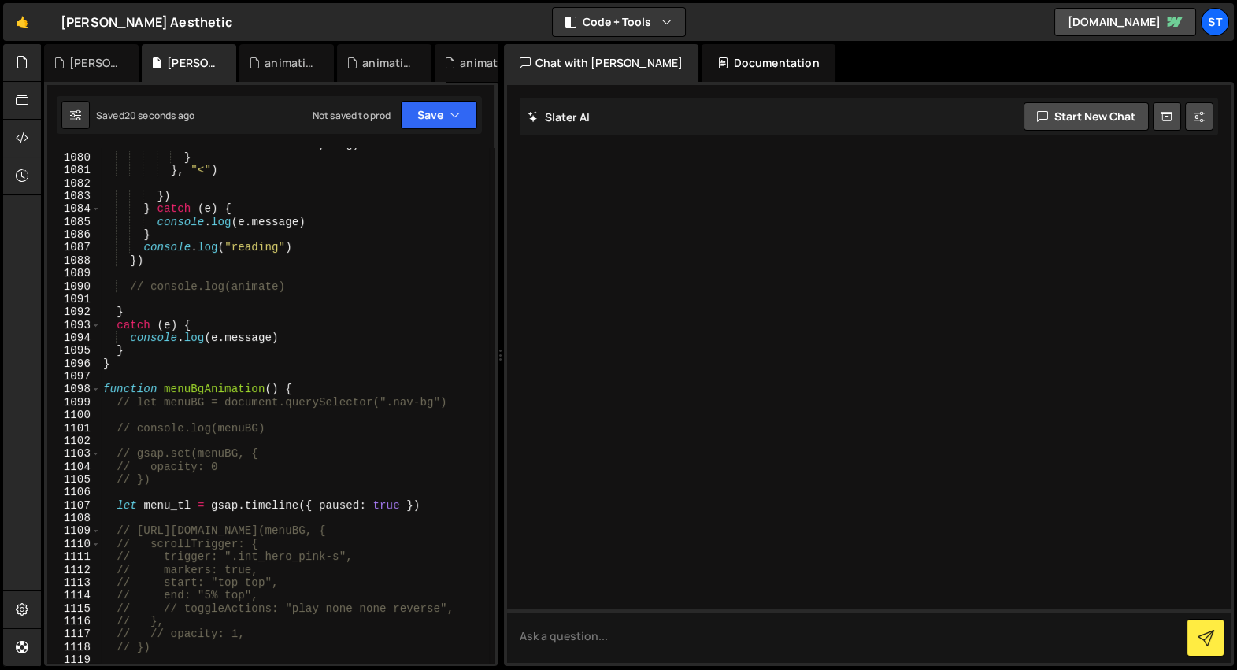
click at [210, 394] on div "hoverInWithImage ( btn , relBtnText . chars , absBtnText . chars , img ) } } , …" at bounding box center [294, 402] width 389 height 554
click at [279, 467] on div "hoverInWithImage ( btn , relBtnText . chars , absBtnText . chars , img ) } } , …" at bounding box center [294, 402] width 389 height 554
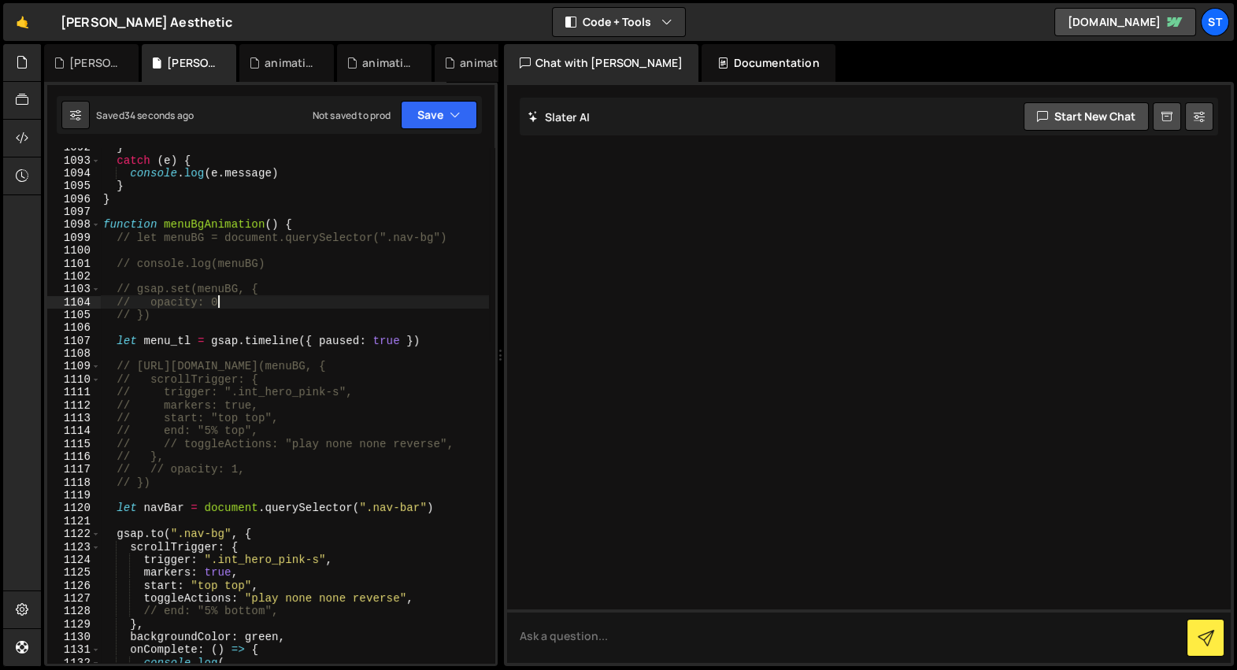
scroll to position [24969, 0]
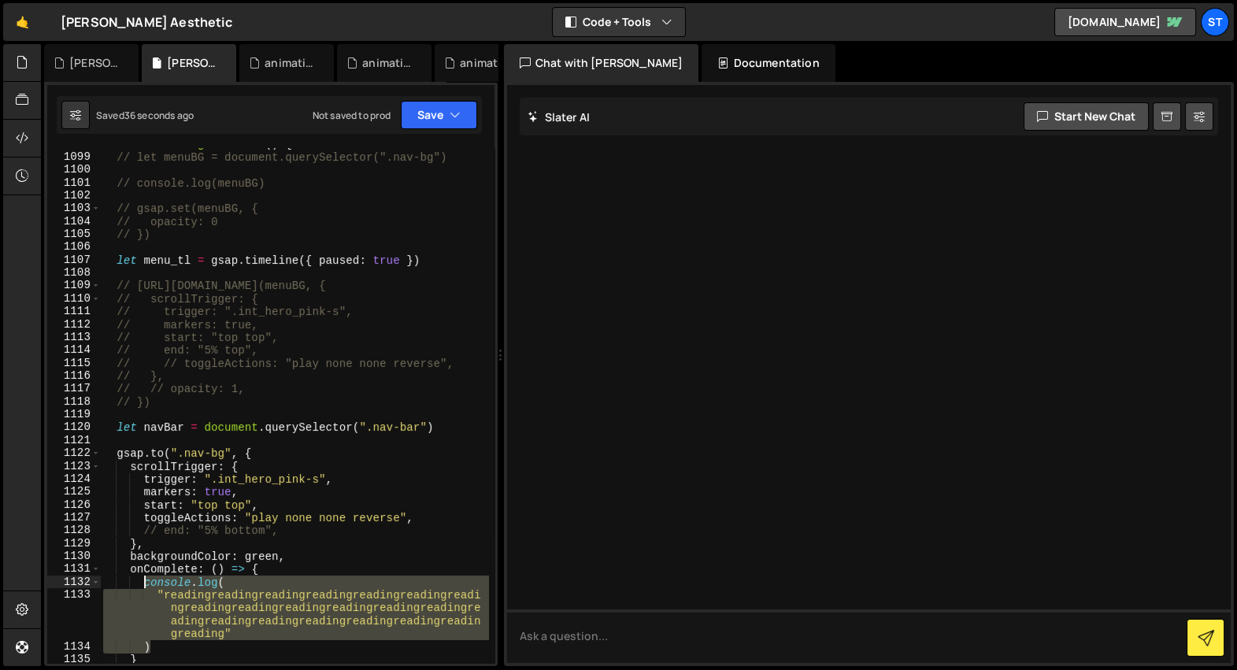
drag, startPoint x: 153, startPoint y: 641, endPoint x: 143, endPoint y: 586, distance: 55.9
click at [143, 586] on div "function menuBgAnimation ( ) { // let menuBG = document.querySelector(".nav-bg"…" at bounding box center [294, 409] width 389 height 542
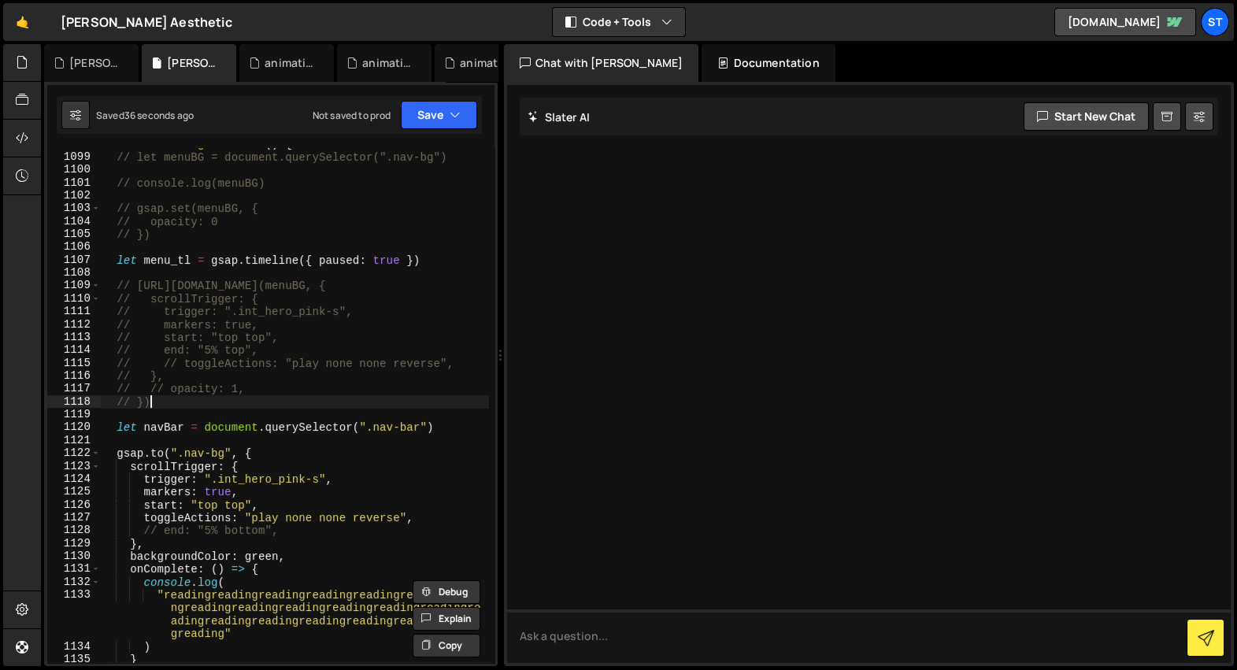
click at [263, 404] on div "function menuBgAnimation ( ) { // let menuBG = document.querySelector(".nav-bg"…" at bounding box center [294, 409] width 389 height 542
type textarea "// })"
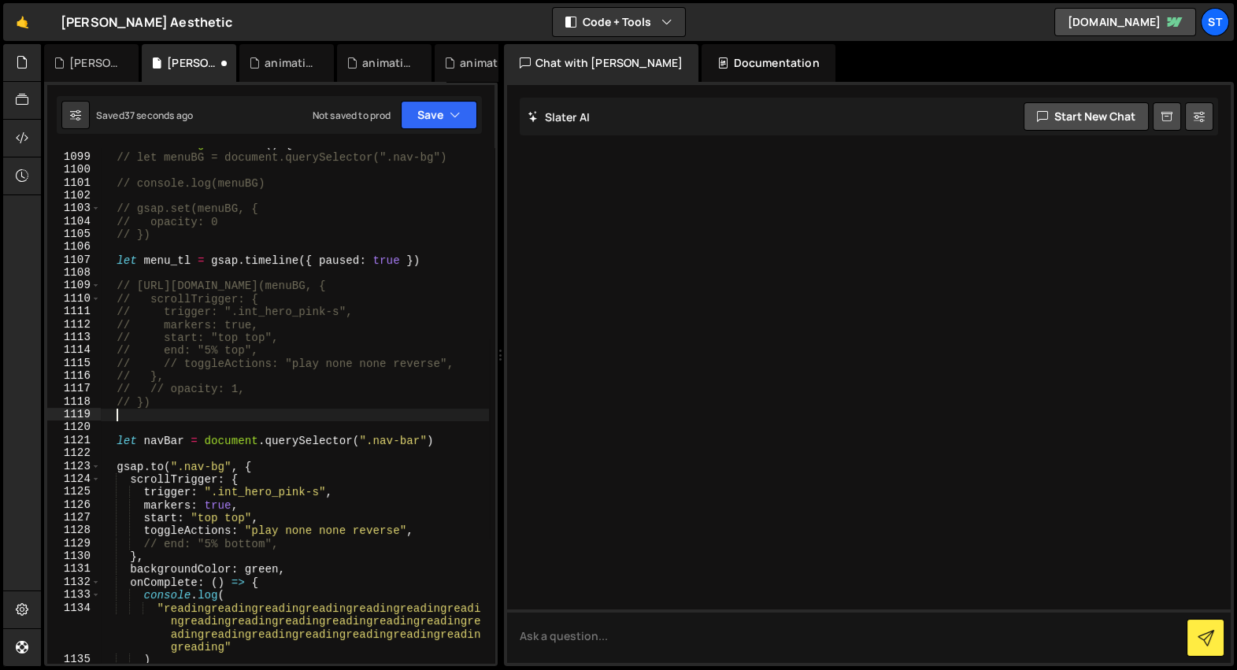
paste textarea ")"
type textarea ")"
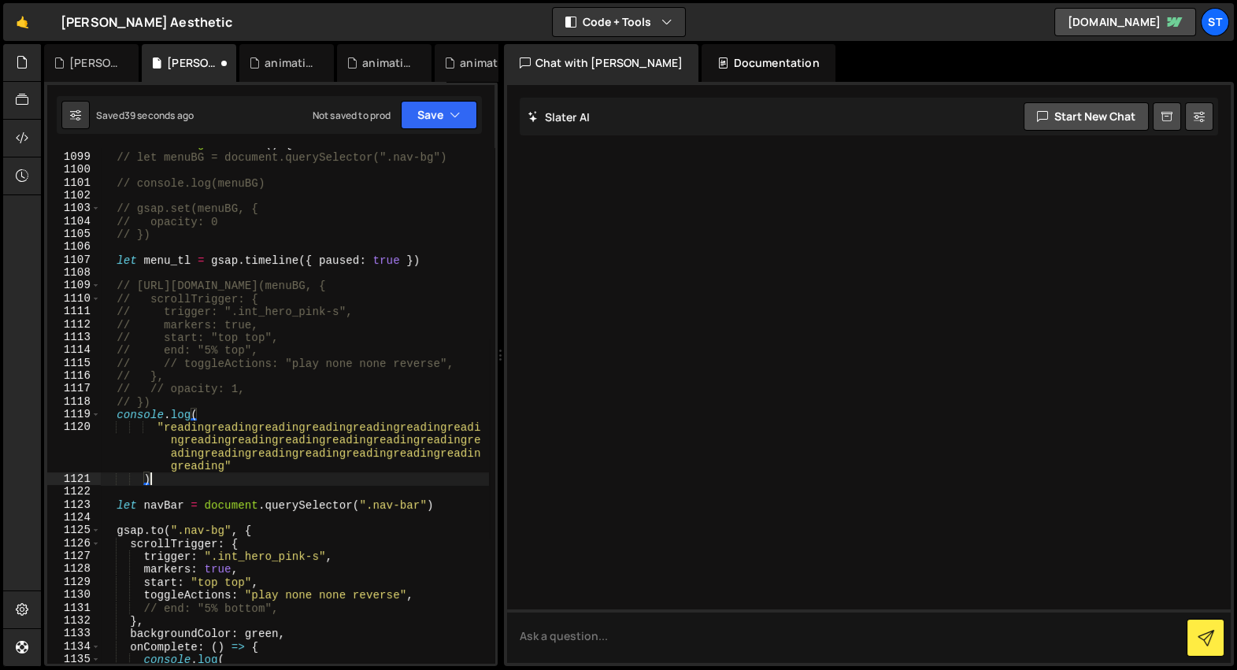
scroll to position [0, 1]
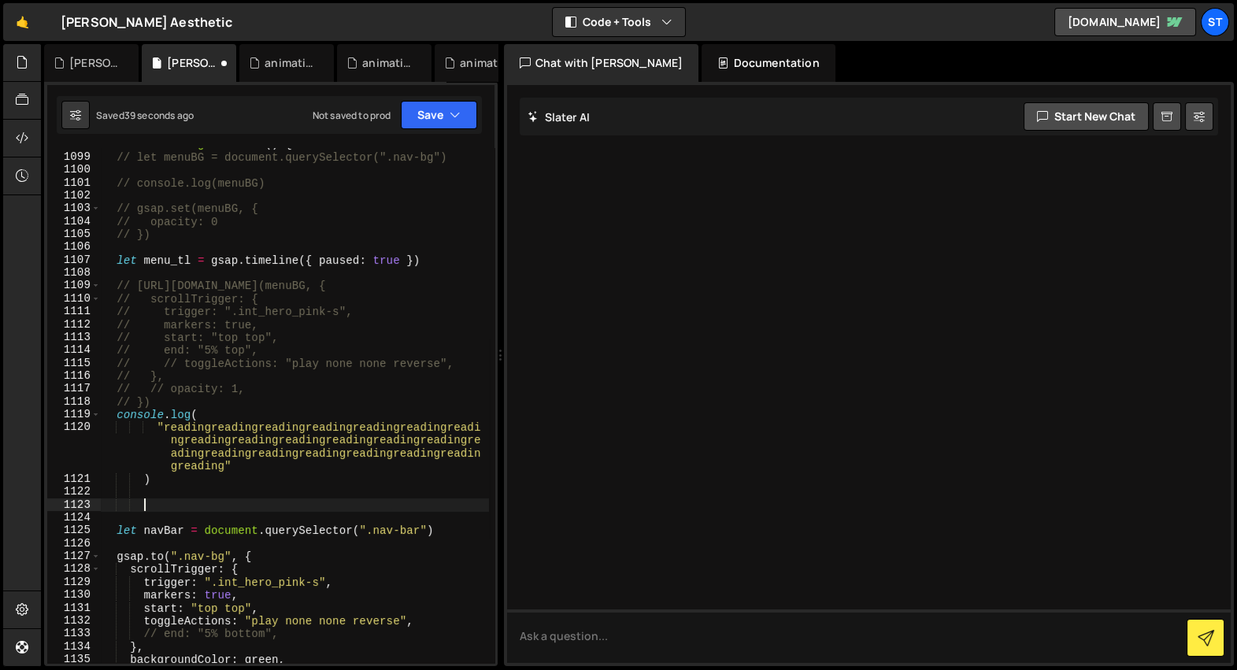
paste textarea ")"
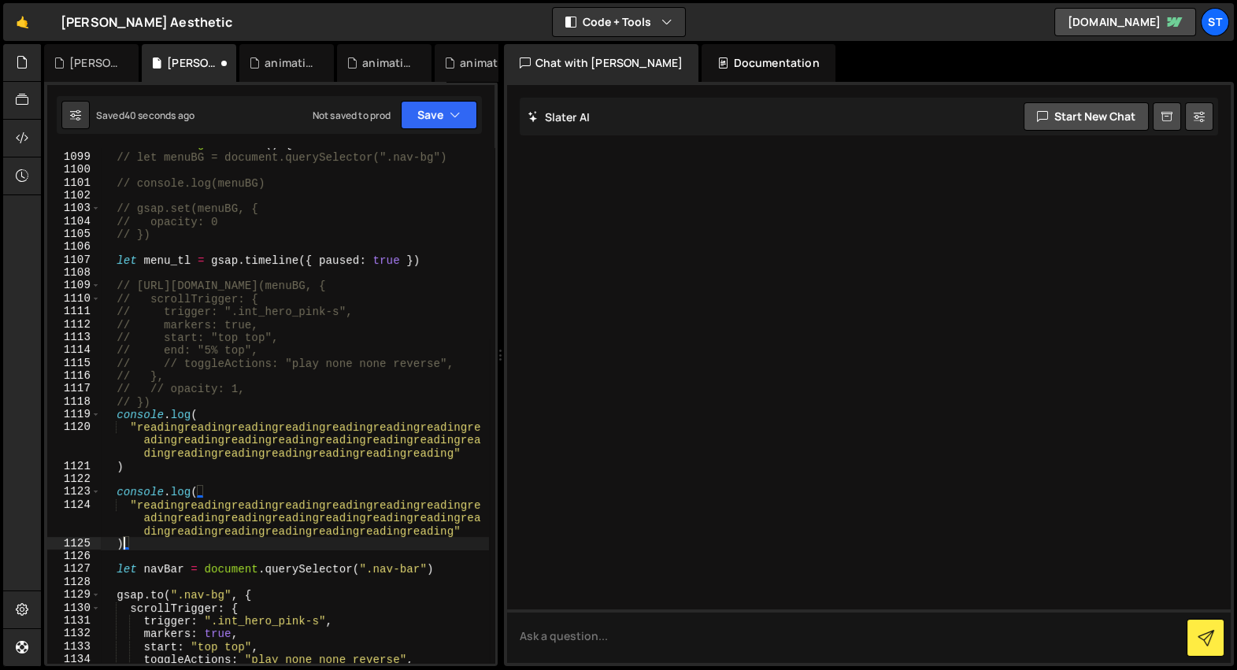
scroll to position [0, 0]
type textarea ")"
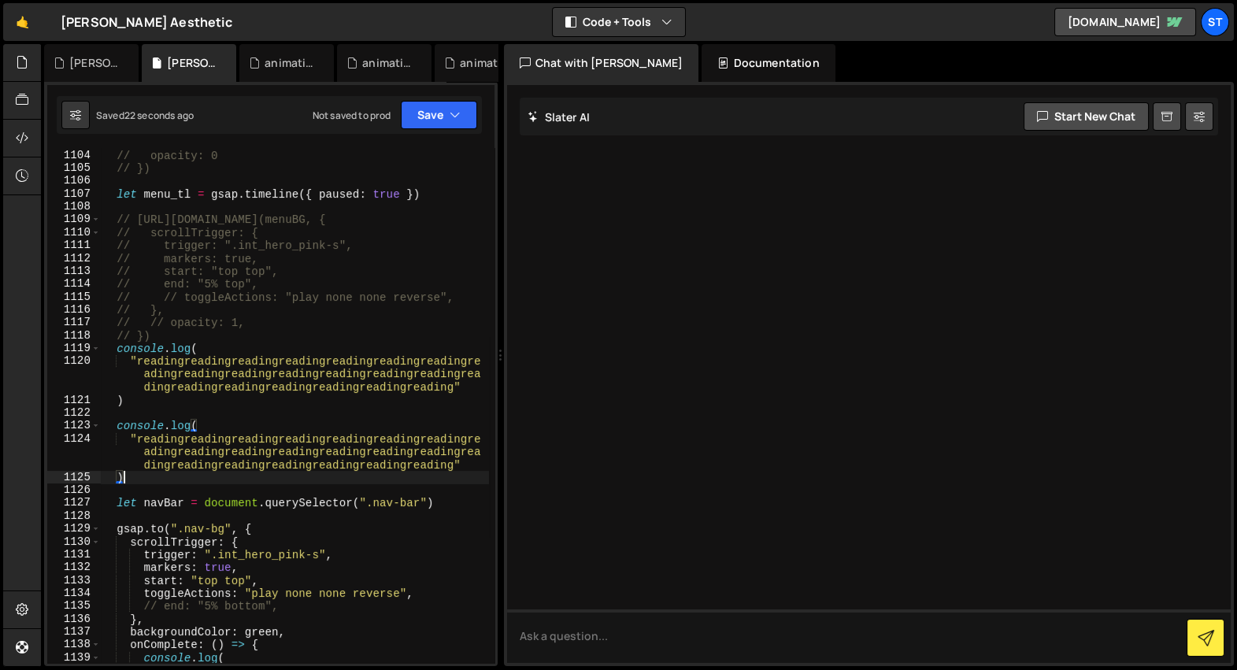
scroll to position [24967, 0]
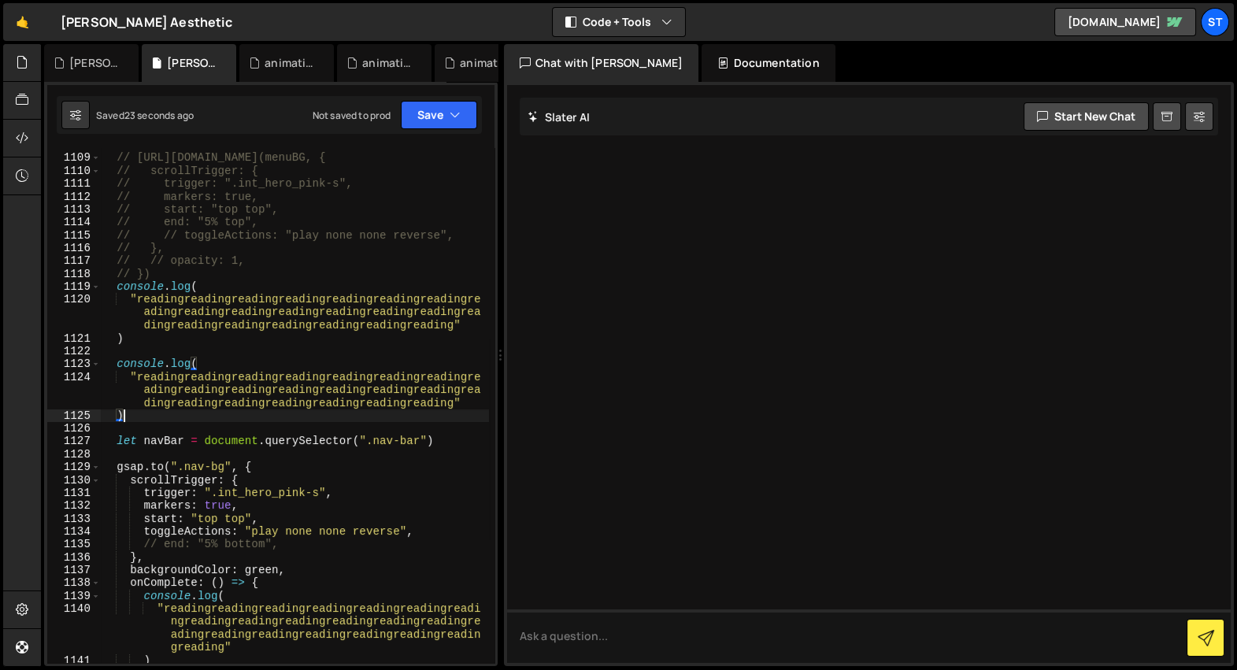
click at [208, 426] on div "// menu_tl.to(menuBG, { // scrollTrigger: { // trigger: ".int_hero_pink-s", // …" at bounding box center [294, 410] width 389 height 542
click at [300, 414] on div "// menu_tl.to(menuBG, { // scrollTrigger: { // trigger: ".int_hero_pink-s", // …" at bounding box center [294, 410] width 389 height 542
type textarea ")"
drag, startPoint x: 461, startPoint y: 451, endPoint x: 419, endPoint y: 447, distance: 41.9
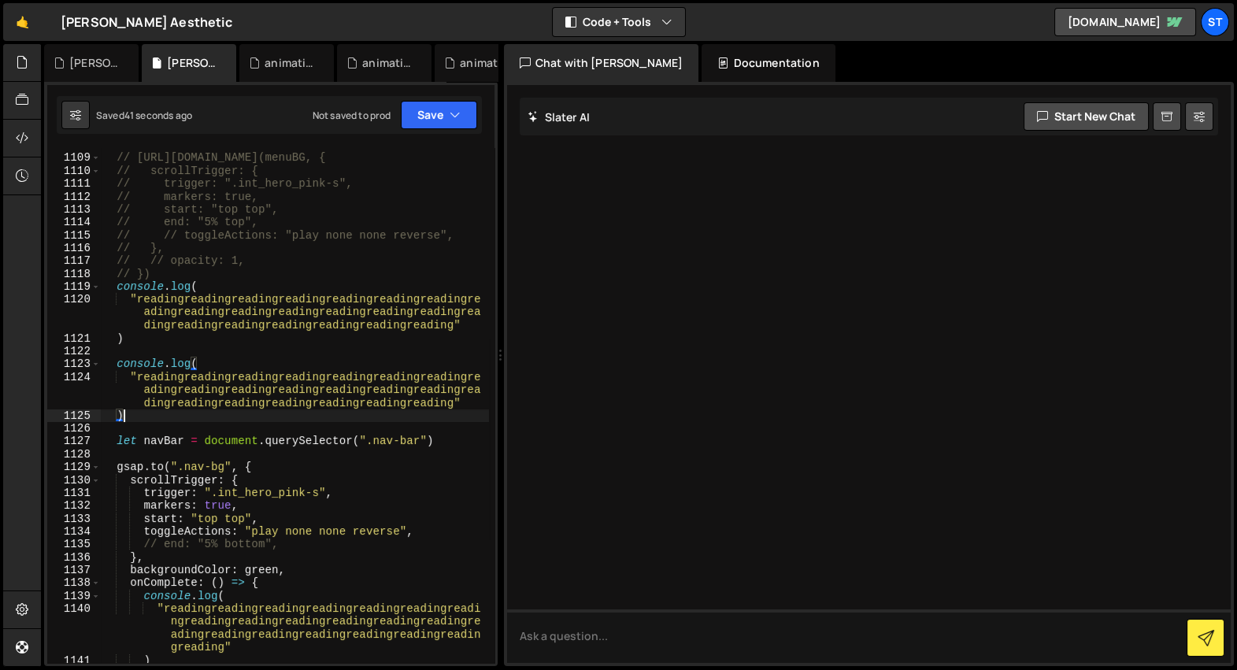
click at [456, 450] on div "// menu_tl.to(menuBG, { // scrollTrigger: { // trigger: ".int_hero_pink-s", // …" at bounding box center [294, 410] width 389 height 542
click at [455, 436] on div "// menu_tl.to(menuBG, { // scrollTrigger: { // trigger: ".int_hero_pink-s", // …" at bounding box center [294, 410] width 389 height 542
type textarea "let navBar = document.querySelector(".nav-bar")"
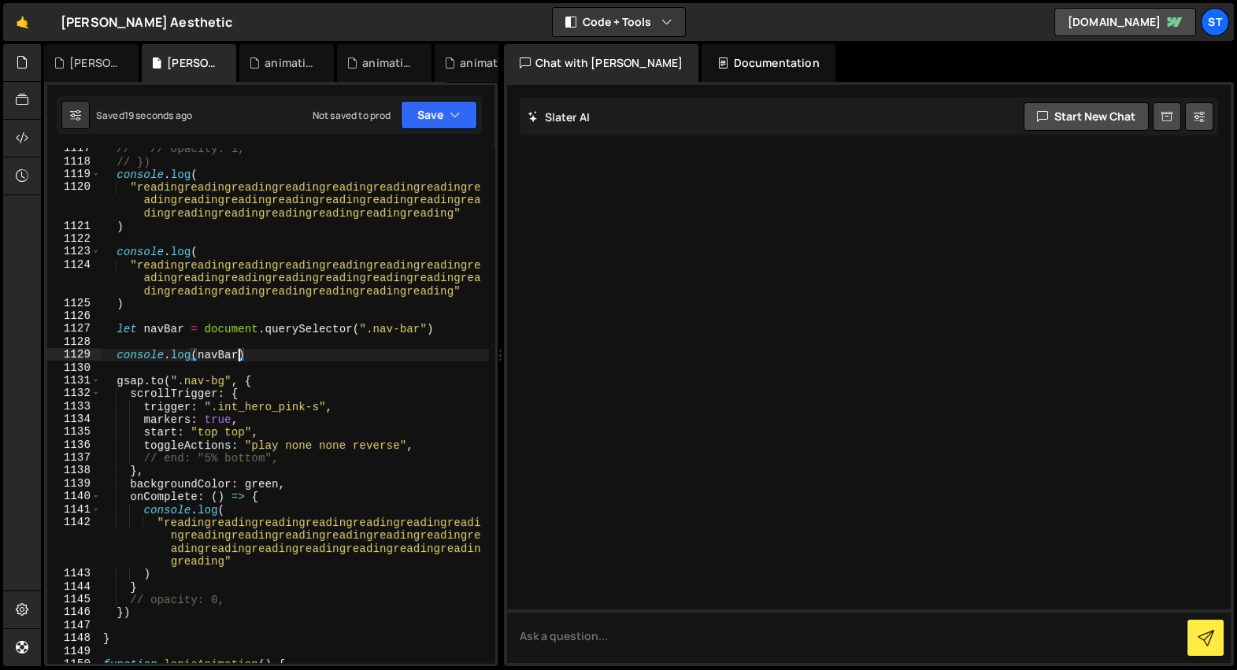
scroll to position [24988, 0]
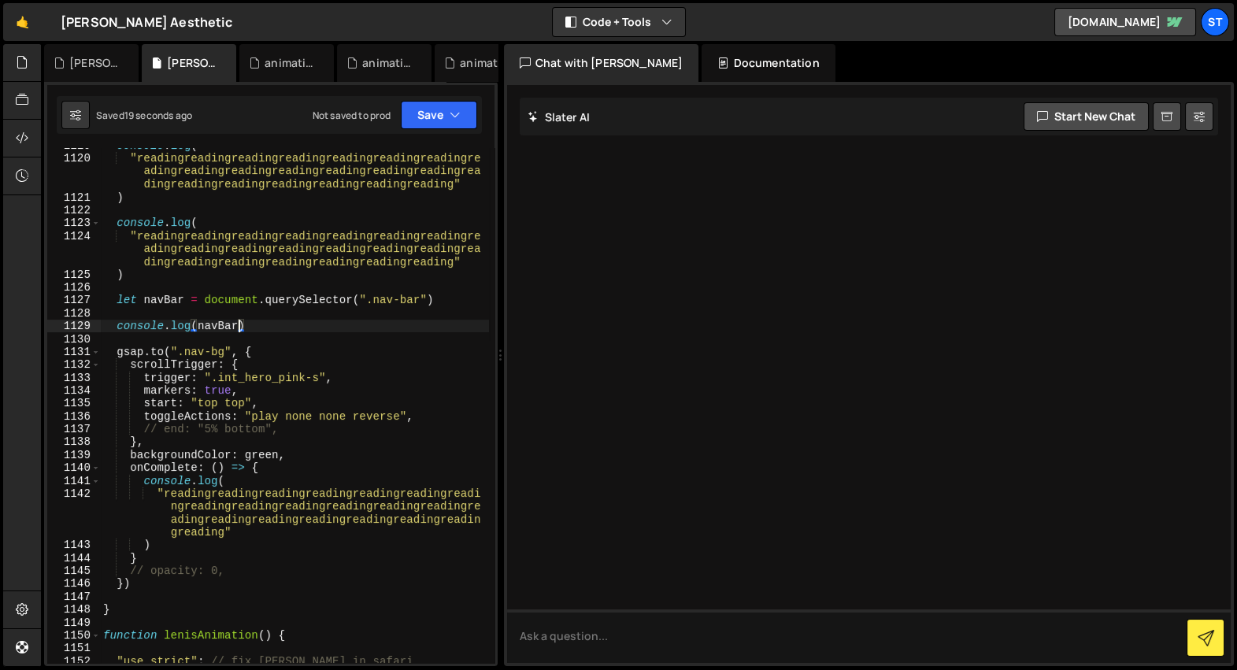
click at [204, 445] on div "console . log ( "readingreadingreadingreadingreadingreadingreadingre adingreadi…" at bounding box center [294, 410] width 389 height 542
click at [295, 426] on div "console . log ( "readingreadingreadingreadingreadingreadingreadingre adingreadi…" at bounding box center [294, 410] width 389 height 542
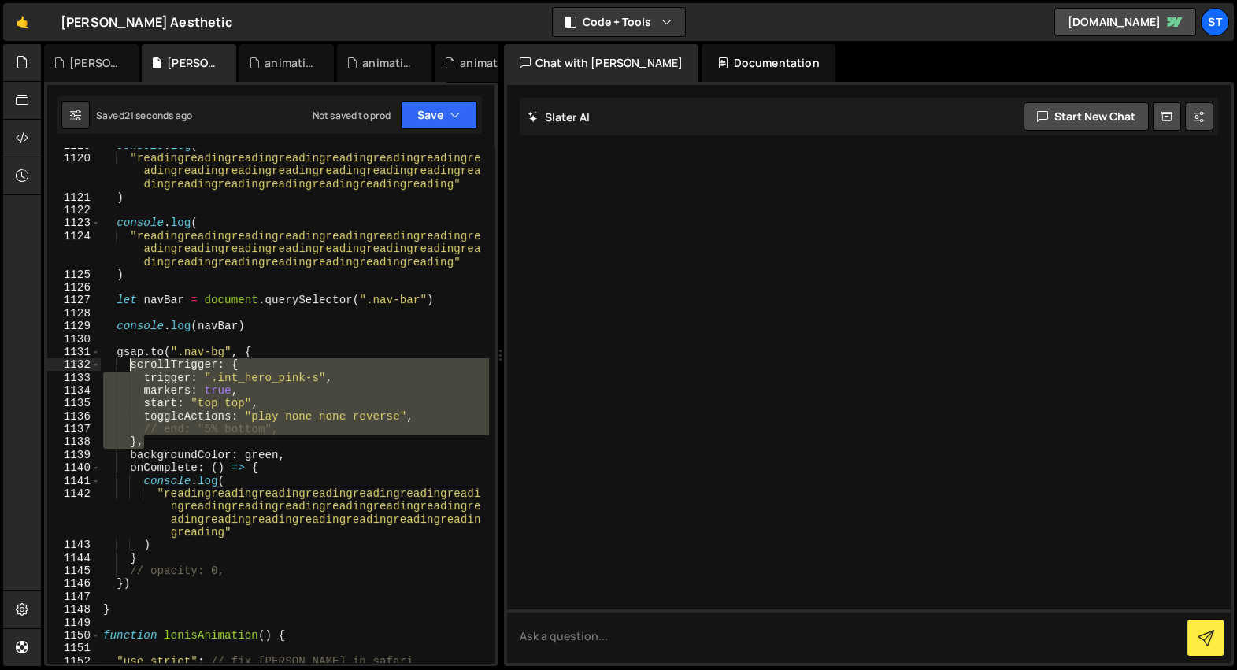
drag, startPoint x: 158, startPoint y: 440, endPoint x: 130, endPoint y: 365, distance: 79.7
click at [130, 365] on div "console . log ( "readingreadingreadingreadingreadingreadingreadingre adingreadi…" at bounding box center [294, 410] width 389 height 542
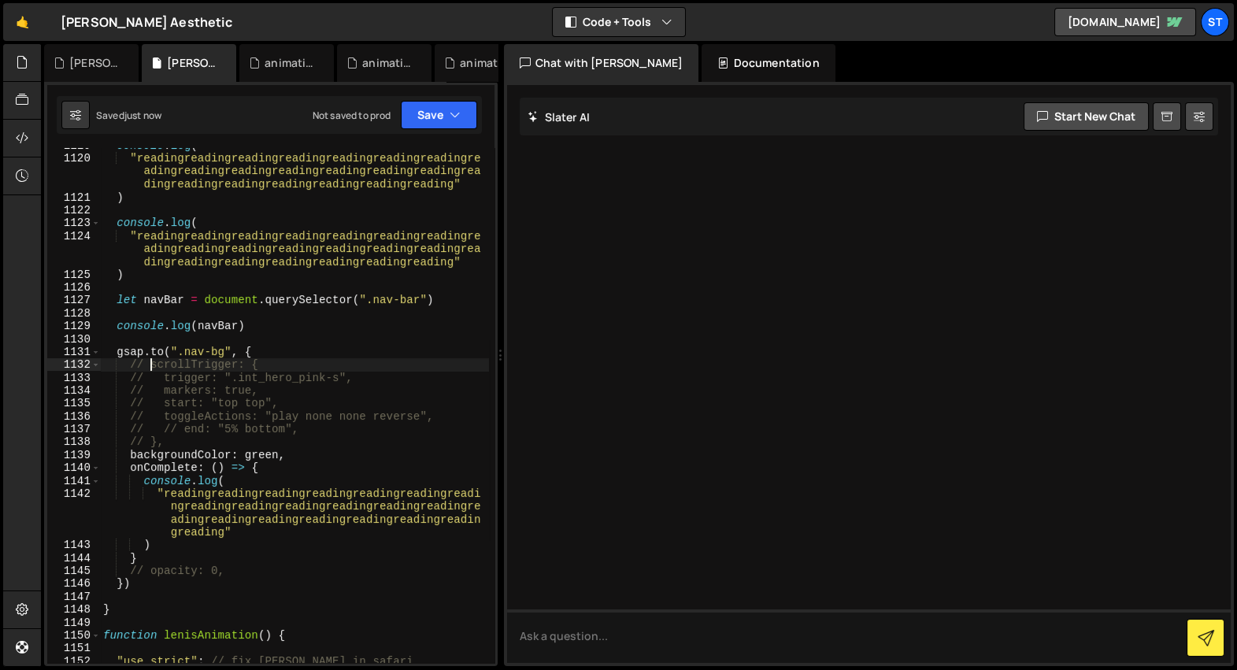
click at [227, 435] on div "console . log ( "readingreadingreadingreadingreadingreadingreadingre adingreadi…" at bounding box center [294, 410] width 389 height 542
click at [208, 454] on div "console . log ( "readingreadingreadingreadingreadingreadingreadingre adingreadi…" at bounding box center [294, 410] width 389 height 542
click at [262, 484] on div "console . log ( "readingreadingreadingreadingreadingreadingreadingre adingreadi…" at bounding box center [294, 410] width 389 height 542
click at [181, 443] on div "console . log ( "readingreadingreadingreadingreadingreadingreadingre adingreadi…" at bounding box center [294, 410] width 389 height 542
click at [127, 369] on div "console . log ( "readingreadingreadingreadingreadingreadingreadingre adingreadi…" at bounding box center [294, 410] width 389 height 542
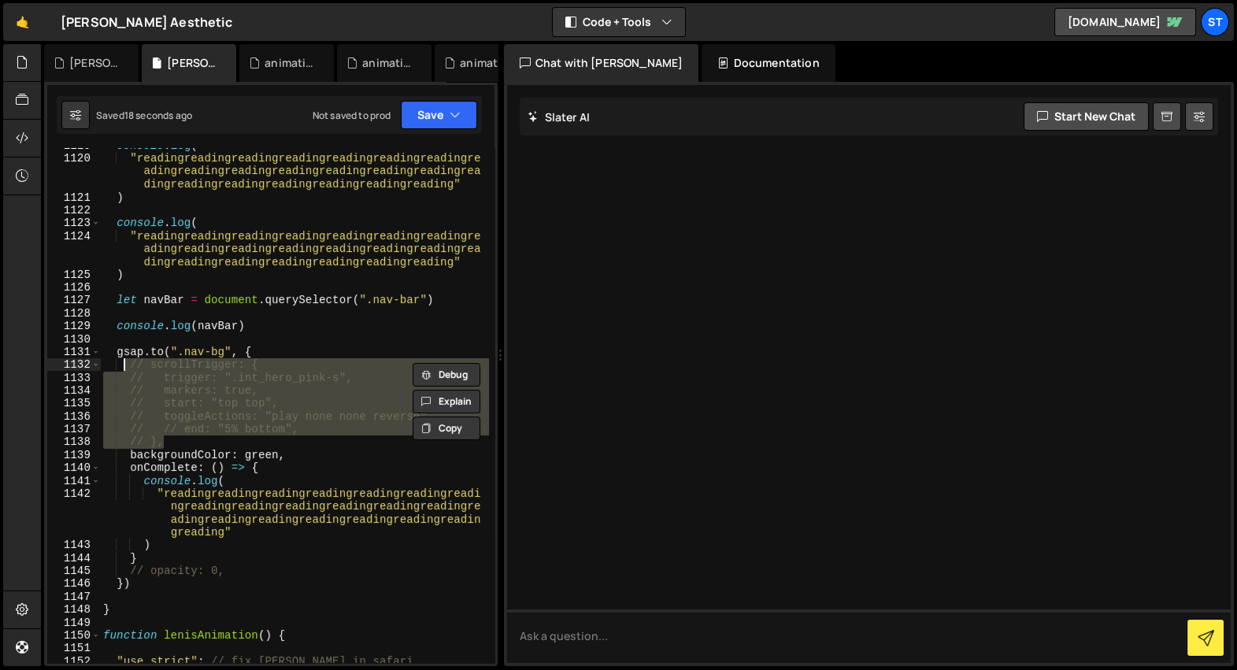
click at [124, 365] on div "console . log ( "readingreadingreadingreadingreadingreadingreadingre adingreadi…" at bounding box center [294, 405] width 388 height 515
click at [182, 439] on div "console . log ( "readingreadingreadingreadingreadingreadingreadingre adingreadi…" at bounding box center [294, 410] width 389 height 542
click at [212, 441] on div "console . log ( "readingreadingreadingreadingreadingreadingreadingre adingreadi…" at bounding box center [294, 405] width 388 height 515
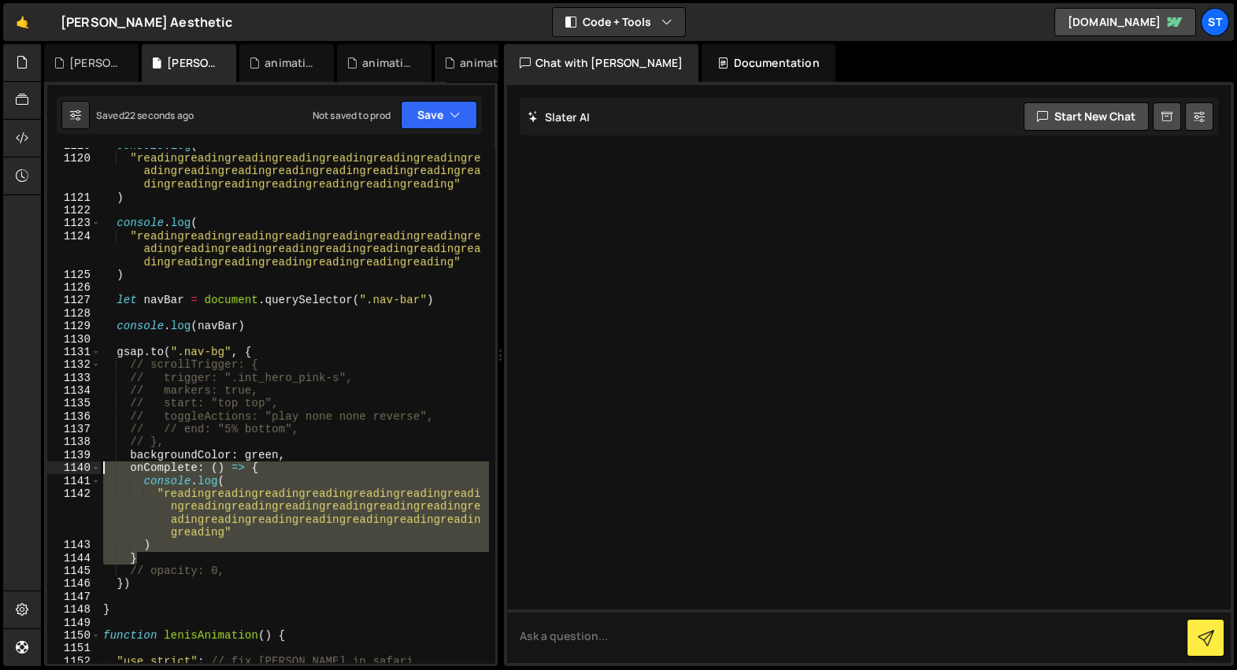
drag, startPoint x: 152, startPoint y: 554, endPoint x: 106, endPoint y: 464, distance: 101.4
click at [106, 464] on div "console . log ( "readingreadingreadingreadingreadingreadingreadingre adingreadi…" at bounding box center [294, 410] width 389 height 542
type textarea "onComplete: () => { console.log("
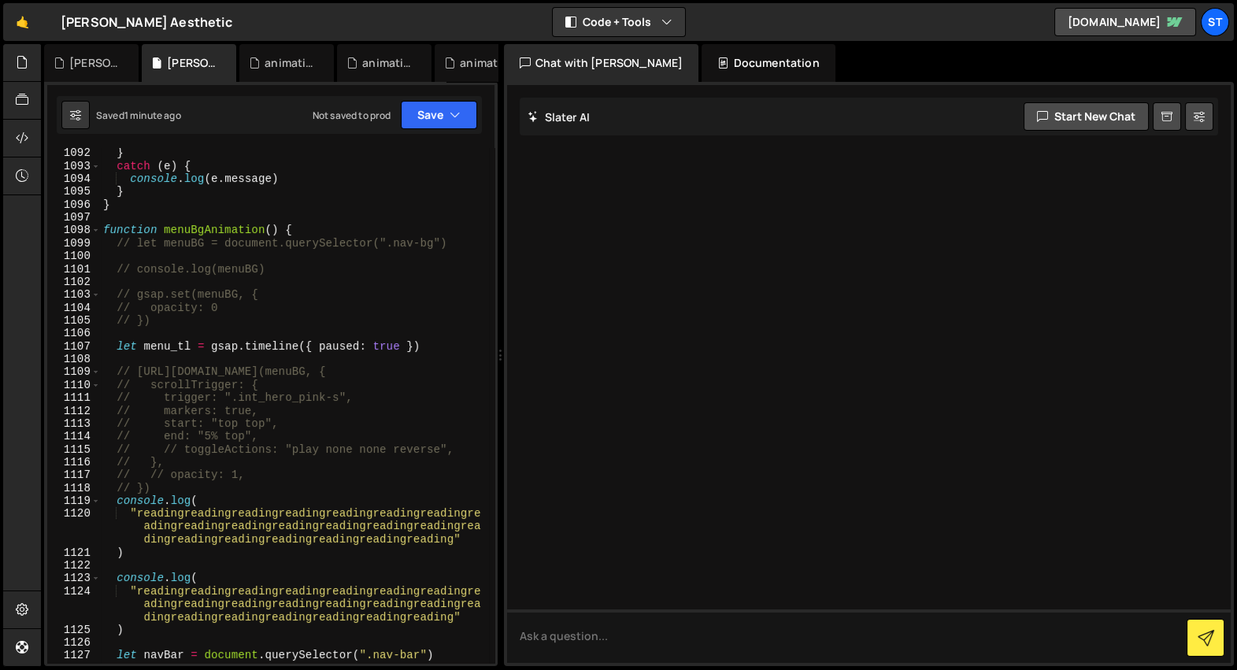
scroll to position [24942, 0]
click at [274, 447] on div "} catch ( e ) { console . log ( e . message ) } } function menuBgAnimation ( ) …" at bounding box center [294, 417] width 389 height 542
type textarea "// // toggleActions: "play none none reverse","
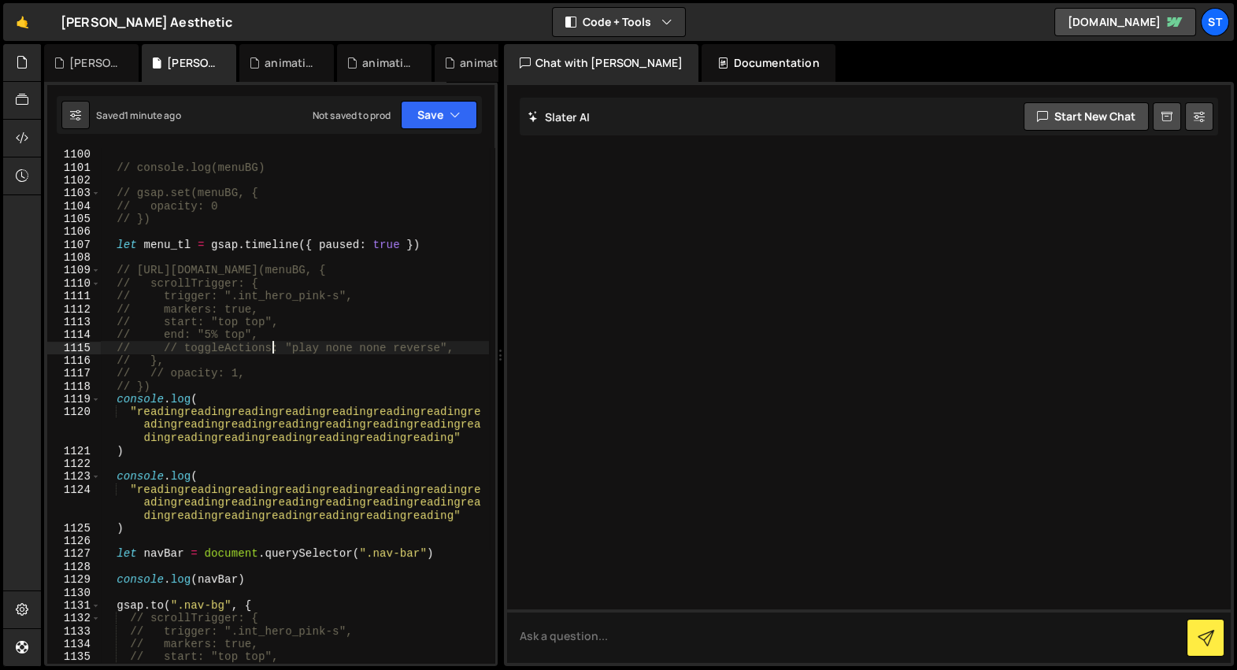
click at [247, 468] on div "// console.log(menuBG) // gsap.set(menuBG, { // opacity: 0 // }) let menu_tl = …" at bounding box center [294, 419] width 389 height 542
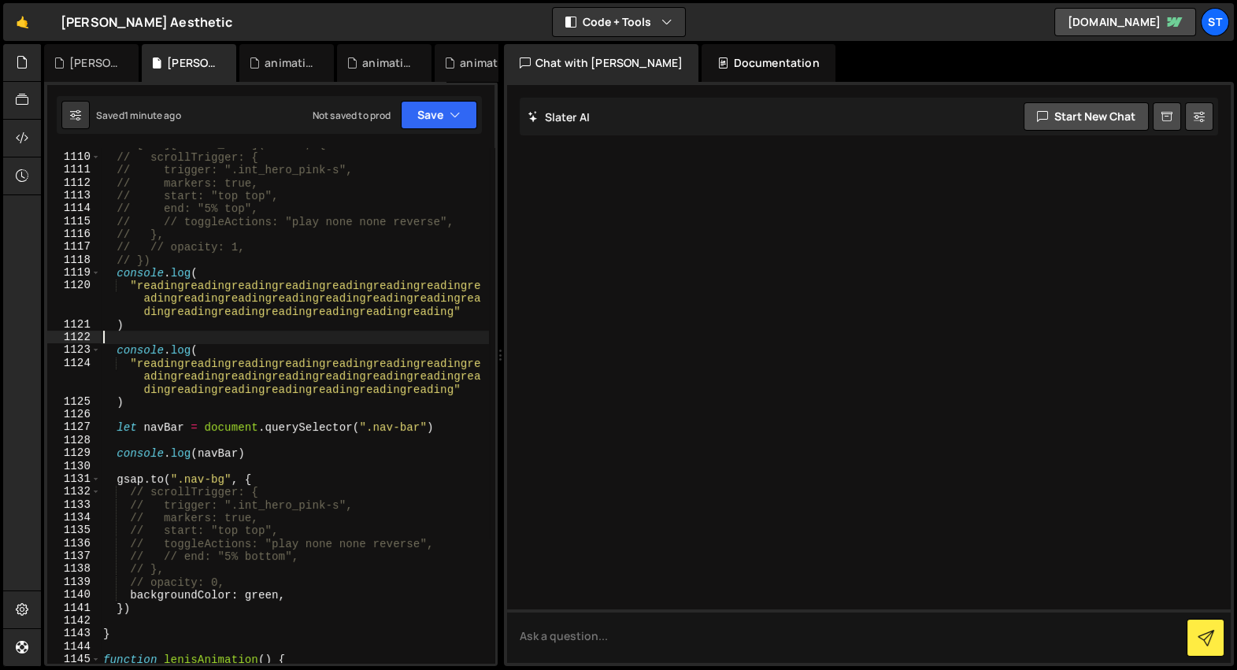
scroll to position [24983, 0]
click at [268, 561] on div "// menu_tl.to(menuBG, { // scrollTrigger: { // trigger: ".int_hero_pink-s", // …" at bounding box center [294, 409] width 389 height 542
click at [247, 580] on div "// menu_tl.to(menuBG, { // scrollTrigger: { // trigger: ".int_hero_pink-s", // …" at bounding box center [294, 409] width 389 height 542
drag, startPoint x: 296, startPoint y: 606, endPoint x: 284, endPoint y: 602, distance: 12.5
click at [285, 602] on div "// menu_tl.to(menuBG, { // scrollTrigger: { // trigger: ".int_hero_pink-s", // …" at bounding box center [294, 409] width 389 height 542
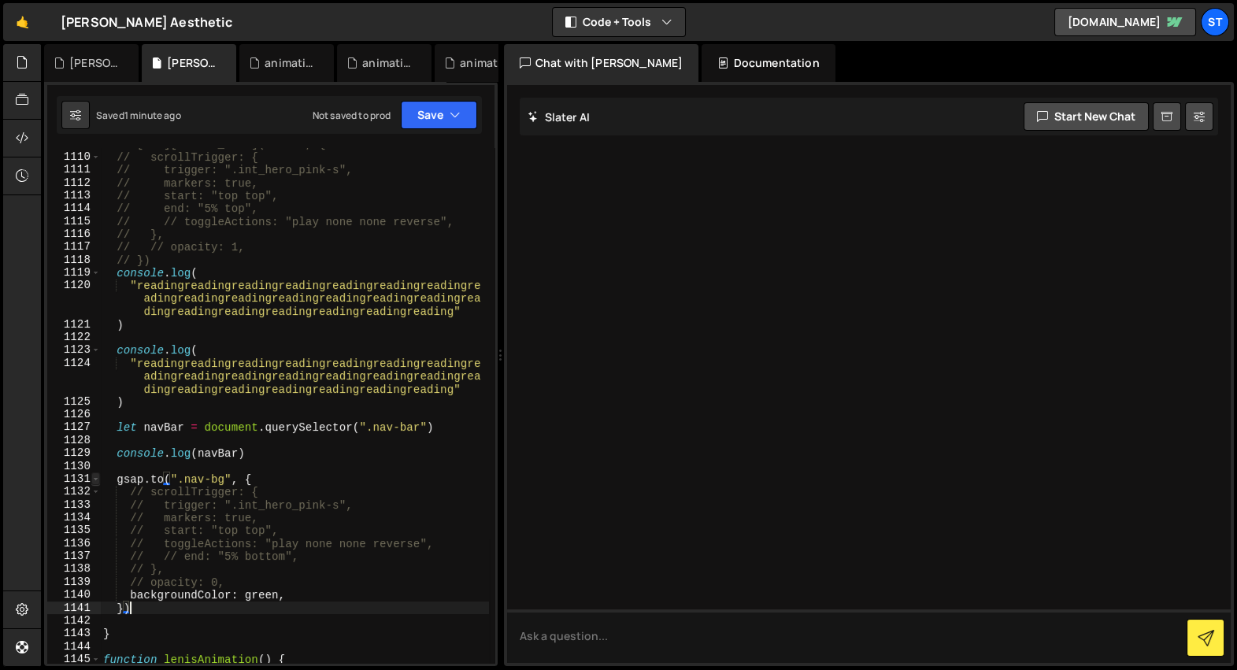
click at [98, 480] on span at bounding box center [95, 479] width 9 height 13
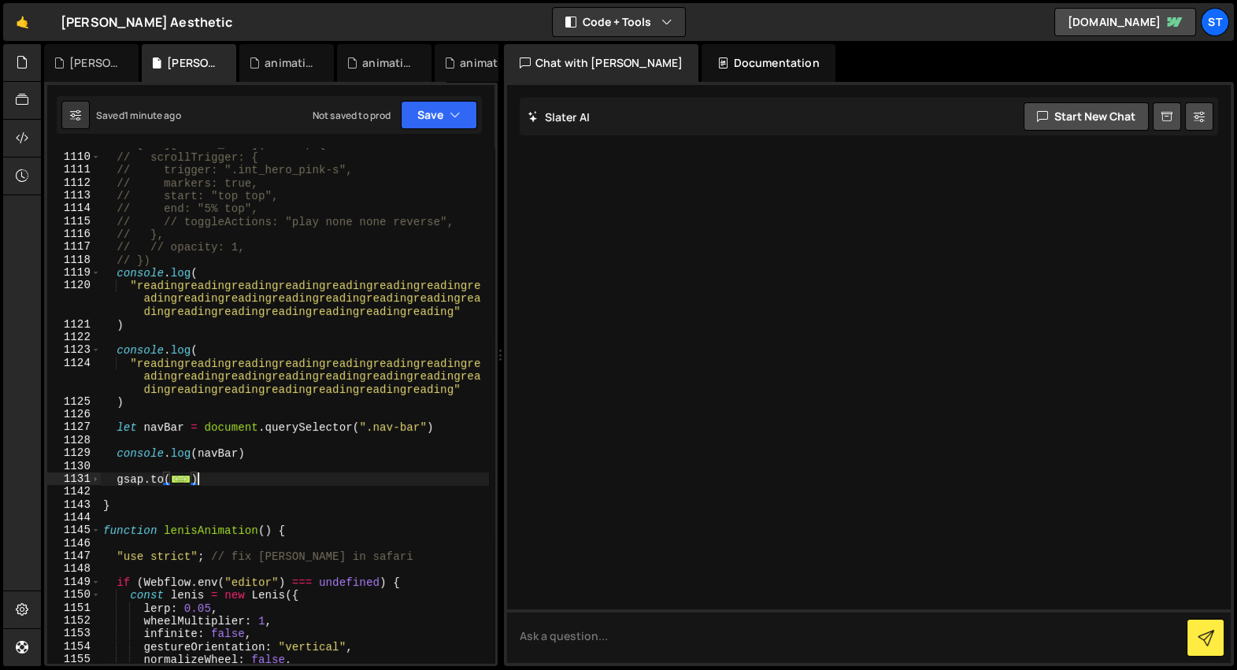
click at [256, 473] on div "// menu_tl.to(menuBG, { // scrollTrigger: { // trigger: ".int_hero_pink-s", // …" at bounding box center [294, 409] width 389 height 542
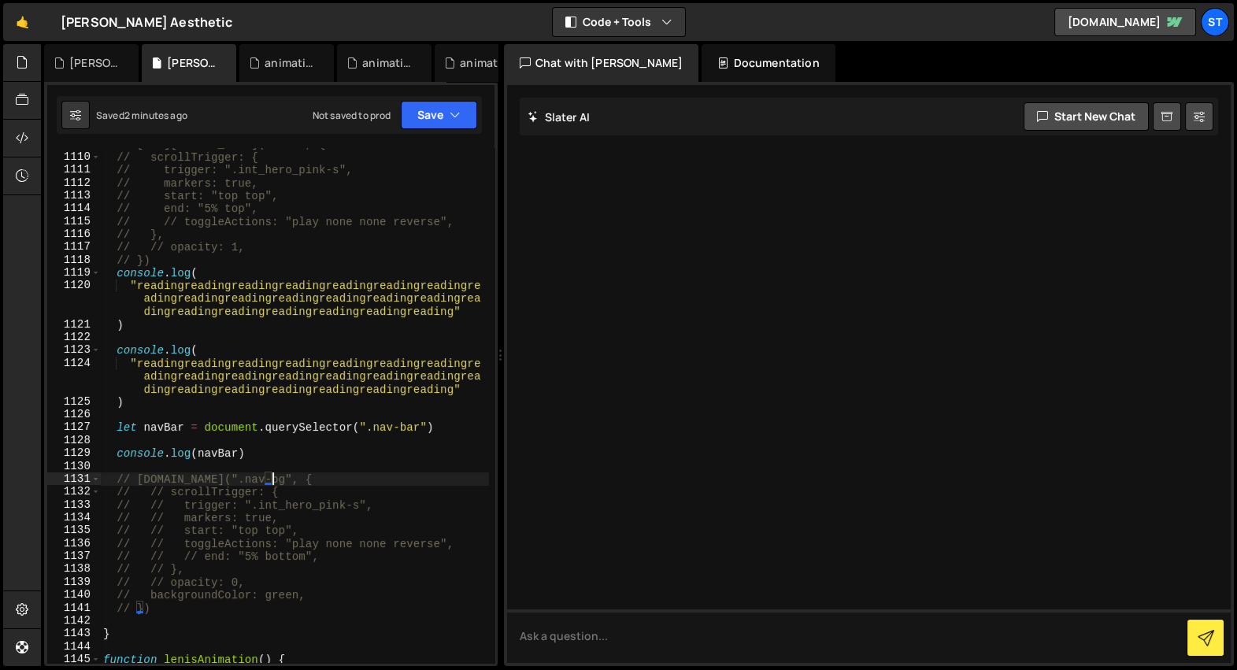
click at [321, 480] on div "// menu_tl.to(menuBG, { // scrollTrigger: { // trigger: ".int_hero_pink-s", // …" at bounding box center [294, 409] width 389 height 542
click at [209, 408] on div "// menu_tl.to(menuBG, { // scrollTrigger: { // trigger: ".int_hero_pink-s", // …" at bounding box center [294, 409] width 389 height 542
type textarea ")"
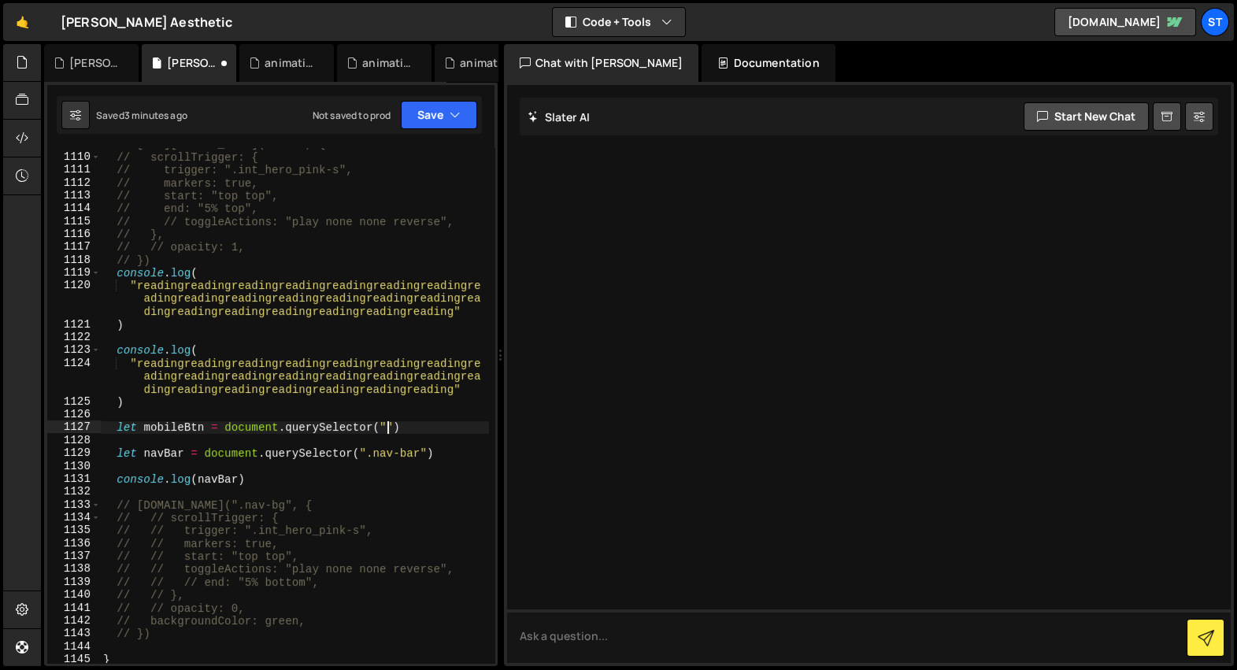
scroll to position [0, 20]
paste textarea "mobile appt pop up""
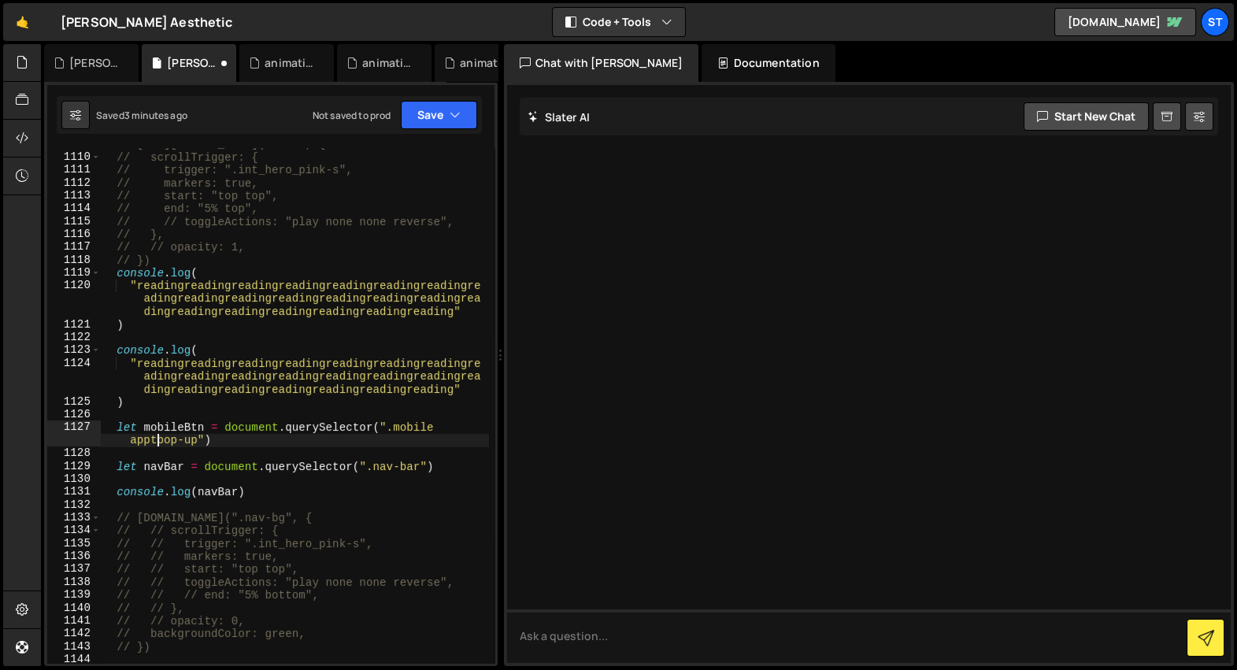
scroll to position [0, 26]
type textarea "let mobileBtn = document.querySelector(".mobile-appt-pop-up")"
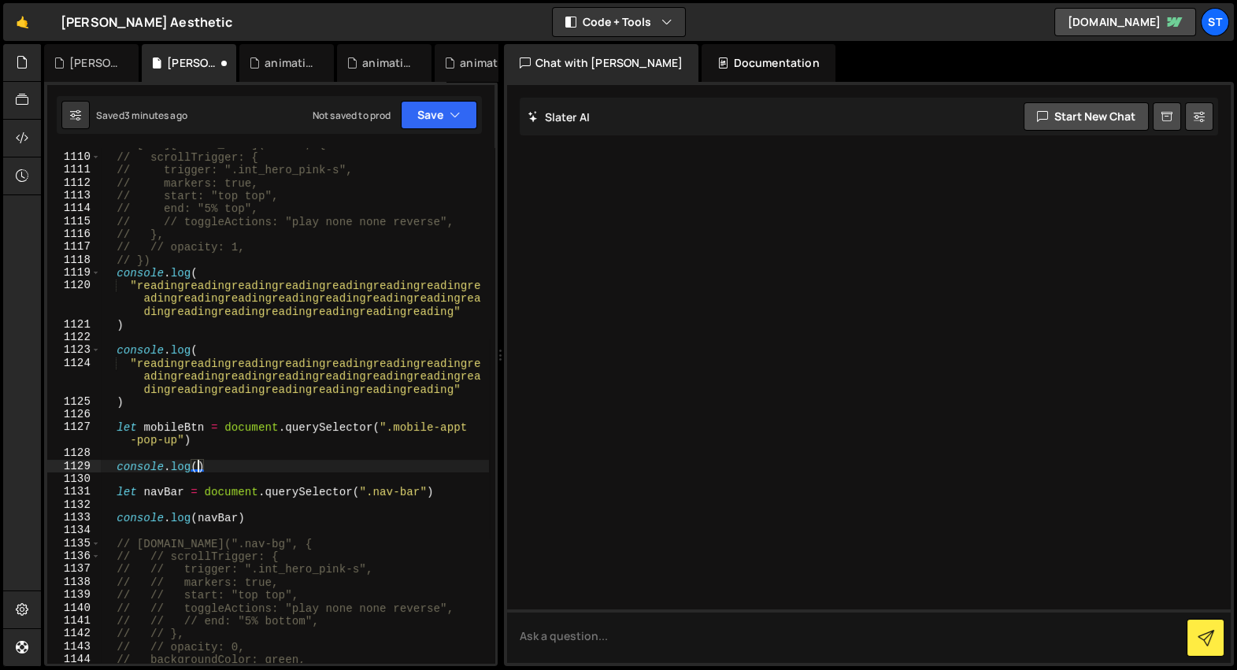
scroll to position [0, 7]
click at [222, 404] on div "// menu_tl.to(menuBG, { // scrollTrigger: { // trigger: ".int_hero_pink-s", // …" at bounding box center [294, 409] width 389 height 542
click at [255, 431] on div "// menu_tl.to(menuBG, { // scrollTrigger: { // trigger: ".int_hero_pink-s", // …" at bounding box center [294, 409] width 389 height 542
type textarea "let mobileBtn = document.querySelector(".mobile-appt-pop-up")"
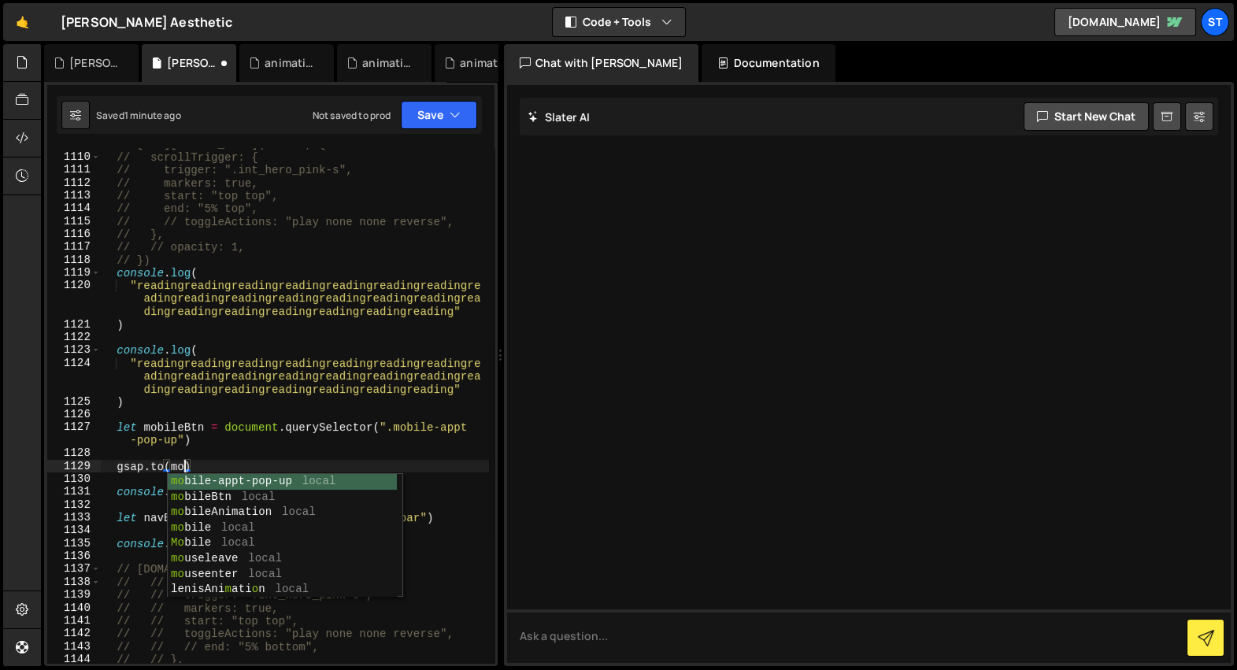
scroll to position [0, 6]
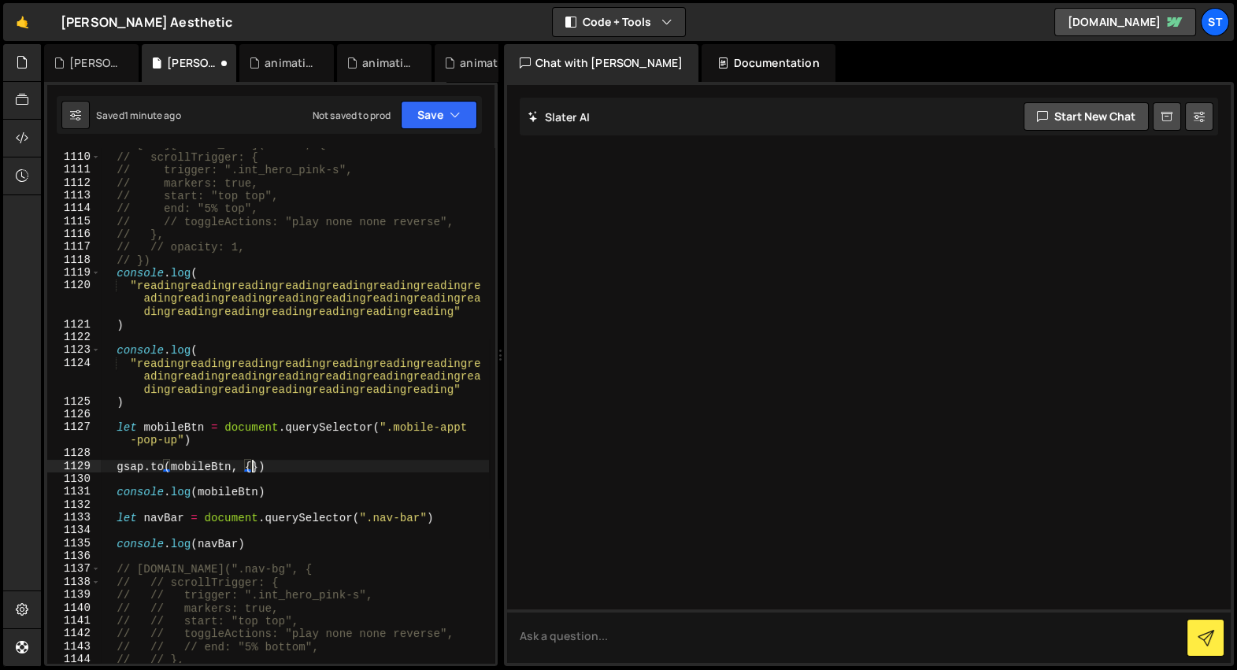
type textarea "gsap.to(mobileBtn, {})"
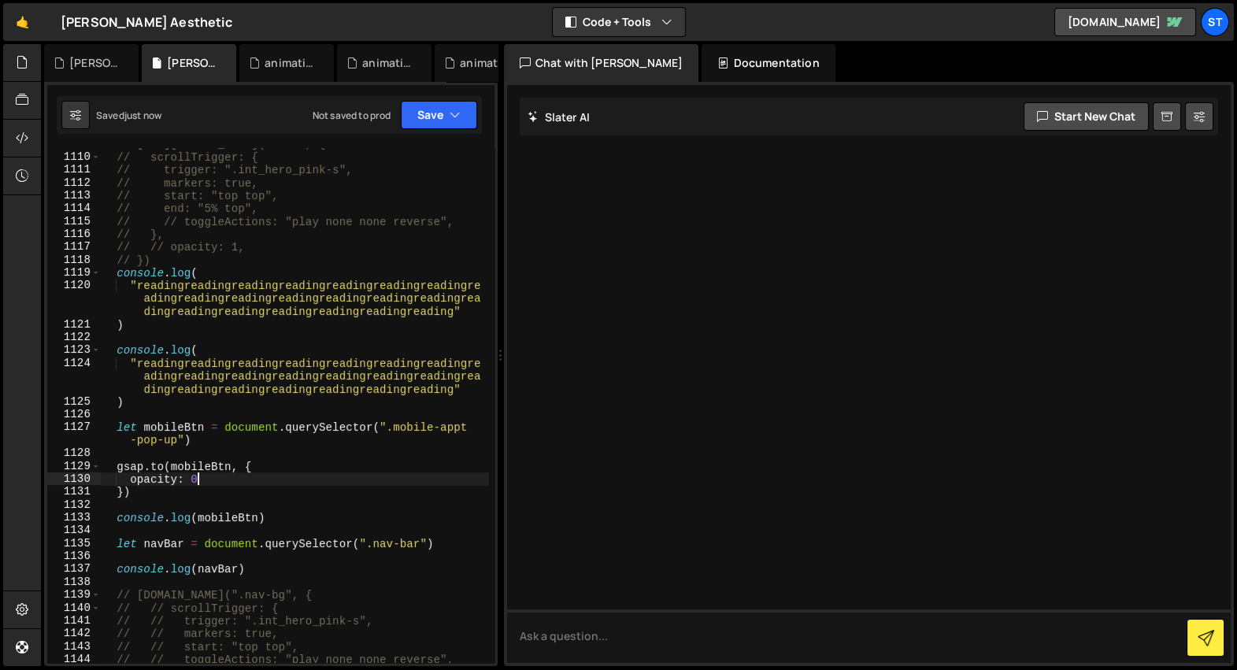
click at [161, 473] on div "// menu_tl.to(menuBG, { // scrollTrigger: { // trigger: ".int_hero_pink-s", // …" at bounding box center [294, 409] width 389 height 542
click at [203, 476] on div "// menu_tl.to(menuBG, { // scrollTrigger: { // trigger: ".int_hero_pink-s", // …" at bounding box center [294, 409] width 389 height 542
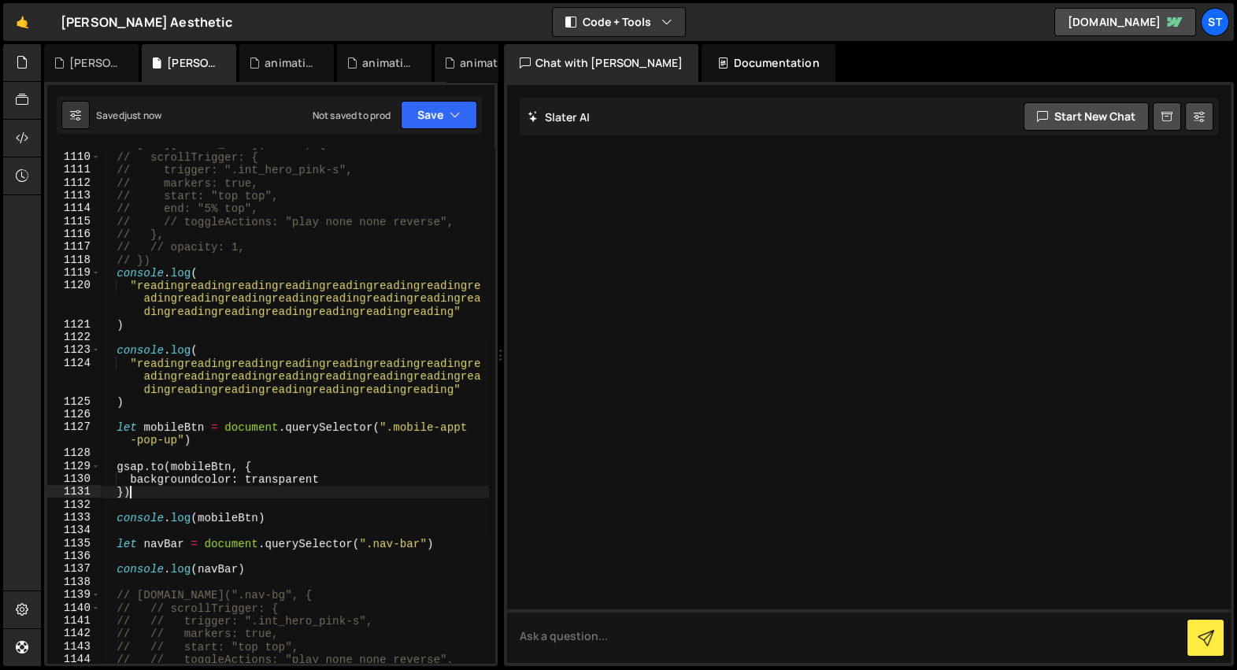
click at [273, 488] on div "// menu_tl.to(menuBG, { // scrollTrigger: { // trigger: ".int_hero_pink-s", // …" at bounding box center [294, 409] width 389 height 542
click at [289, 482] on div "// menu_tl.to(menuBG, { // scrollTrigger: { // trigger: ".int_hero_pink-s", // …" at bounding box center [294, 409] width 389 height 542
click at [204, 481] on div "// menu_tl.to(menuBG, { // scrollTrigger: { // trigger: ".int_hero_pink-s", // …" at bounding box center [294, 409] width 389 height 542
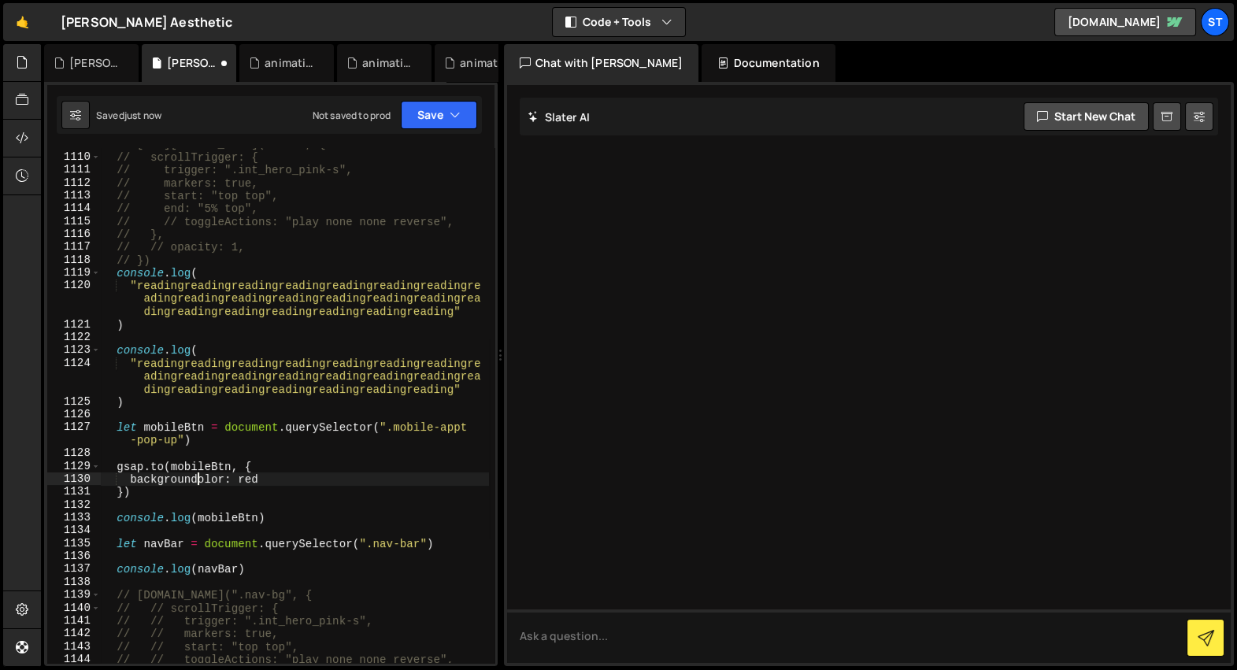
scroll to position [0, 6]
click at [199, 480] on div "// menu_tl.to(menuBG, { // scrollTrigger: { // trigger: ".int_hero_pink-s", // …" at bounding box center [294, 409] width 389 height 542
click at [228, 480] on div "// menu_tl.to(menuBG, { // scrollTrigger: { // trigger: ".int_hero_pink-s", // …" at bounding box center [294, 409] width 389 height 542
click at [220, 484] on div "// menu_tl.to(menuBG, { // scrollTrigger: { // trigger: ".int_hero_pink-s", // …" at bounding box center [294, 409] width 389 height 542
click at [221, 482] on div "// menu_tl.to(menuBG, { // scrollTrigger: { // trigger: ".int_hero_pink-s", // …" at bounding box center [294, 409] width 389 height 542
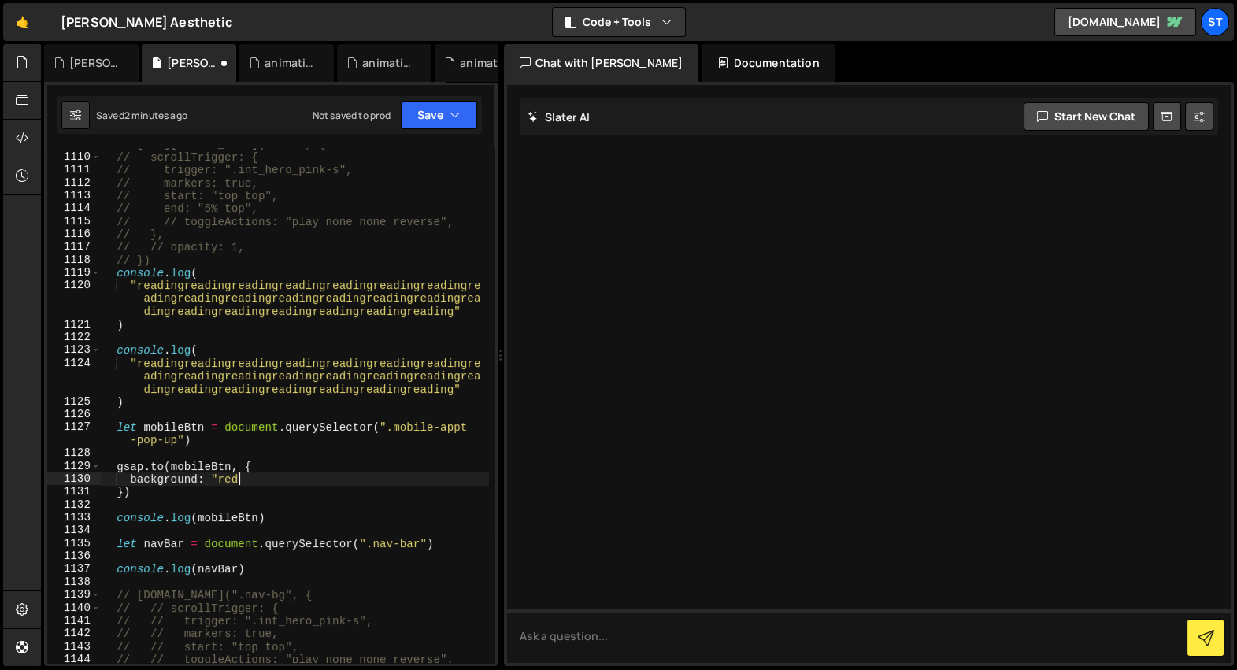
scroll to position [0, 8]
click at [228, 480] on div "// menu_tl.to(menuBG, { // scrollTrigger: { // trigger: ".int_hero_pink-s", // …" at bounding box center [294, 409] width 389 height 542
paste textarea "#f3f3f5"
type textarea "gsap.to(mobileBtn, {"
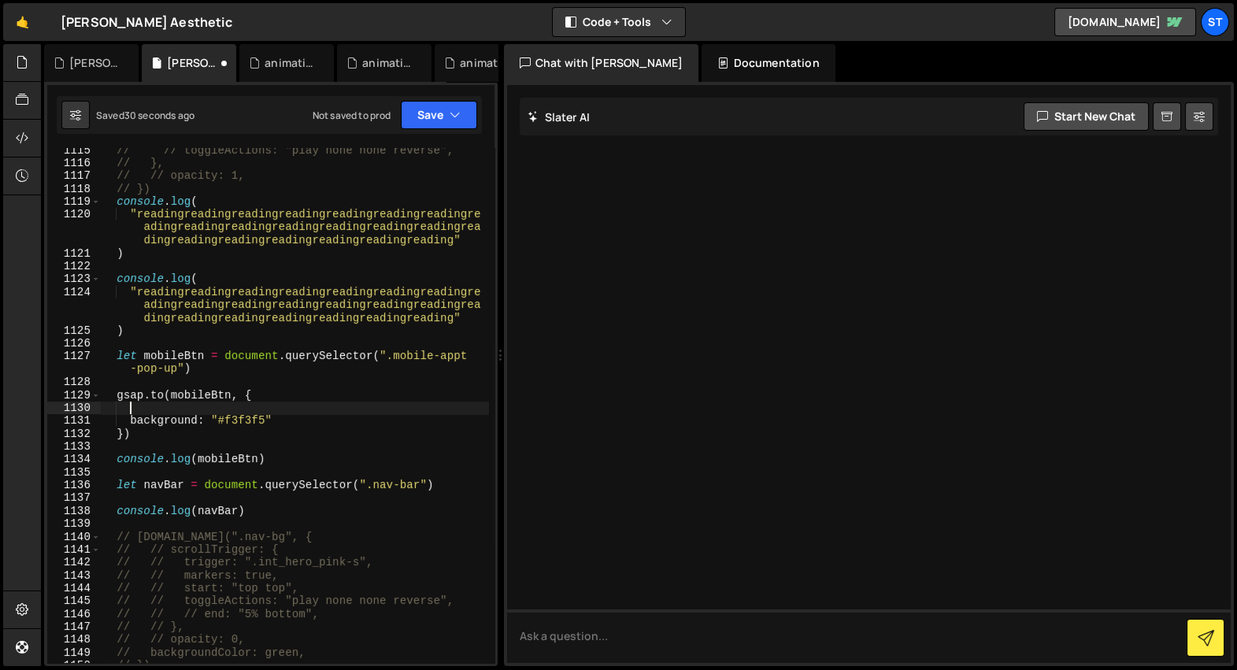
scroll to position [24977, 0]
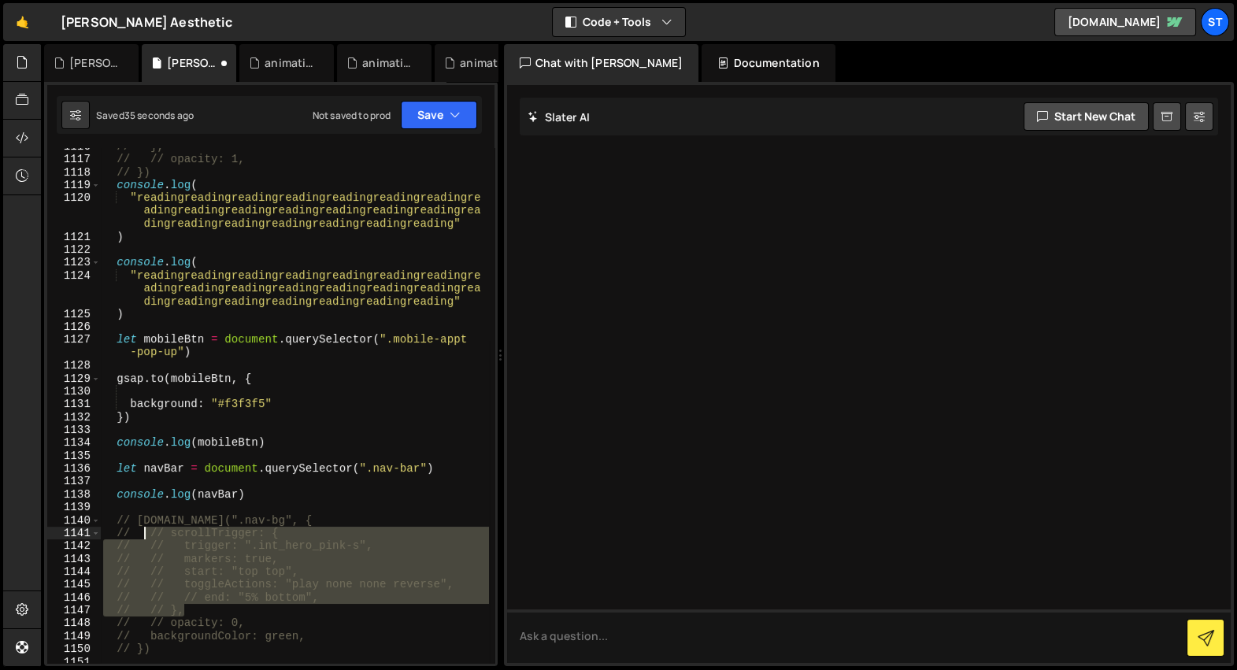
drag, startPoint x: 194, startPoint y: 610, endPoint x: 146, endPoint y: 535, distance: 88.5
click at [146, 535] on div "// }, // // opacity: 1, // }) console . log ( "readingreadingreadingreadingread…" at bounding box center [294, 411] width 389 height 542
type textarea "// // scrollTrigger: { // // trigger: ".int_hero_pink-s","
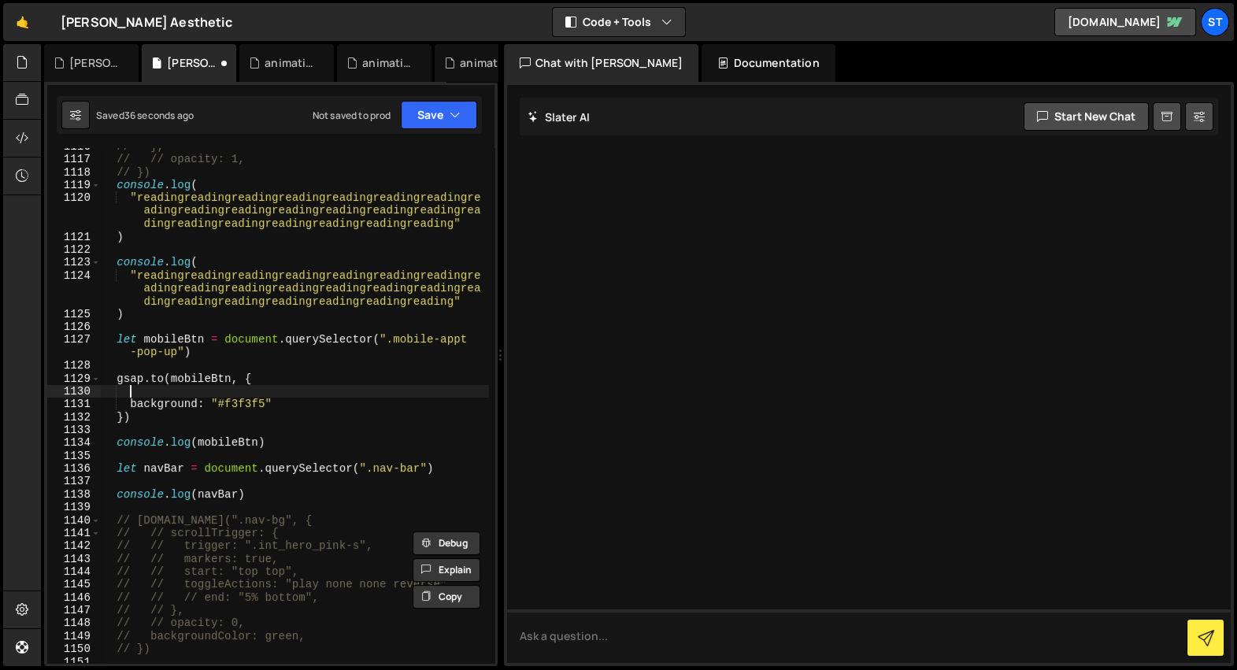
click at [163, 394] on div "// }, // // opacity: 1, // }) console . log ( "readingreadingreadingreadingread…" at bounding box center [294, 411] width 389 height 542
paste textarea "// // },"
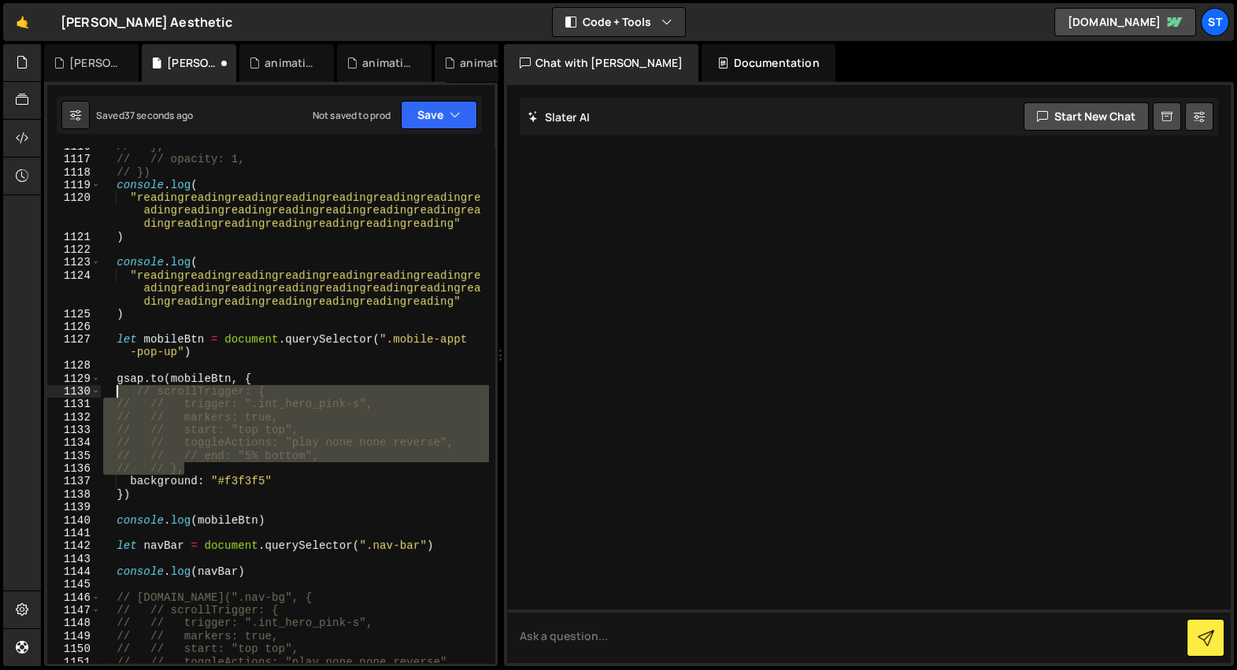
click at [118, 391] on div "// }, // // opacity: 1, // }) console . log ( "readingreadingreadingreadingread…" at bounding box center [294, 411] width 389 height 542
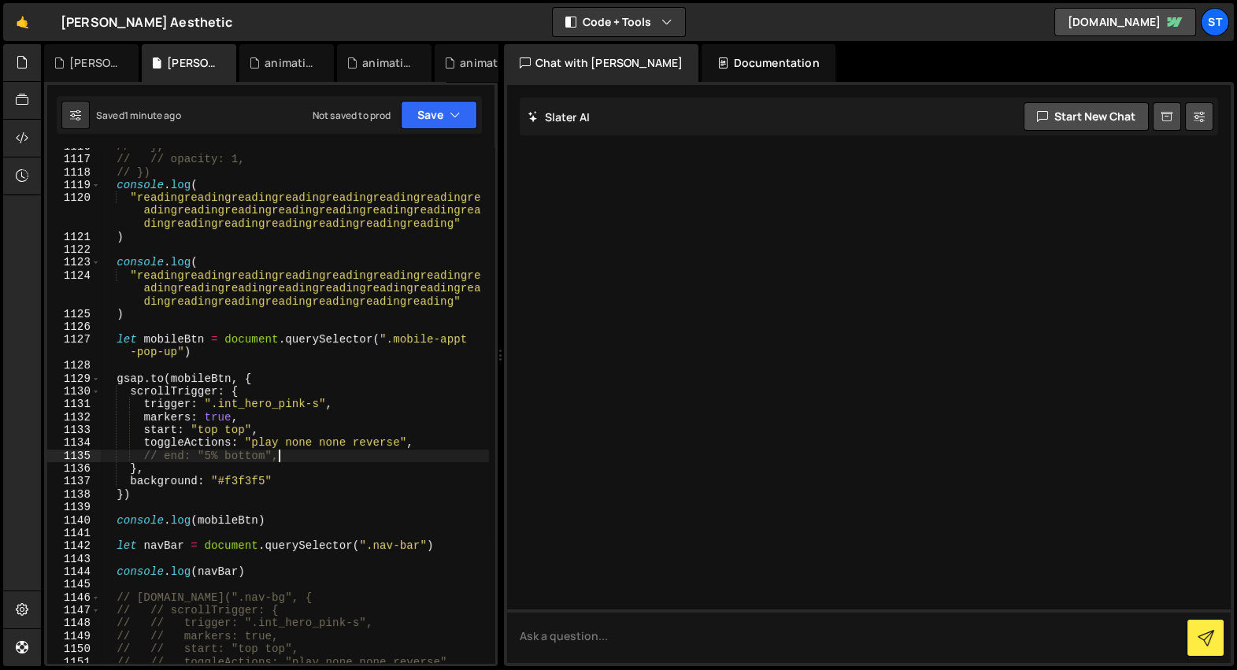
click at [302, 455] on div "// }, // // opacity: 1, // }) console . log ( "readingreadingreadingreadingread…" at bounding box center [294, 411] width 389 height 542
click at [183, 342] on div "// }, // // opacity: 1, // }) console . log ( "readingreadingreadingreadingread…" at bounding box center [294, 411] width 389 height 542
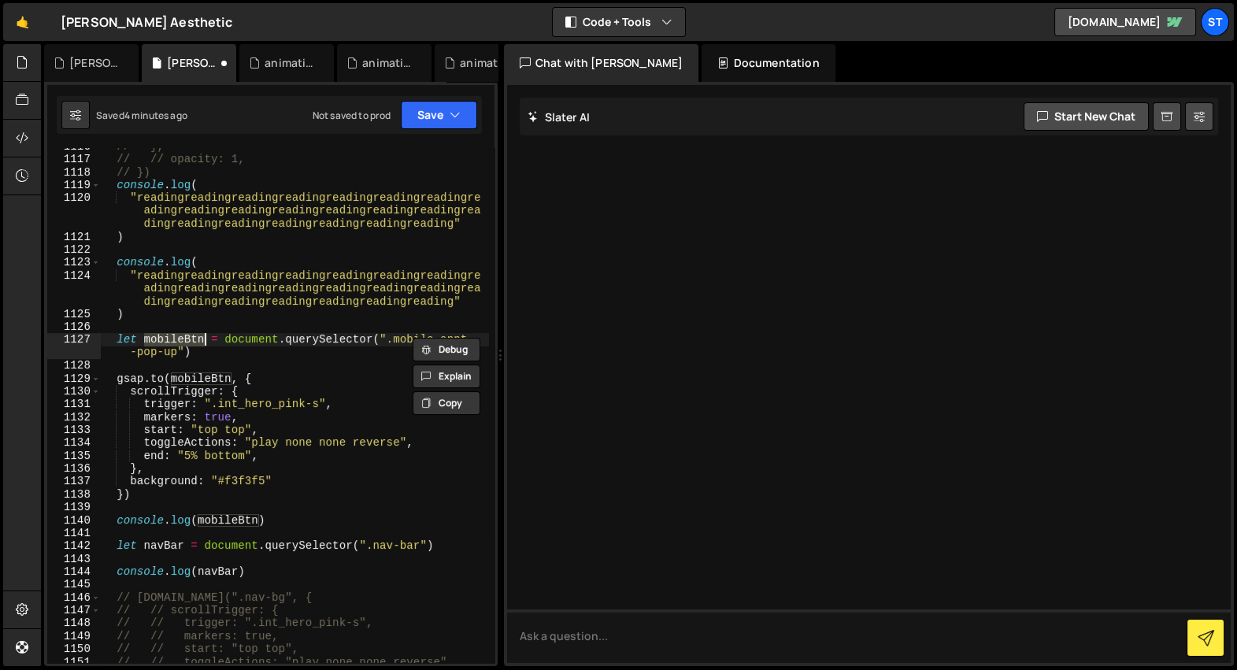
click at [217, 406] on div "// }, // // opacity: 1, // }) console . log ( "readingreadingreadingreadingread…" at bounding box center [294, 411] width 389 height 542
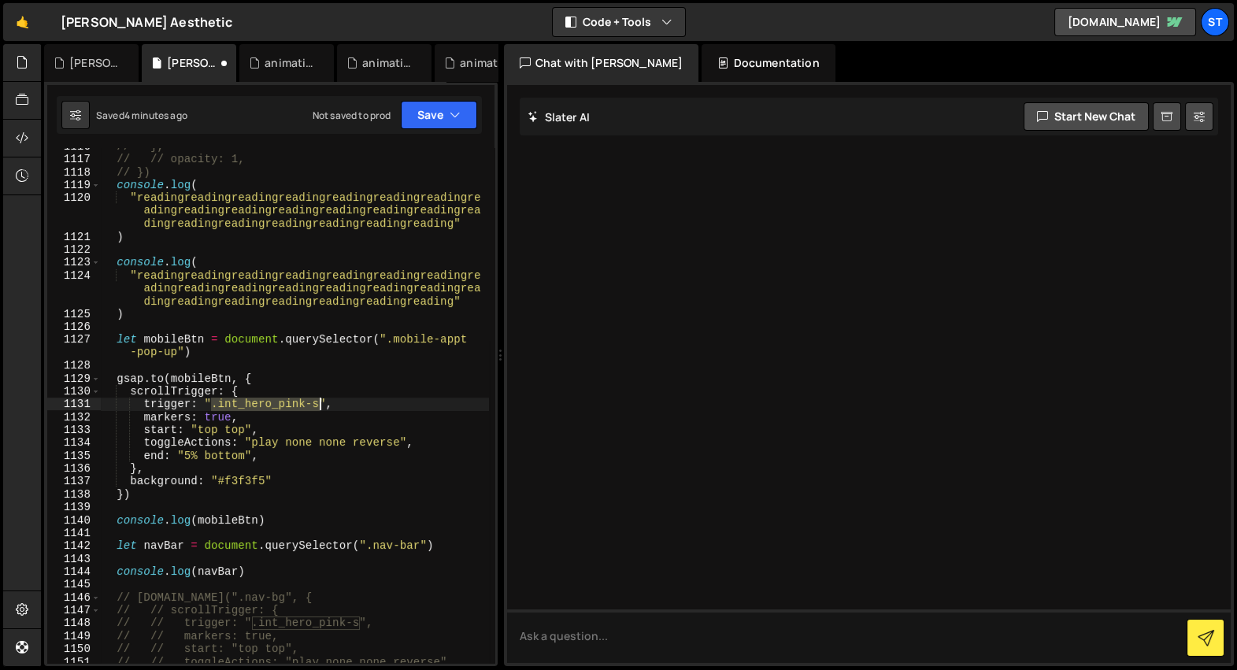
drag, startPoint x: 212, startPoint y: 406, endPoint x: 319, endPoint y: 402, distance: 107.2
click at [319, 402] on div "// }, // // opacity: 1, // }) console . log ( "readingreadingreadingreadingread…" at bounding box center [294, 411] width 389 height 542
paste textarea "mobileBtn"
click at [253, 402] on div "// }, // // opacity: 1, // }) console . log ( "readingreadingreadingreadingread…" at bounding box center [294, 411] width 389 height 542
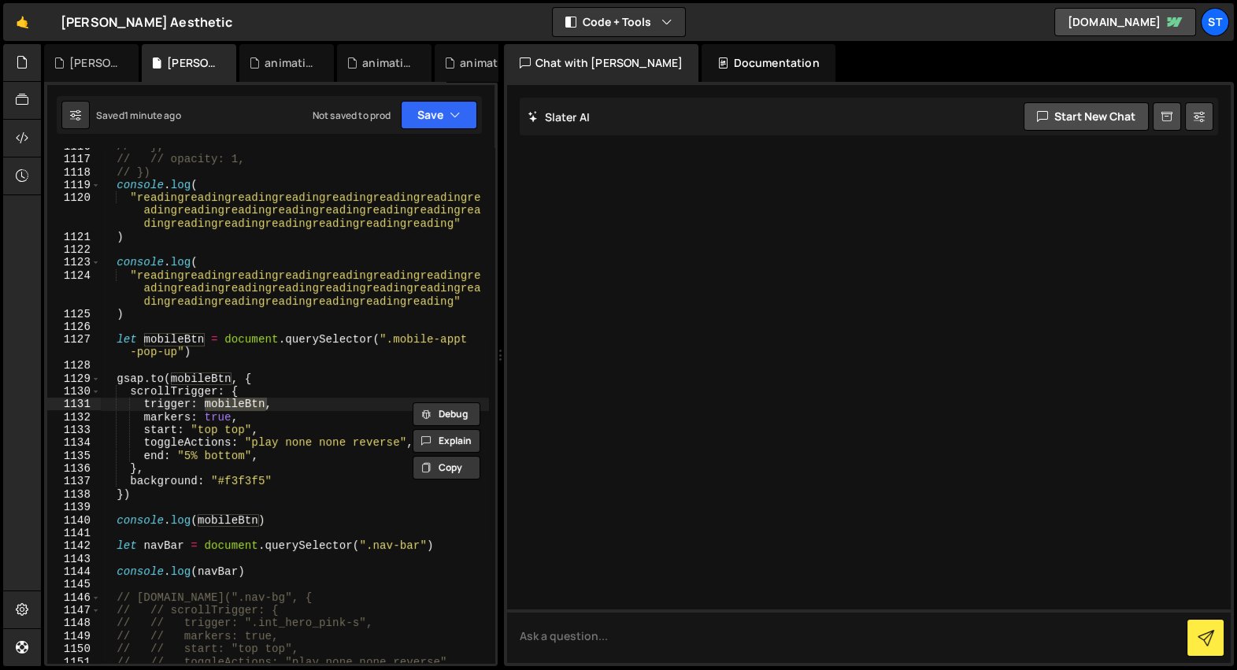
click at [23, 469] on div at bounding box center [22, 355] width 38 height 623
click at [188, 459] on div "// }, // // opacity: 1, // }) console . log ( "readingreadingreadingreadingread…" at bounding box center [294, 411] width 389 height 542
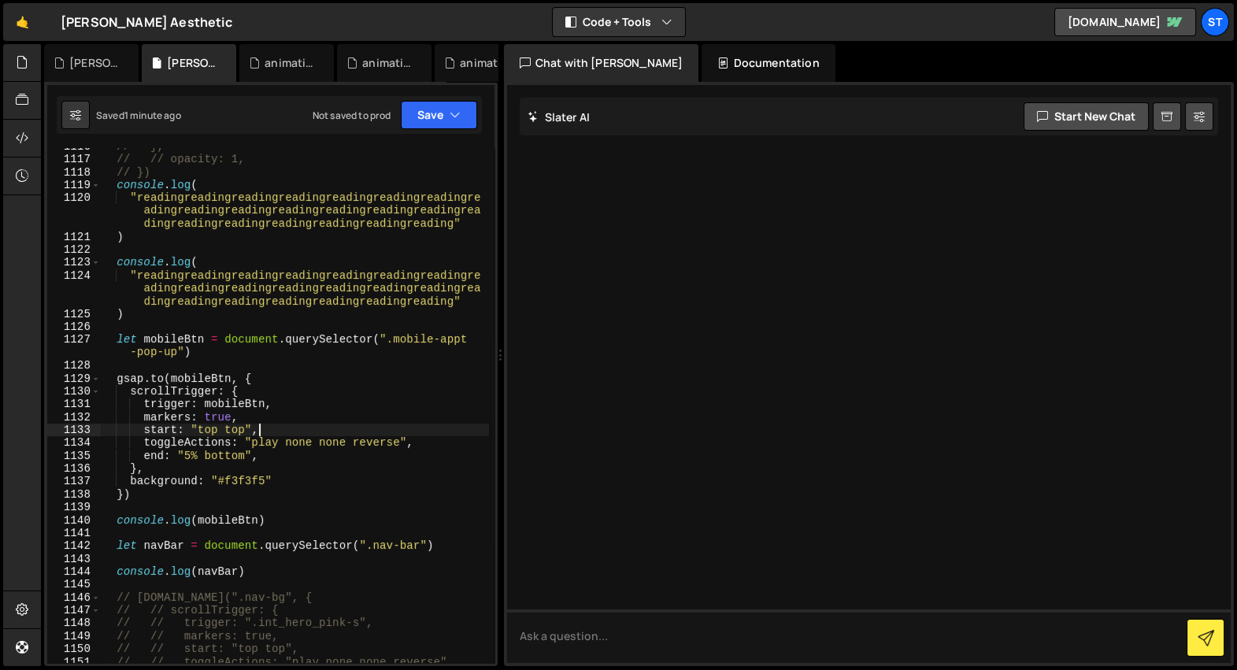
click at [260, 432] on div "// }, // // opacity: 1, // }) console . log ( "readingreadingreadingreadingread…" at bounding box center [294, 411] width 389 height 542
click at [223, 421] on div "// }, // // opacity: 1, // }) console . log ( "readingreadingreadingreadingread…" at bounding box center [294, 411] width 389 height 542
click at [234, 406] on div "// }, // // opacity: 1, // }) console . log ( "readingreadingreadingreadingread…" at bounding box center [294, 411] width 389 height 542
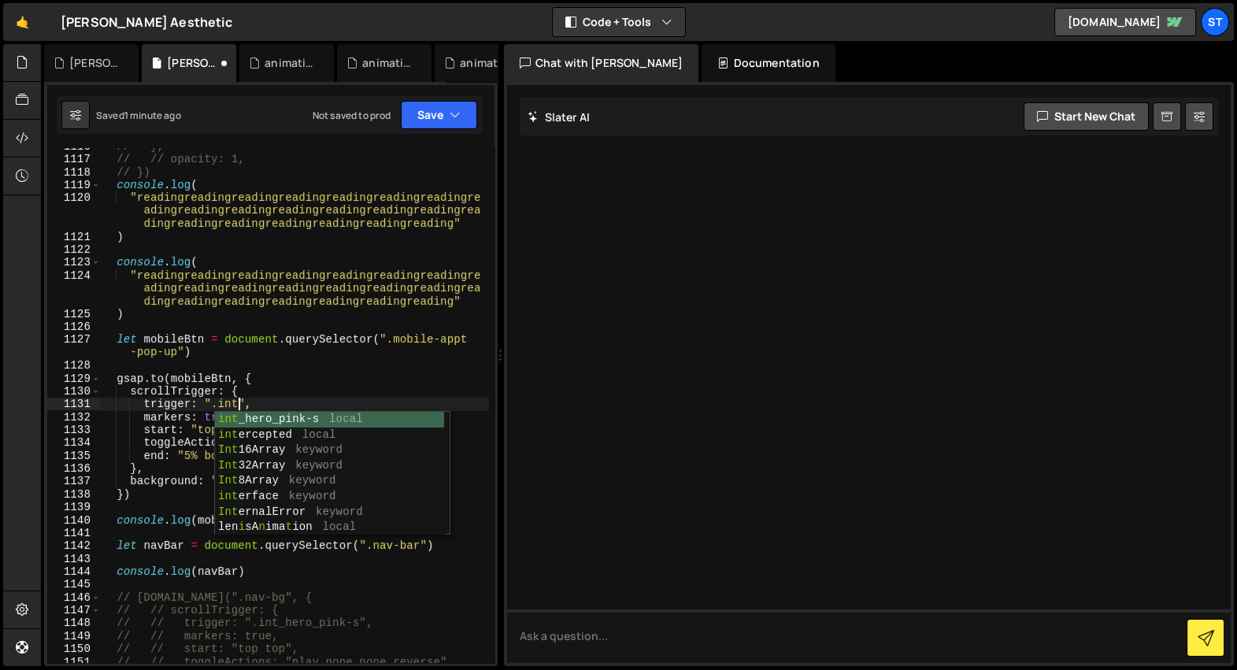
scroll to position [0, 9]
click at [222, 402] on div "// }, // // opacity: 1, // }) console . log ( "readingreadingreadingreadingread…" at bounding box center [294, 411] width 389 height 542
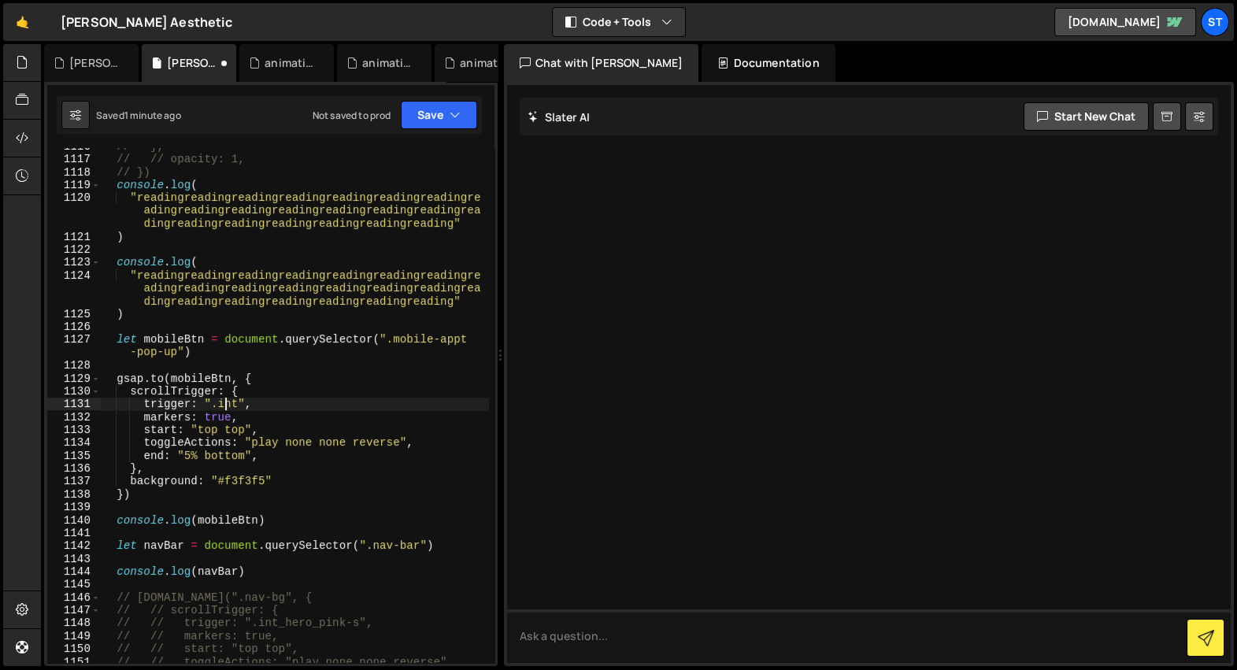
click at [222, 402] on div "// }, // // opacity: 1, // }) console . log ( "readingreadingreadingreadingread…" at bounding box center [294, 411] width 389 height 542
paste textarea "hero holder"
click at [370, 405] on div "// }, // // opacity: 1, // }) console . log ( "readingreadingreadingreadingread…" at bounding box center [294, 411] width 389 height 542
click at [295, 459] on div "// }, // // opacity: 1, // }) console . log ( "readingreadingreadingreadingread…" at bounding box center [294, 411] width 389 height 542
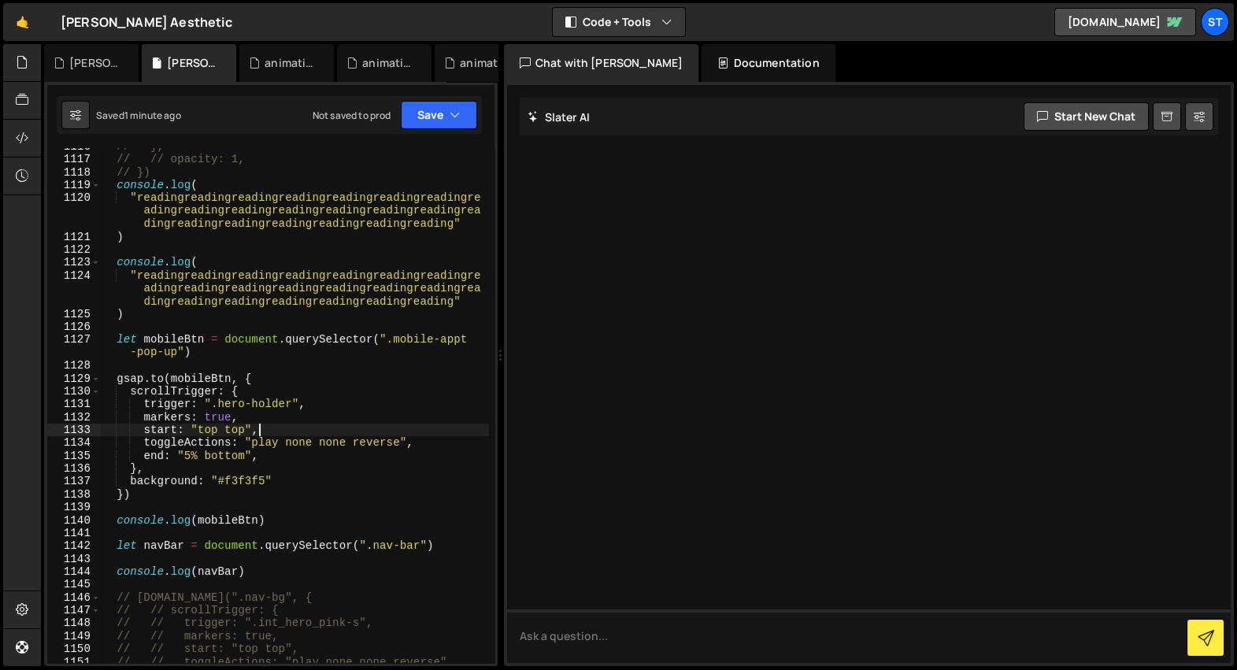
click at [312, 436] on div "// }, // // opacity: 1, // }) console . log ( "readingreadingreadingreadingread…" at bounding box center [294, 411] width 389 height 542
click at [321, 442] on div "// }, // // opacity: 1, // }) console . log ( "readingreadingreadingreadingread…" at bounding box center [294, 411] width 389 height 542
click at [386, 439] on div "// }, // // opacity: 1, // }) console . log ( "readingreadingreadingreadingread…" at bounding box center [294, 411] width 389 height 542
click at [302, 445] on div "// }, // // opacity: 1, // }) console . log ( "readingreadingreadingreadingread…" at bounding box center [294, 411] width 389 height 542
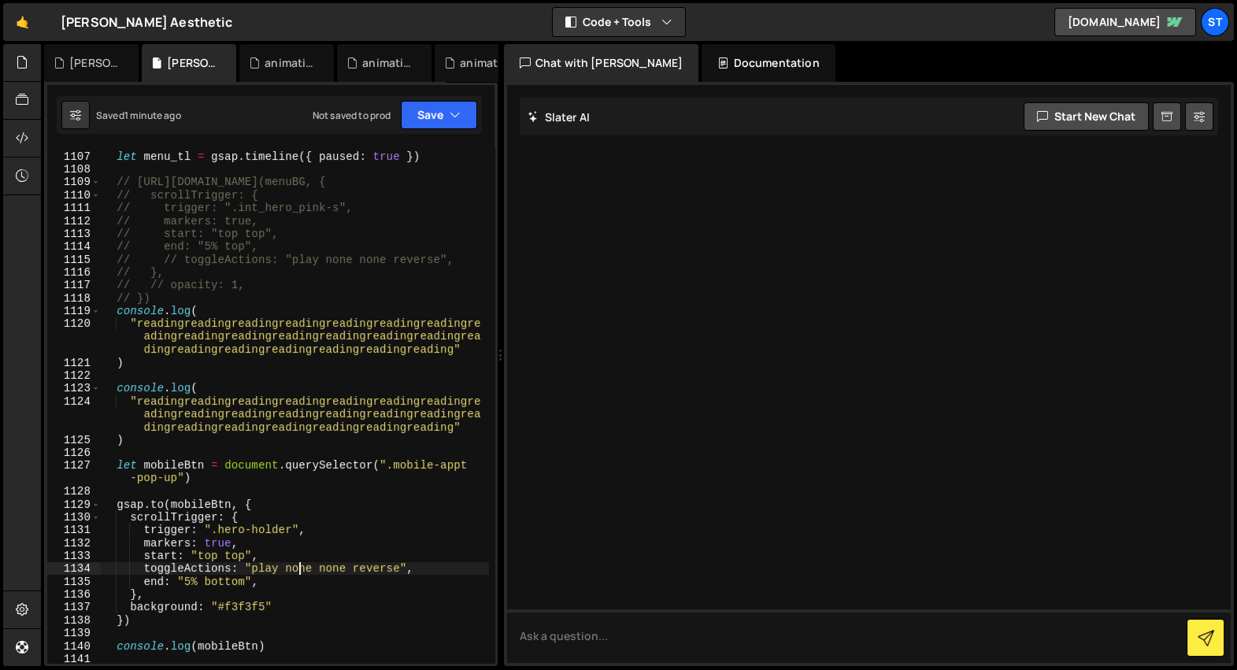
scroll to position [24951, 0]
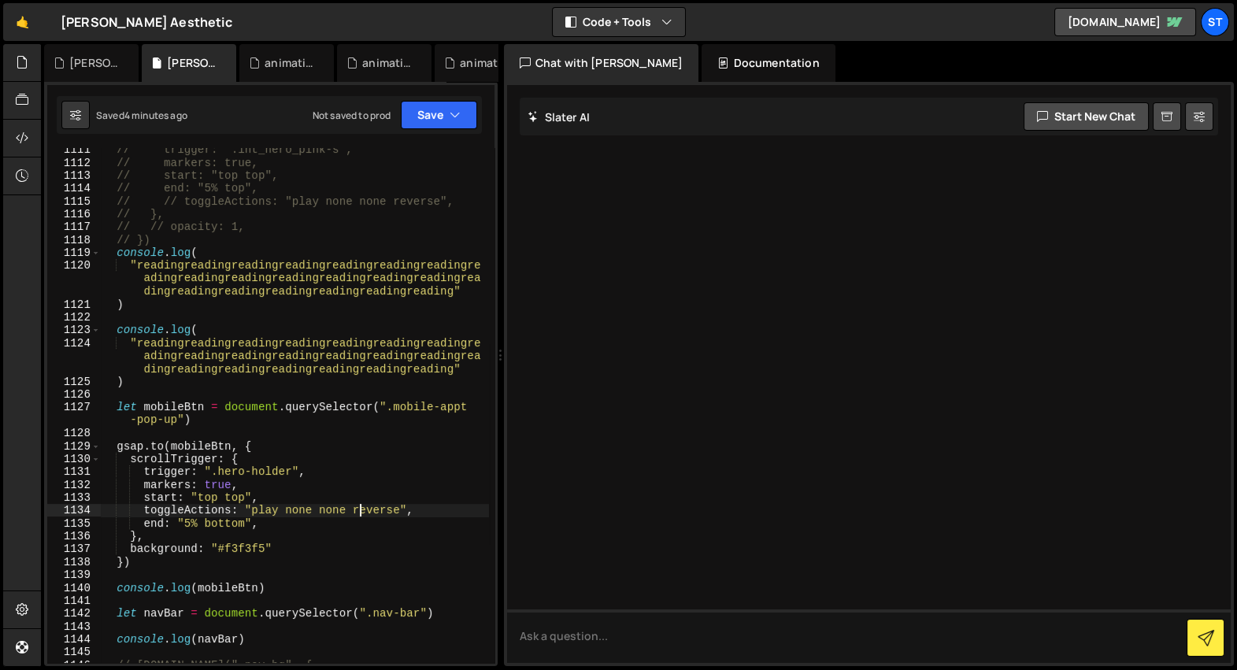
click at [362, 509] on div "// trigger: ".int_hero_pink-s", // markers: true, // start: "top top", // end: …" at bounding box center [294, 414] width 389 height 542
click at [210, 472] on div "// trigger: ".int_hero_pink-s", // markers: true, // start: "top top", // end: …" at bounding box center [294, 414] width 389 height 542
click at [294, 473] on div "// trigger: ".int_hero_pink-s", // markers: true, // start: "top top", // end: …" at bounding box center [294, 414] width 389 height 542
click at [361, 447] on div "// trigger: ".int_hero_pink-s", // markers: true, // start: "top top", // end: …" at bounding box center [294, 414] width 389 height 542
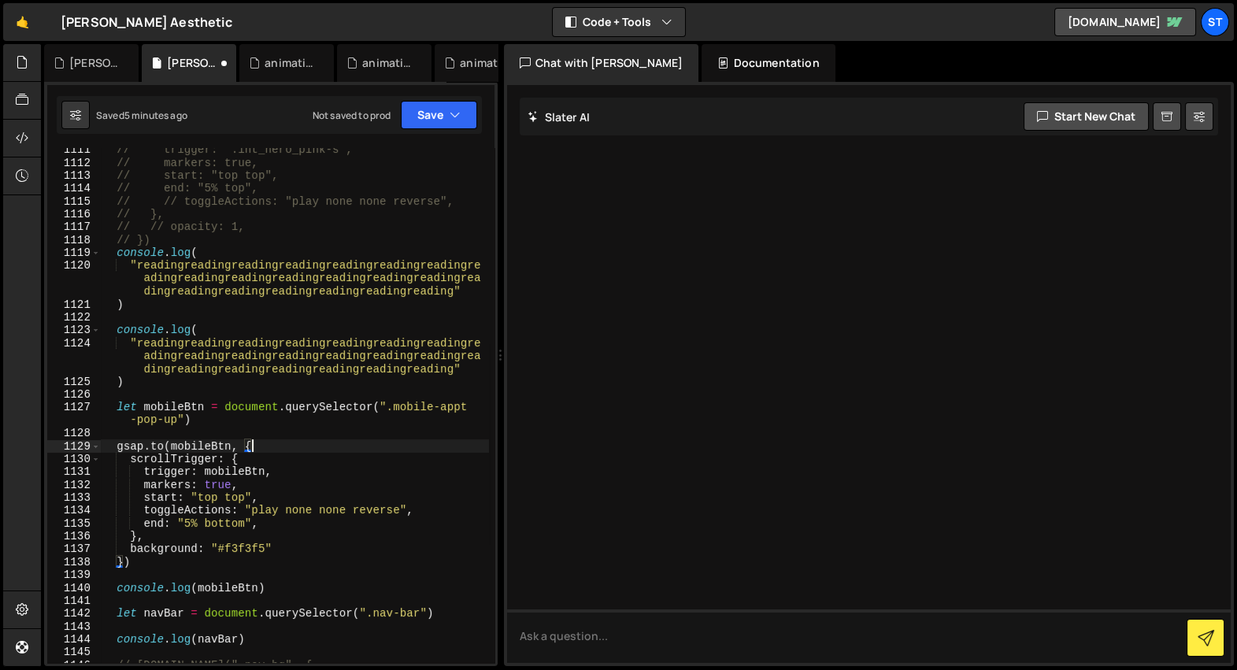
click at [330, 475] on div "// trigger: ".int_hero_pink-s", // markers: true, // start: "top top", // end: …" at bounding box center [294, 414] width 389 height 542
click at [236, 499] on div "// trigger: ".int_hero_pink-s", // markers: true, // start: "top top", // end: …" at bounding box center [294, 414] width 389 height 542
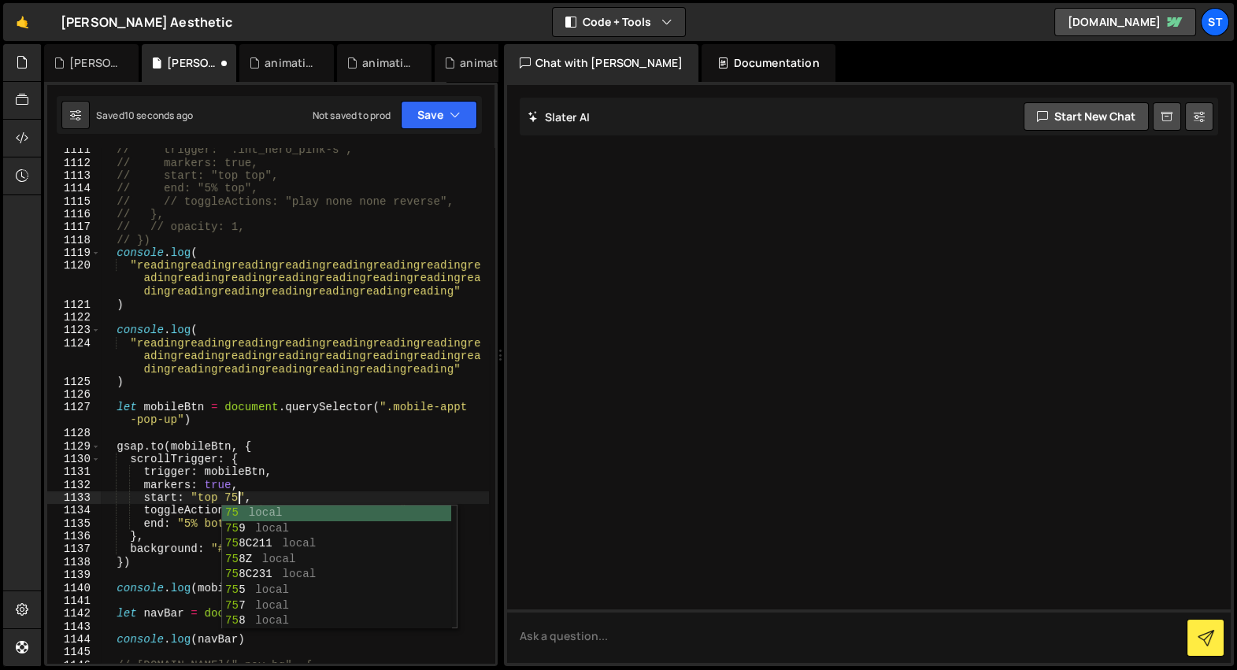
scroll to position [0, 9]
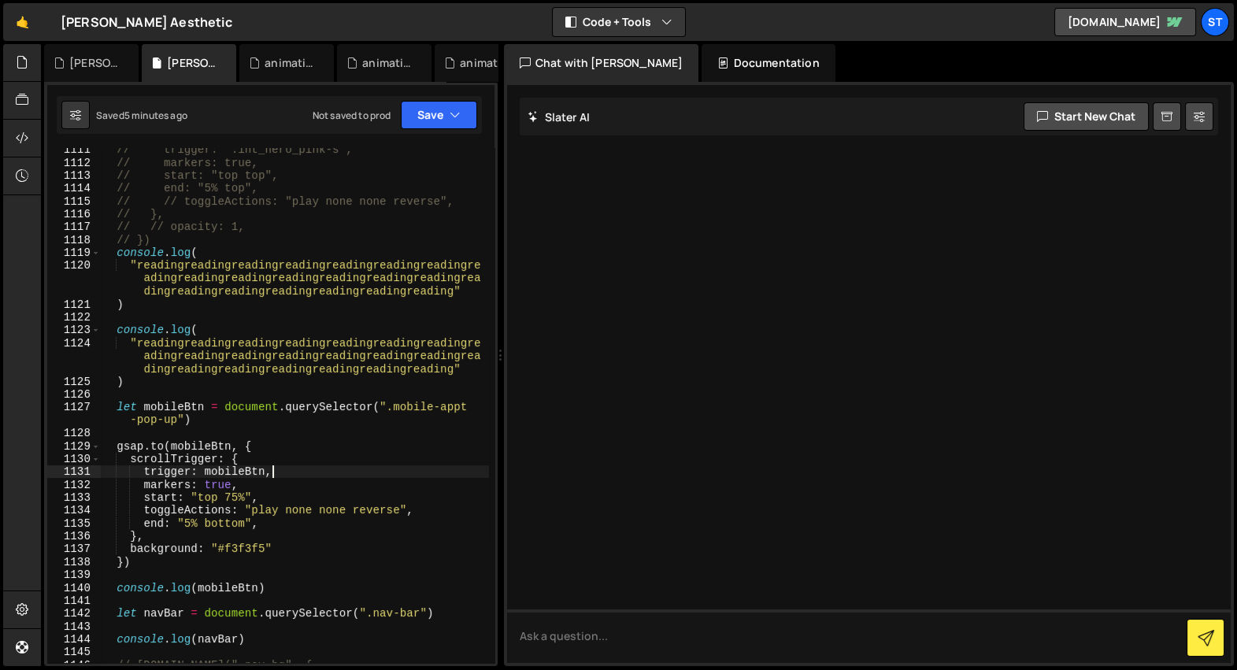
click at [279, 476] on div "// trigger: ".int_hero_pink-s", // markers: true, // start: "top top", // end: …" at bounding box center [294, 414] width 389 height 542
click at [264, 488] on div "// trigger: ".int_hero_pink-s", // markers: true, // start: "top top", // end: …" at bounding box center [294, 414] width 389 height 542
type textarea "// markers: true,"
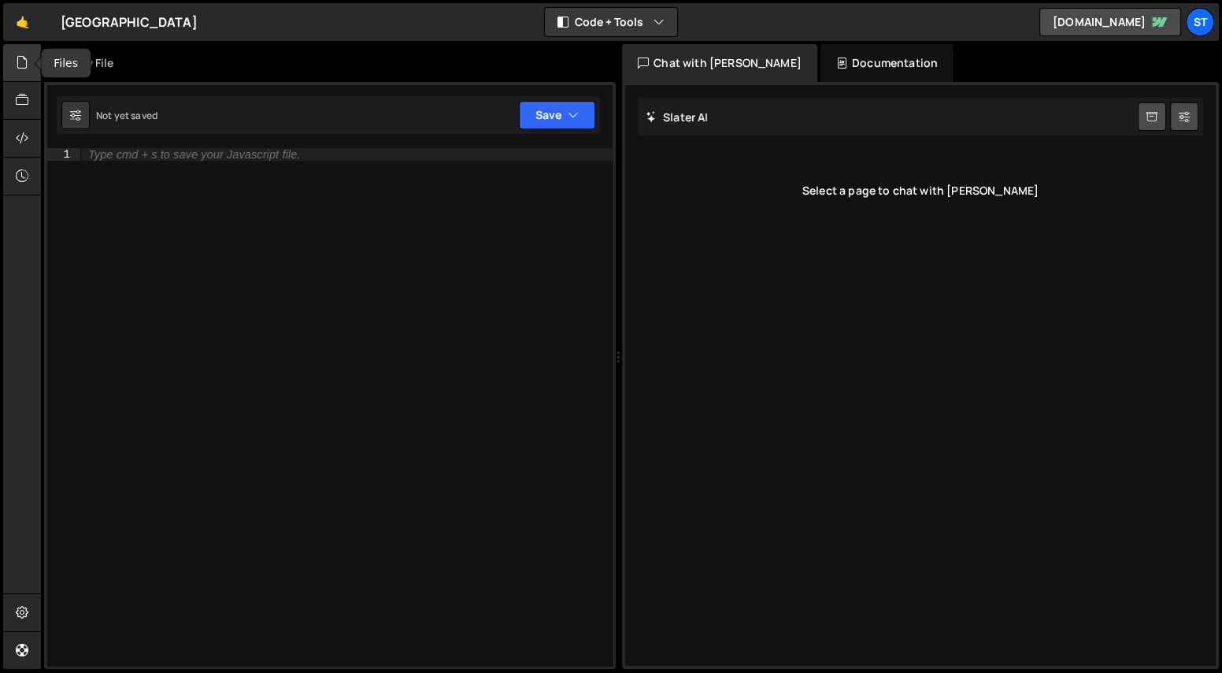
click at [24, 59] on icon at bounding box center [22, 62] width 13 height 17
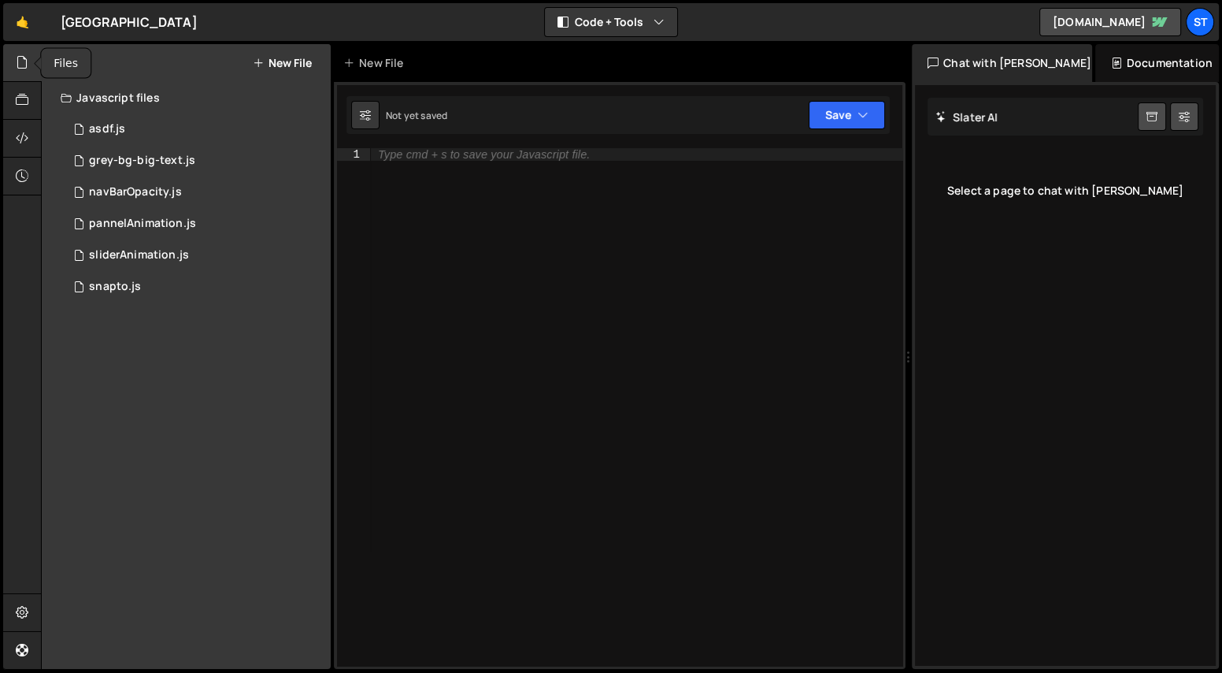
click at [27, 63] on icon at bounding box center [22, 62] width 13 height 17
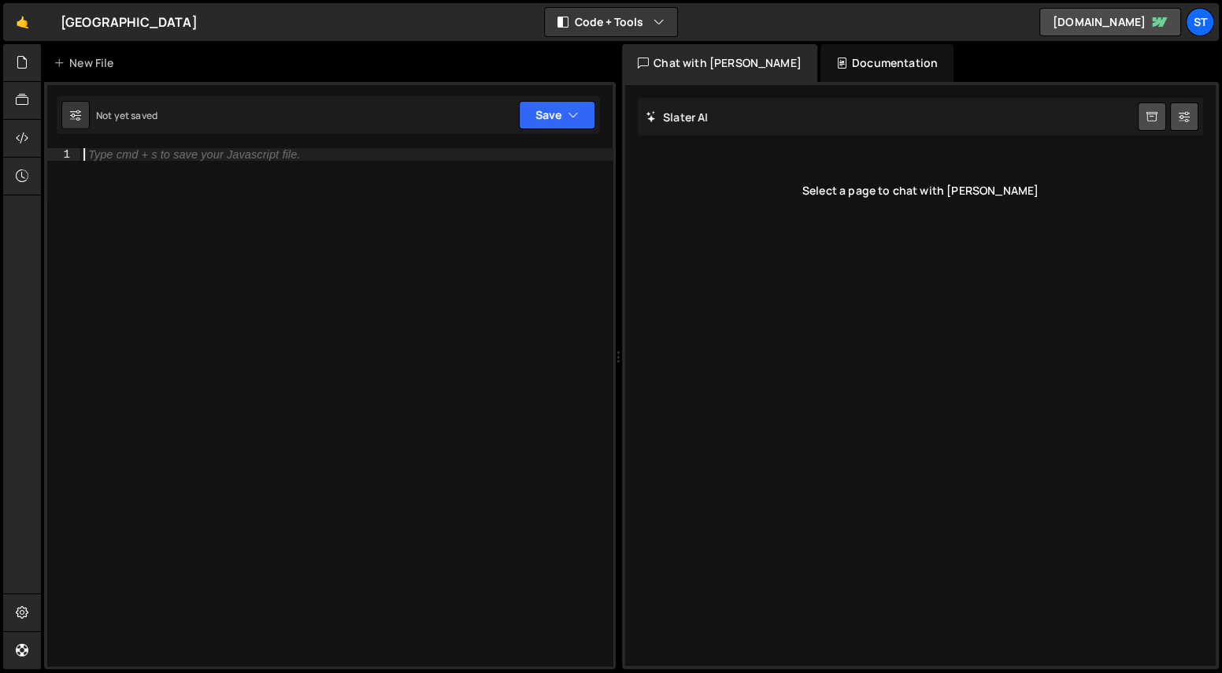
click at [385, 213] on div "Type cmd + s to save your Javascript file." at bounding box center [346, 419] width 533 height 543
